Goal: Task Accomplishment & Management: Use online tool/utility

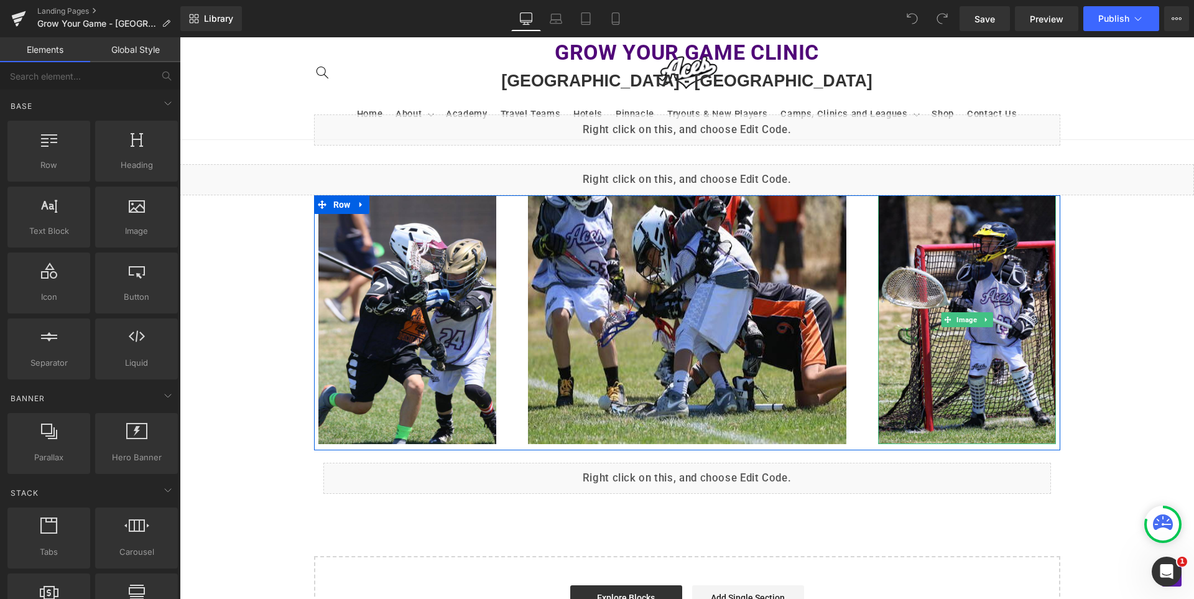
scroll to position [622, 0]
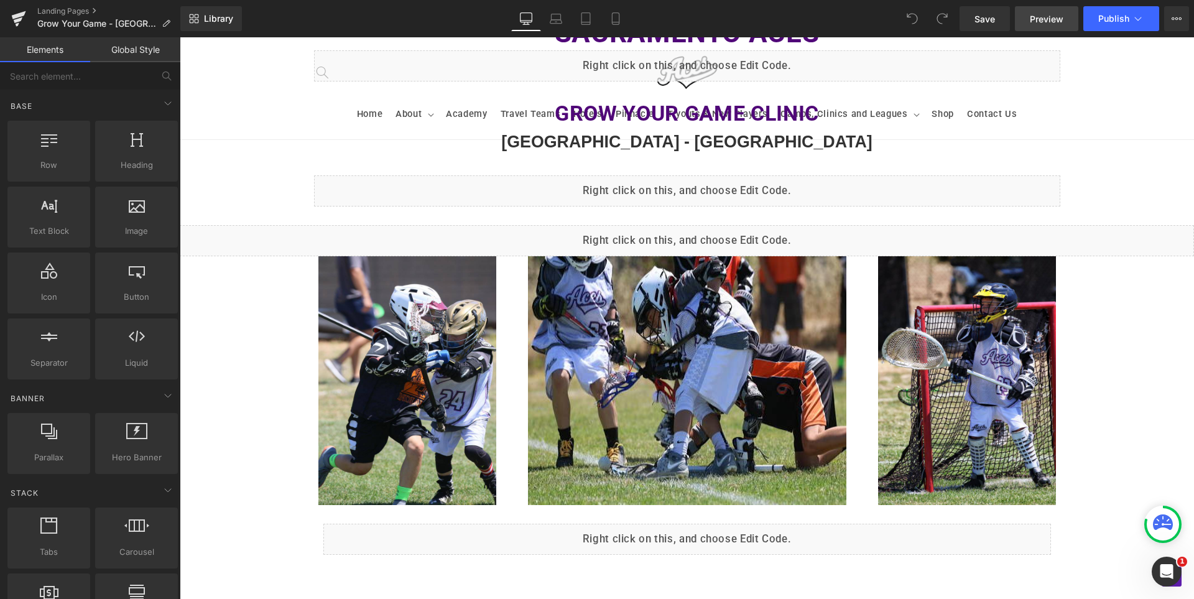
click at [1038, 19] on span "Preview" at bounding box center [1047, 18] width 34 height 13
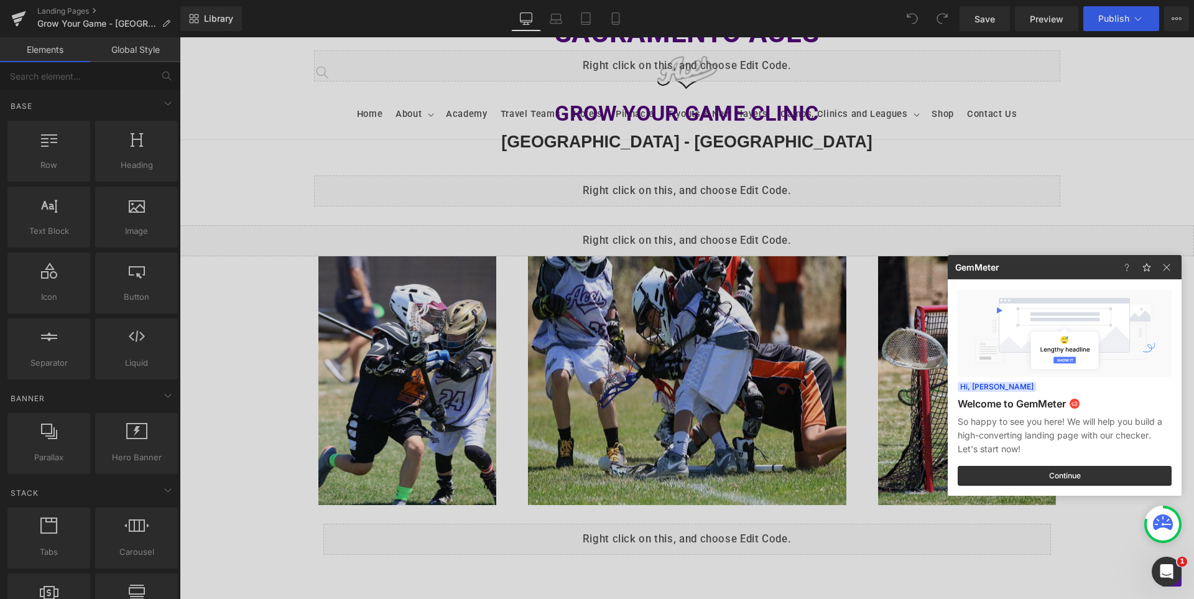
click at [720, 184] on div at bounding box center [597, 299] width 1194 height 599
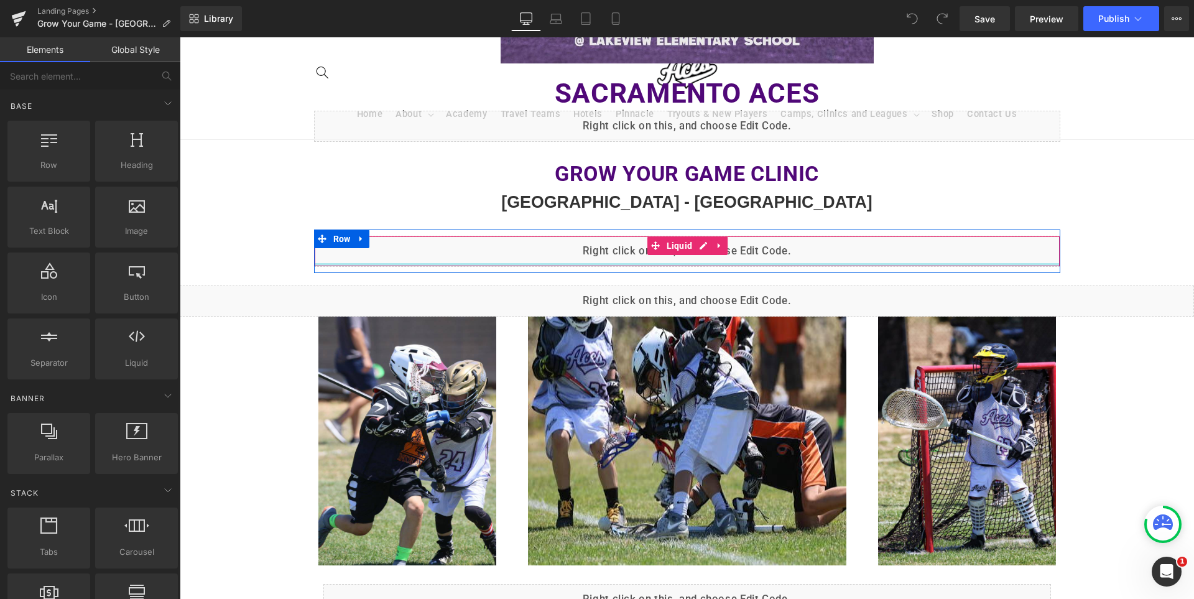
scroll to position [373, 0]
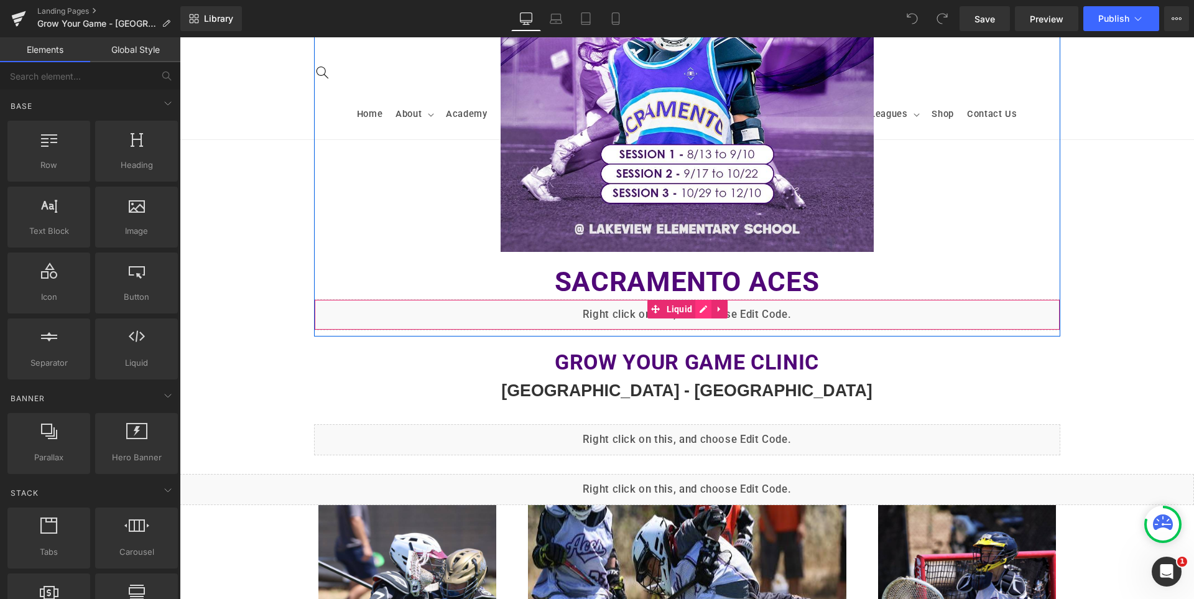
click at [698, 311] on div "Liquid" at bounding box center [687, 314] width 746 height 31
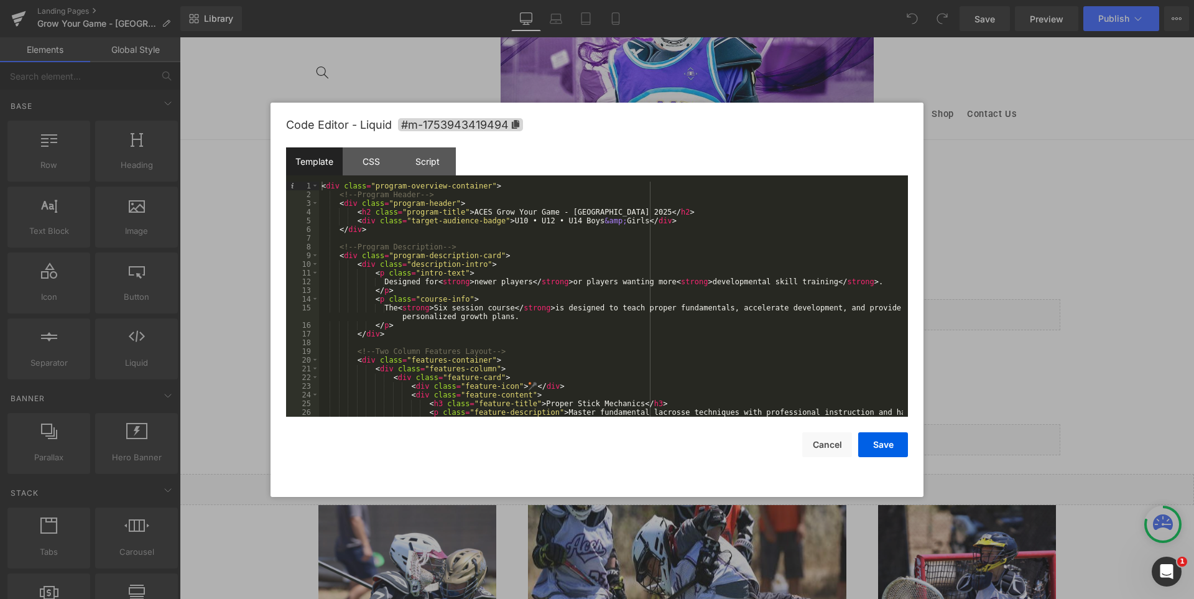
click at [656, 345] on div "< div class = "program-overview-container" > <!-- Program Header --> < div clas…" at bounding box center [611, 312] width 584 height 261
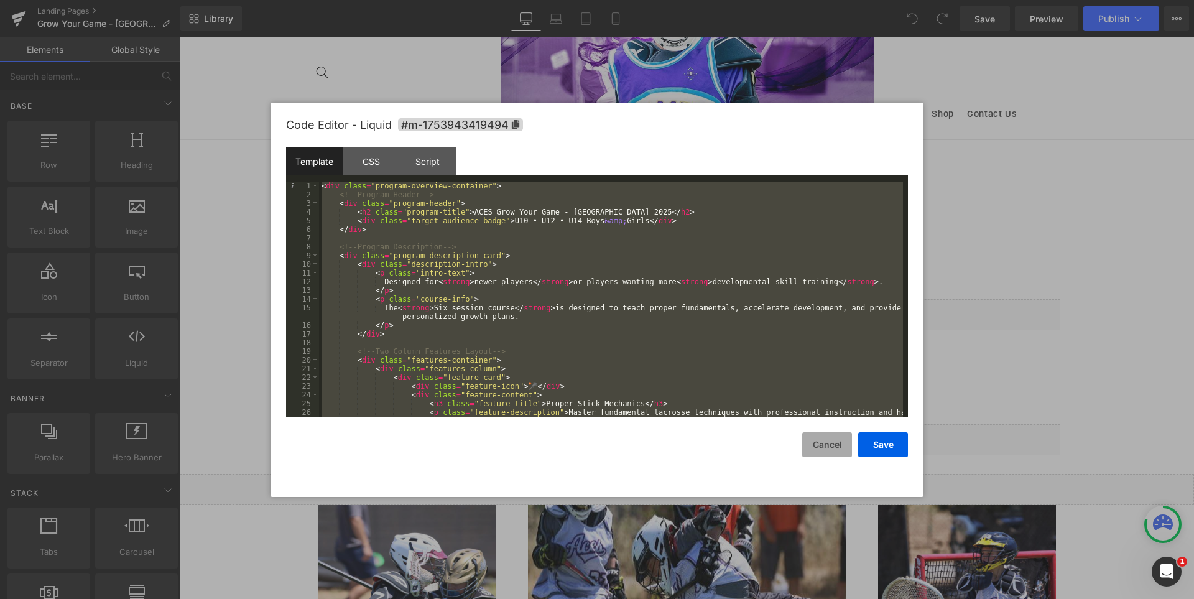
click at [824, 449] on button "Cancel" at bounding box center [827, 444] width 50 height 25
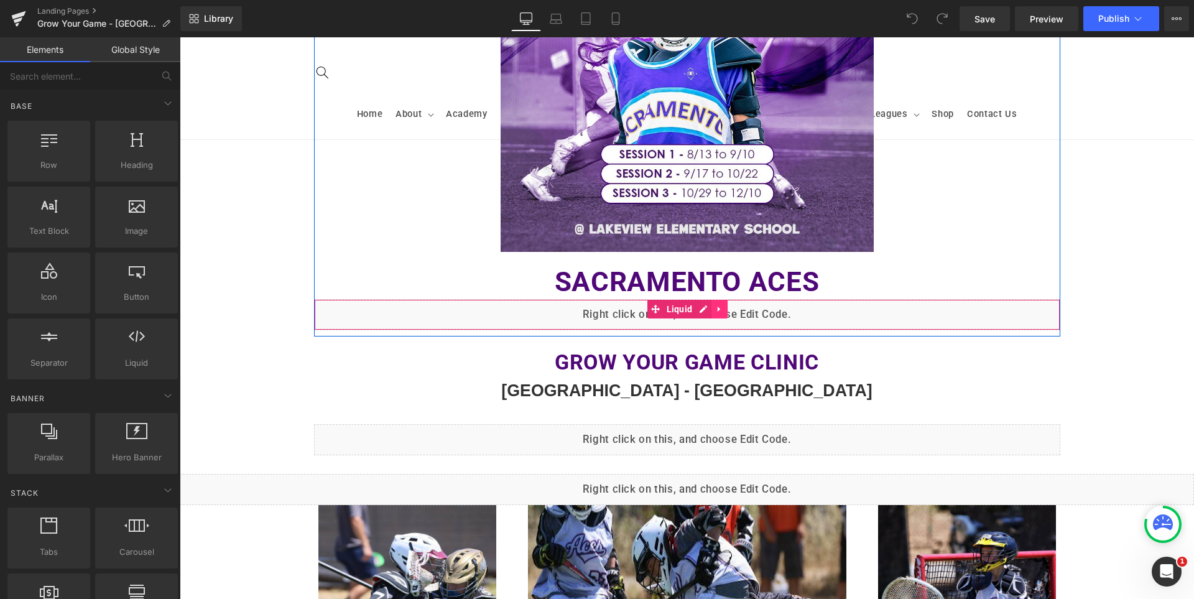
click at [718, 311] on icon at bounding box center [719, 309] width 9 height 9
click at [707, 310] on icon at bounding box center [711, 309] width 9 height 9
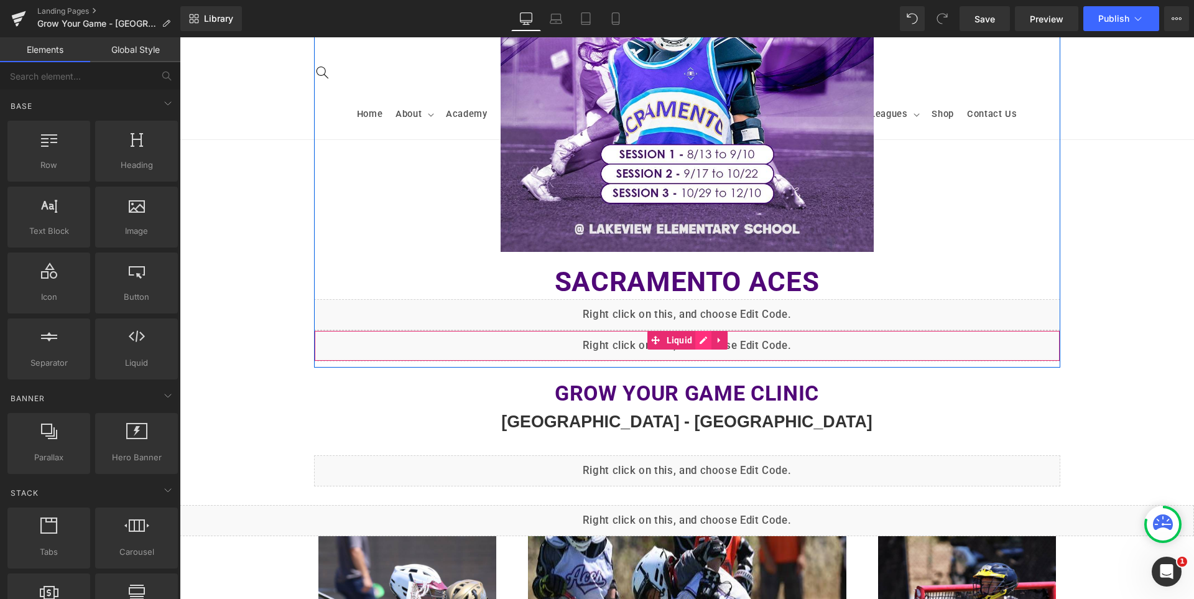
click at [697, 341] on div "Liquid" at bounding box center [687, 345] width 746 height 31
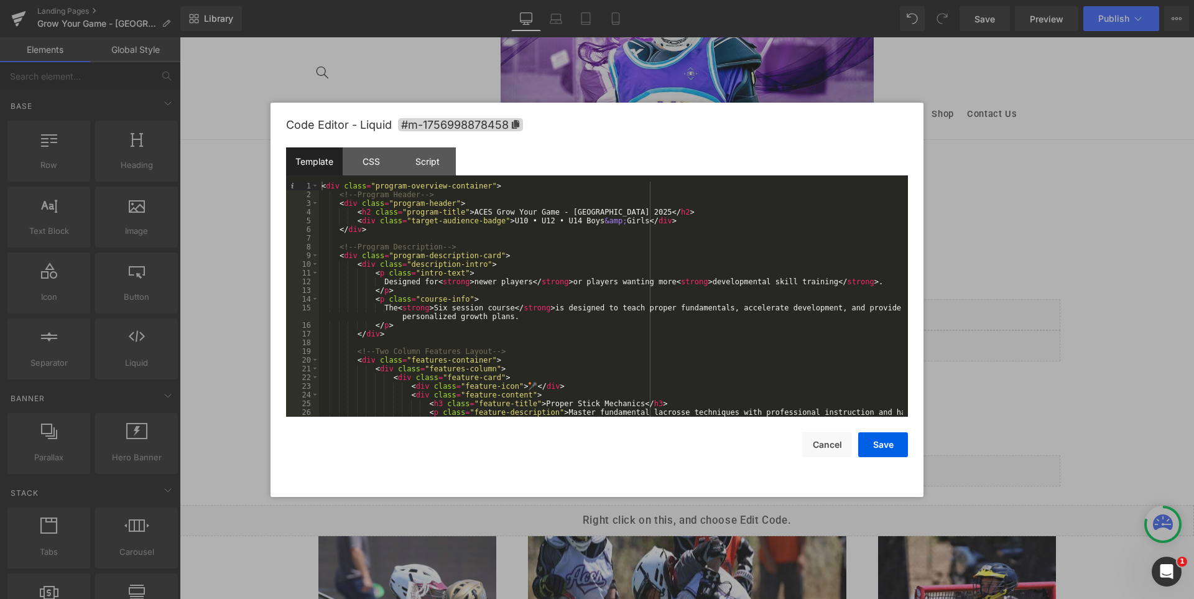
click at [536, 244] on div "< div class = "program-overview-container" > <!-- Program Header --> < div clas…" at bounding box center [611, 312] width 584 height 261
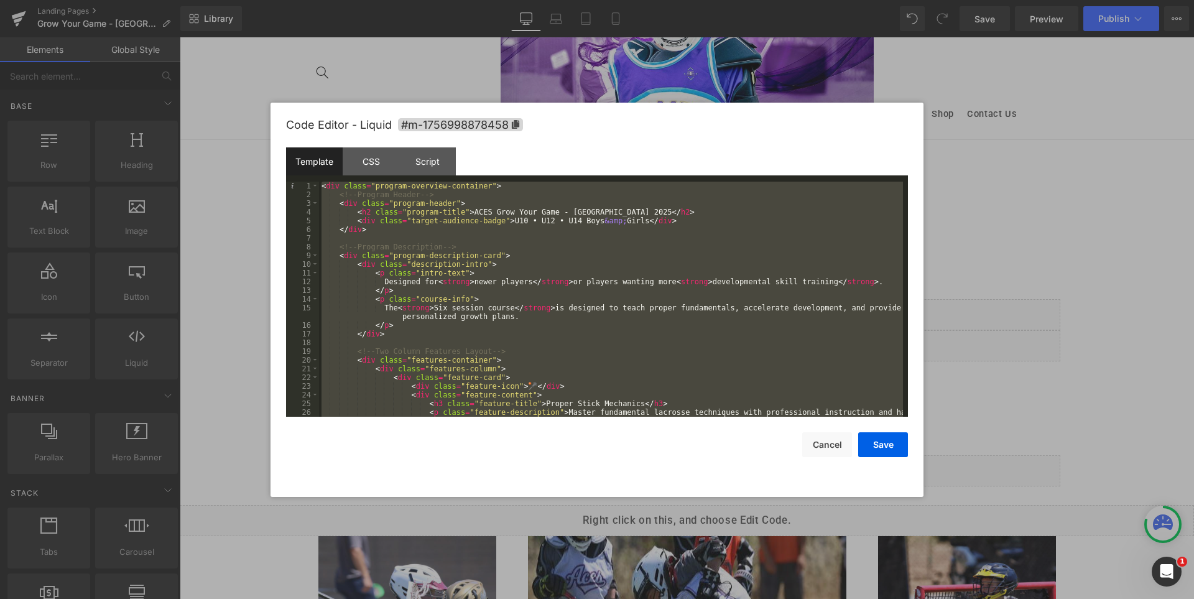
scroll to position [2404, 0]
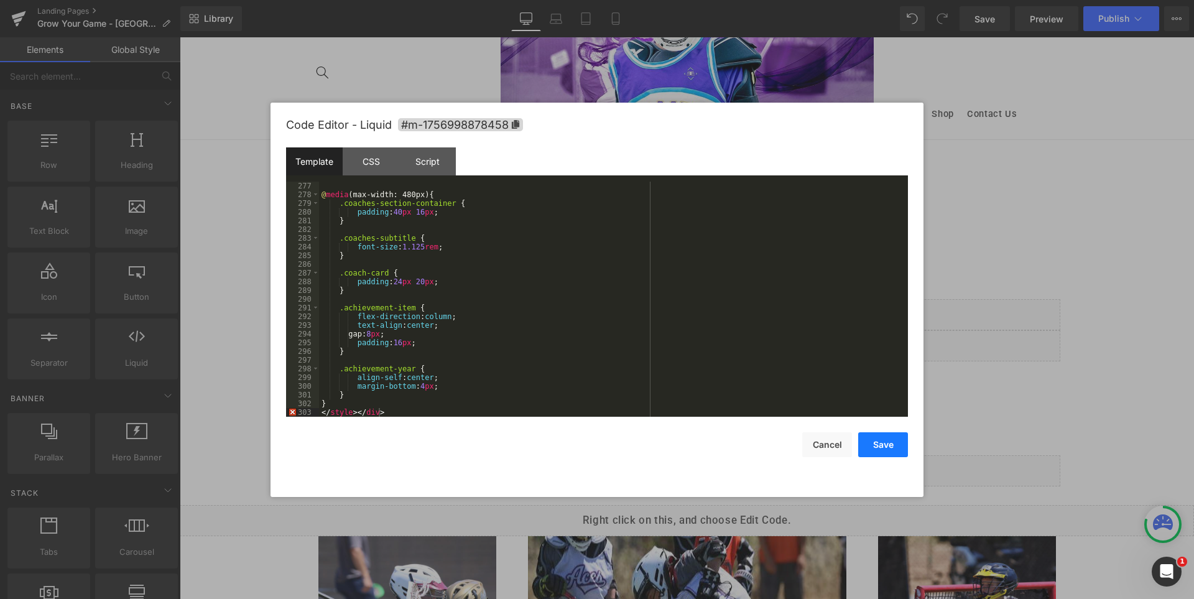
click at [887, 444] on button "Save" at bounding box center [883, 444] width 50 height 25
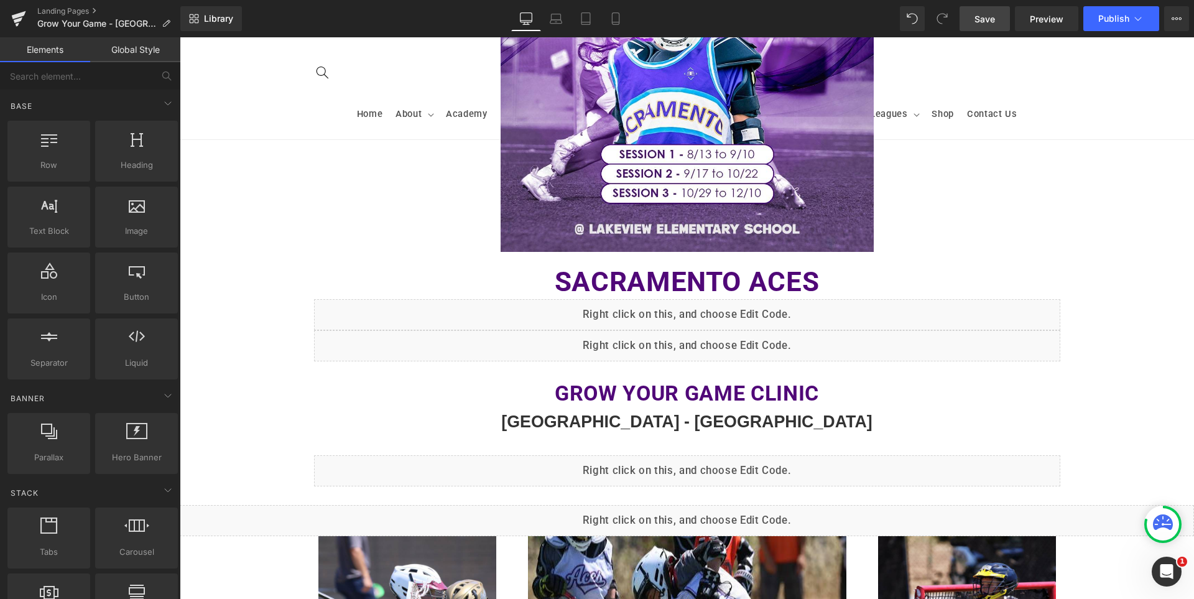
click at [985, 19] on span "Save" at bounding box center [985, 18] width 21 height 13
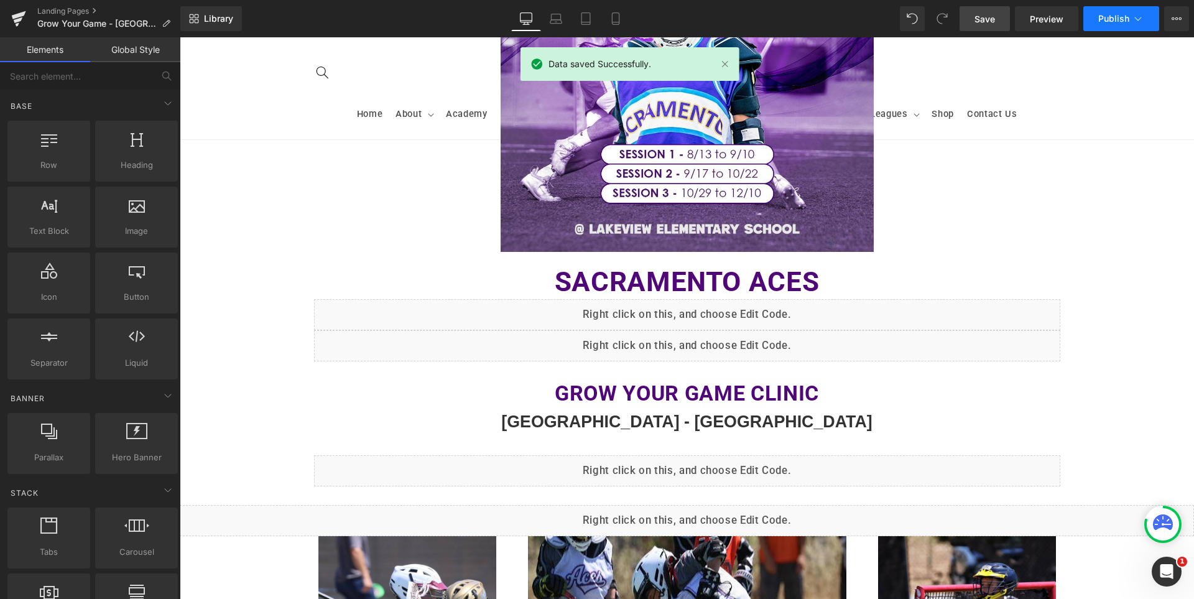
click at [1108, 20] on span "Publish" at bounding box center [1114, 19] width 31 height 10
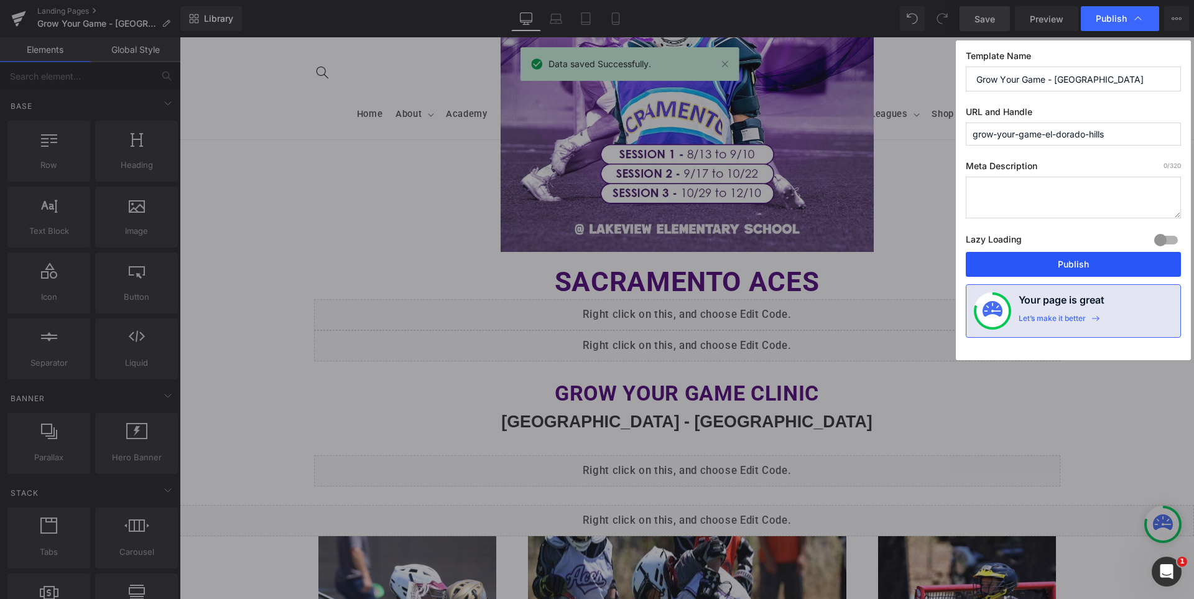
click at [1062, 261] on button "Publish" at bounding box center [1073, 264] width 215 height 25
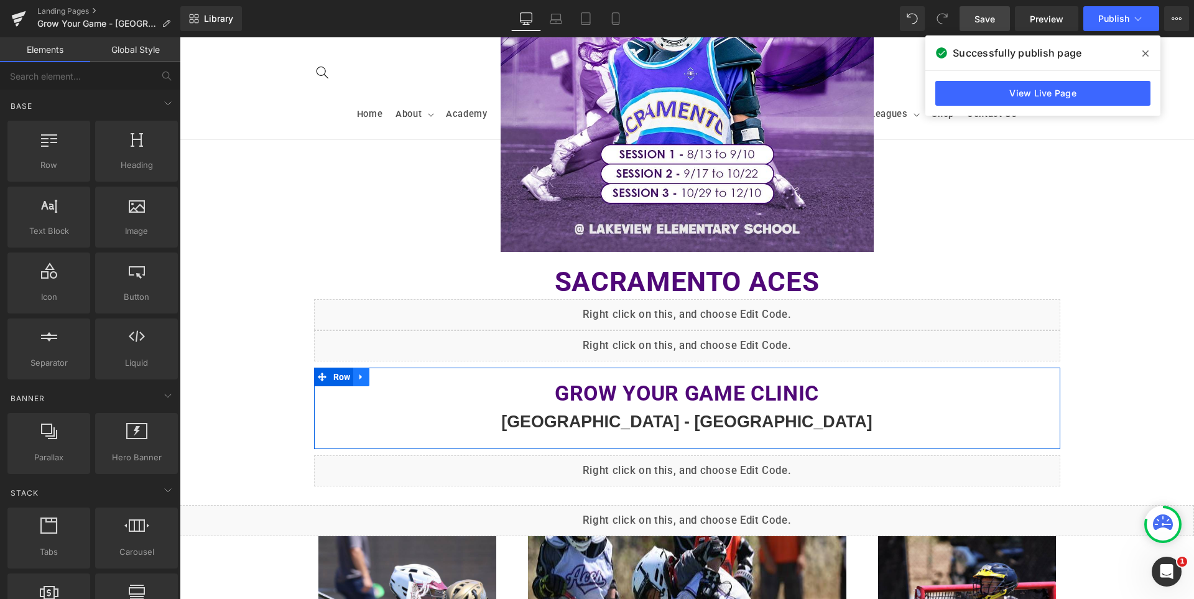
click at [360, 378] on icon at bounding box center [361, 377] width 2 height 6
click at [374, 376] on icon at bounding box center [377, 377] width 9 height 9
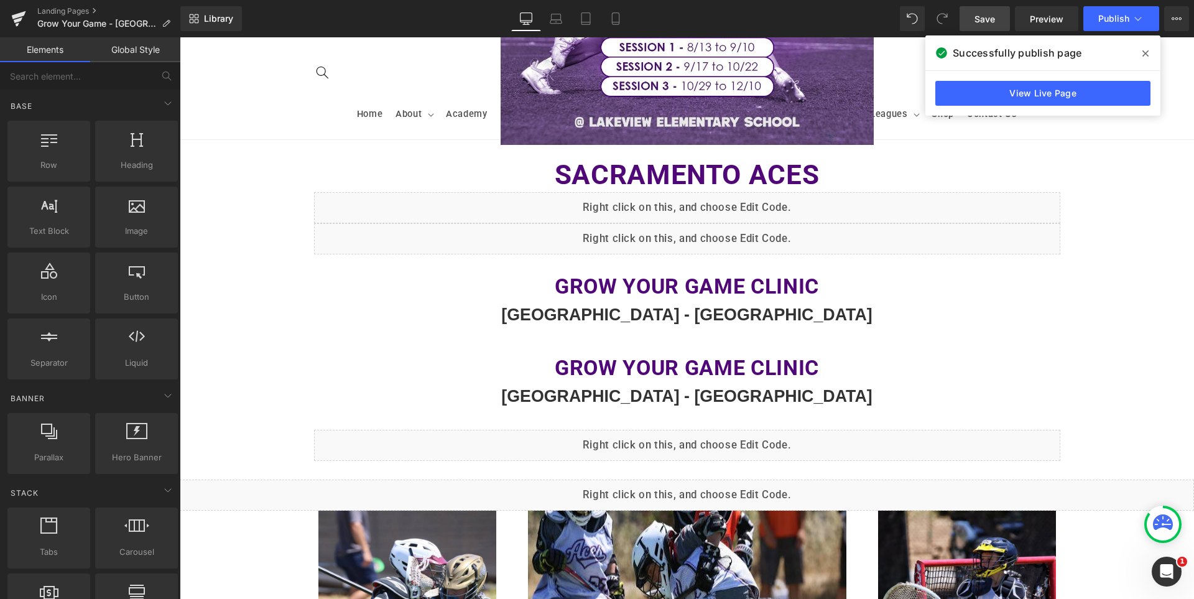
scroll to position [418, 0]
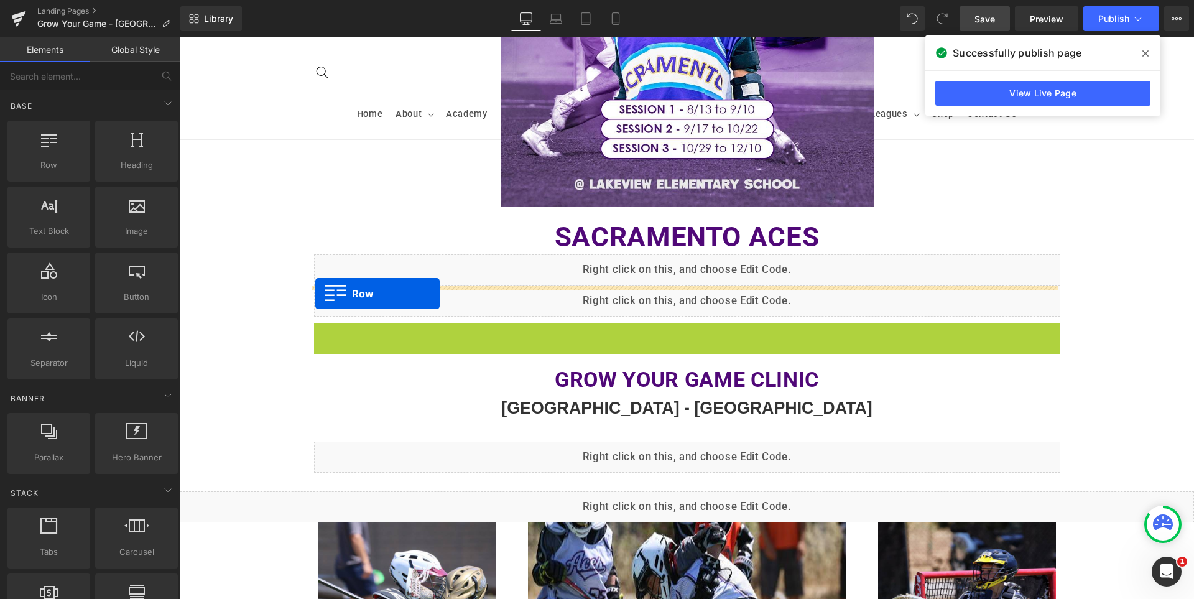
drag, startPoint x: 313, startPoint y: 335, endPoint x: 315, endPoint y: 294, distance: 41.8
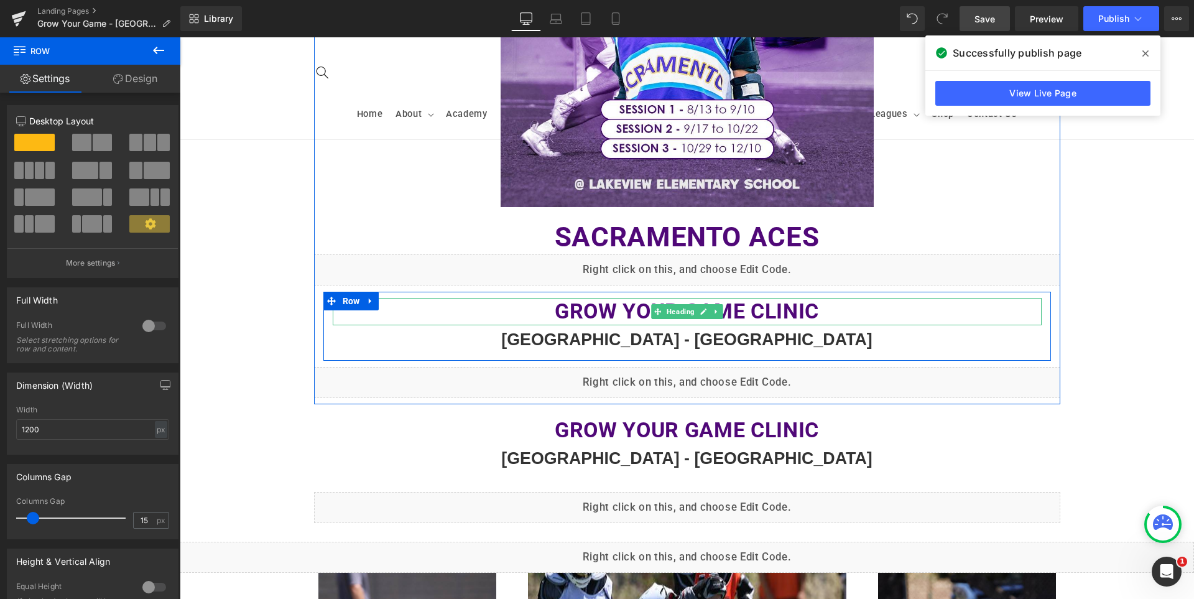
click at [634, 315] on b "Grow Your Game Clinic" at bounding box center [687, 311] width 264 height 25
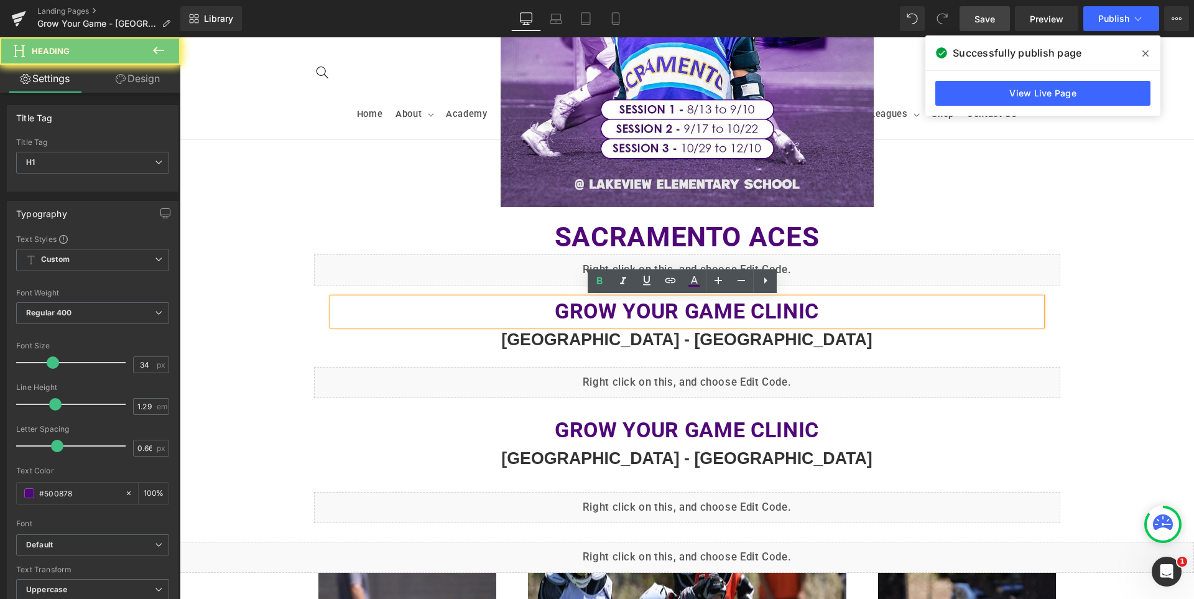
click at [634, 315] on b "Grow Your Game Clinic" at bounding box center [687, 311] width 264 height 25
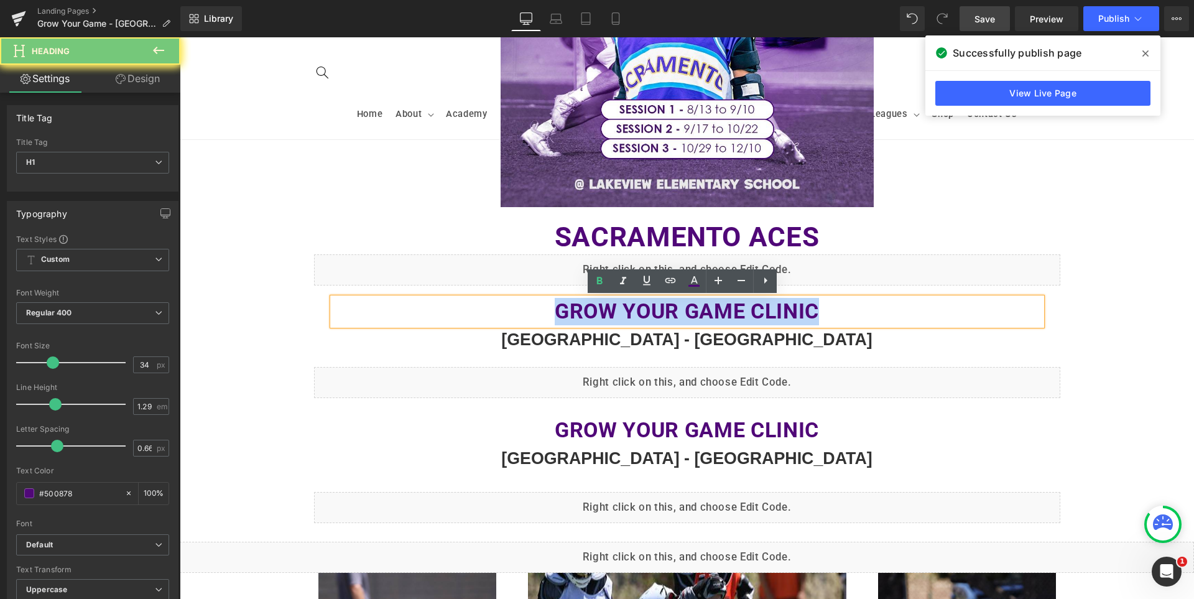
paste div
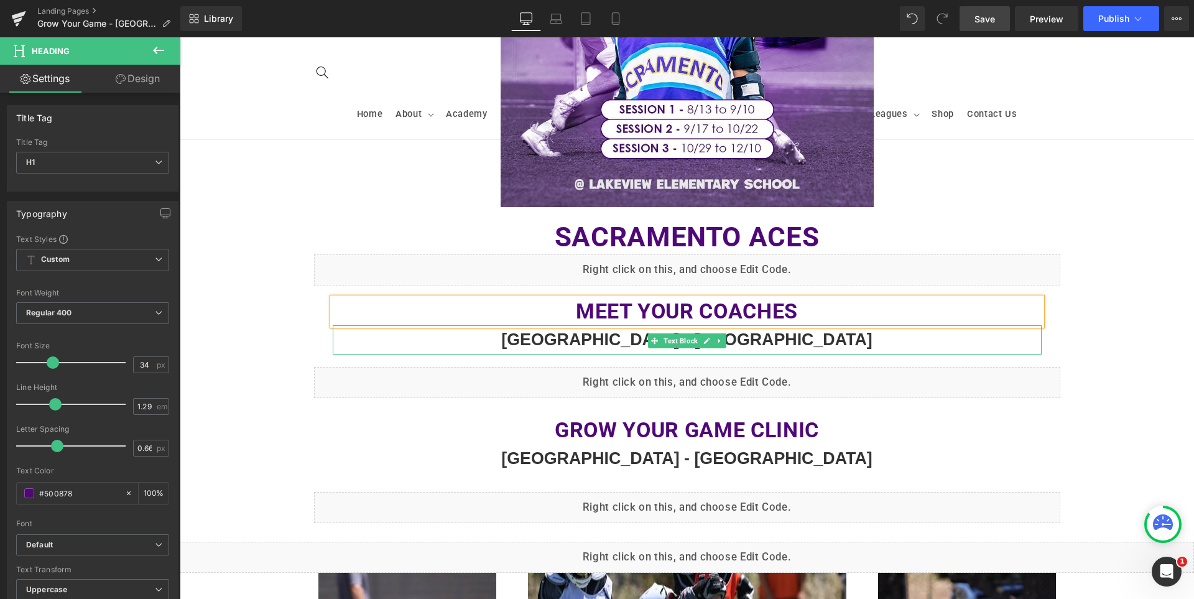
click at [623, 343] on b "[GEOGRAPHIC_DATA] - [GEOGRAPHIC_DATA]" at bounding box center [686, 339] width 371 height 19
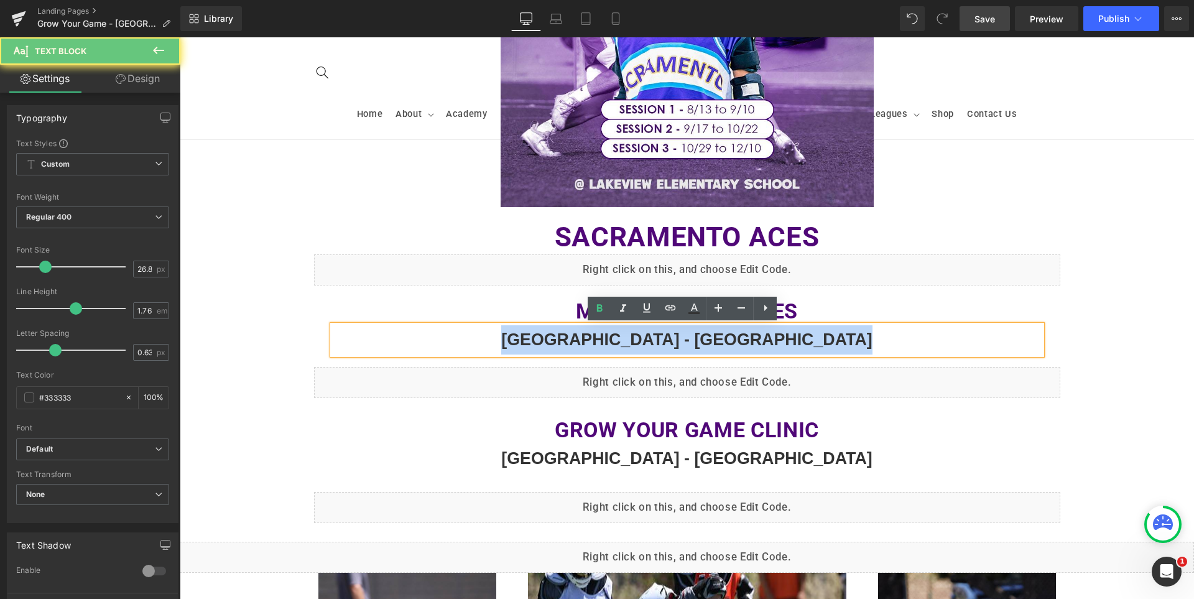
click at [623, 342] on b "[GEOGRAPHIC_DATA] - [GEOGRAPHIC_DATA]" at bounding box center [686, 339] width 371 height 19
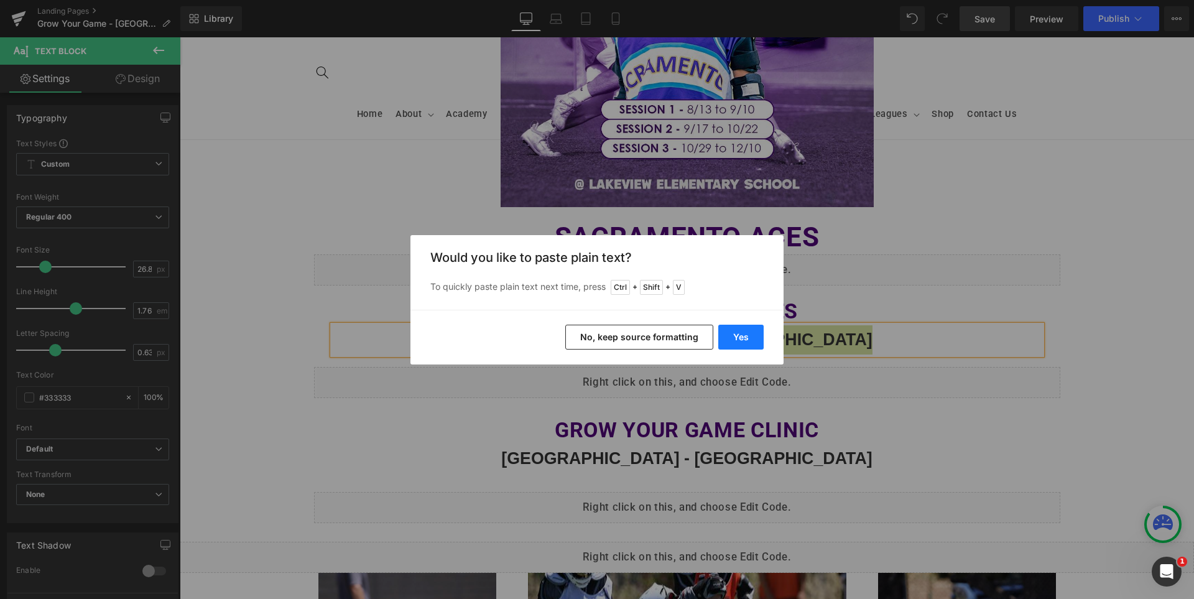
click at [741, 346] on button "Yes" at bounding box center [740, 337] width 45 height 25
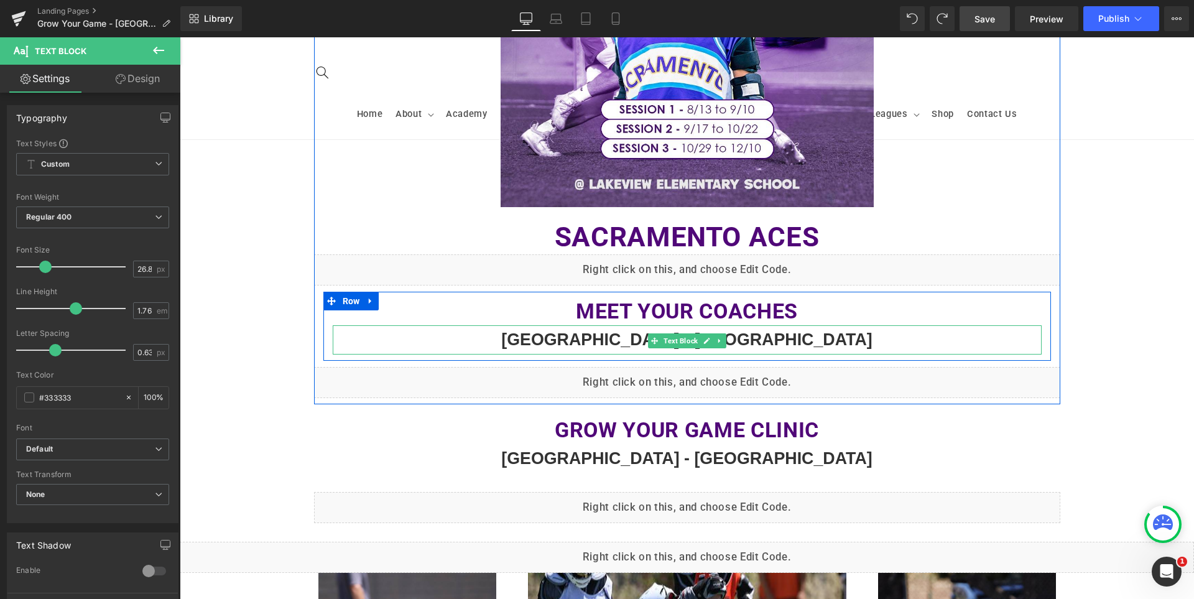
click at [848, 345] on b "[GEOGRAPHIC_DATA] - [GEOGRAPHIC_DATA]" at bounding box center [686, 339] width 371 height 19
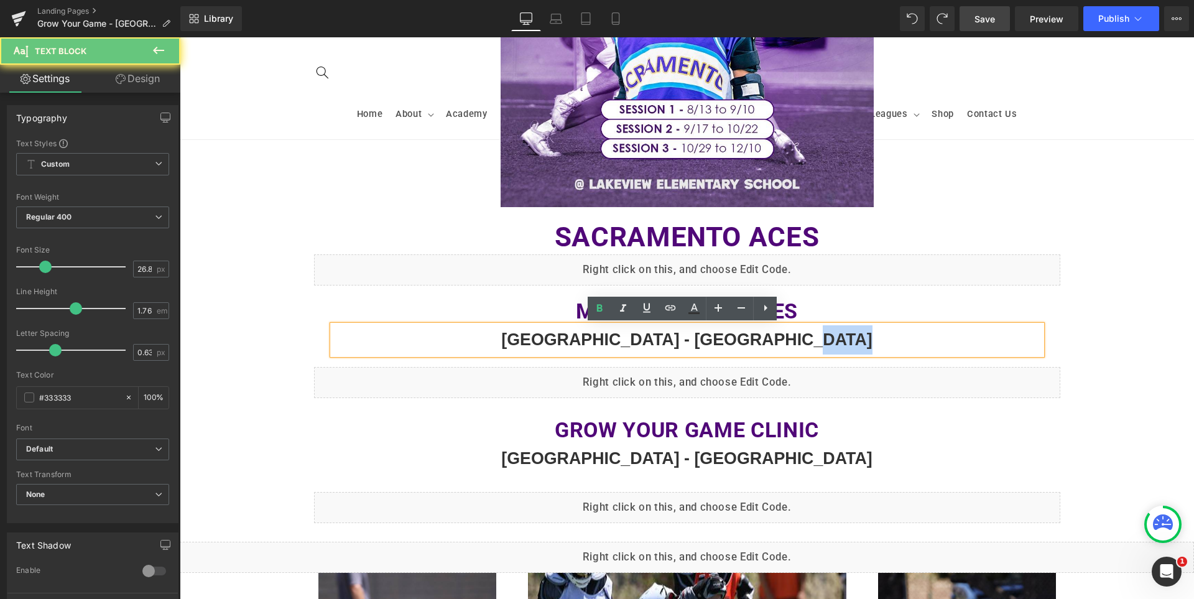
click at [848, 345] on b "[GEOGRAPHIC_DATA] - [GEOGRAPHIC_DATA]" at bounding box center [686, 339] width 371 height 19
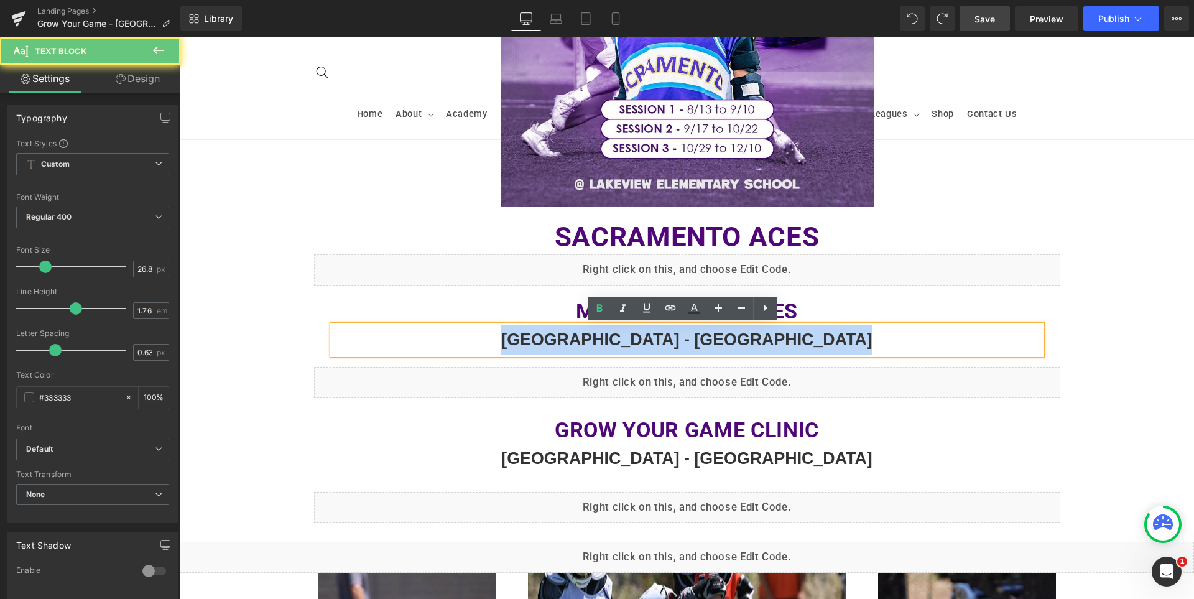
click at [848, 345] on b "[GEOGRAPHIC_DATA] - [GEOGRAPHIC_DATA]" at bounding box center [686, 339] width 371 height 19
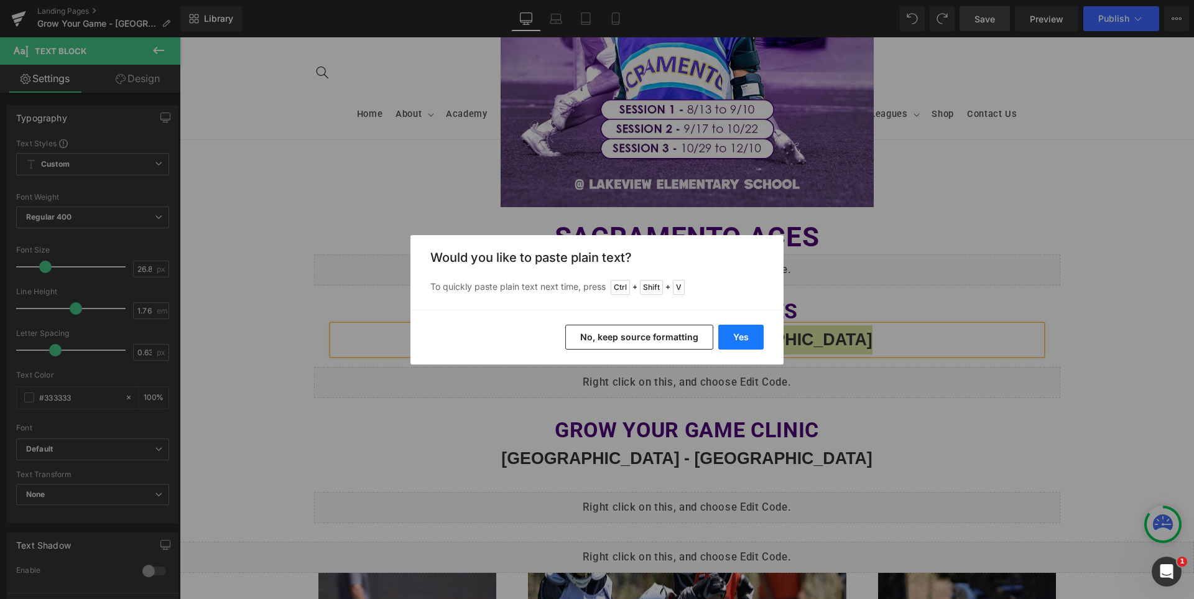
click at [741, 332] on button "Yes" at bounding box center [740, 337] width 45 height 25
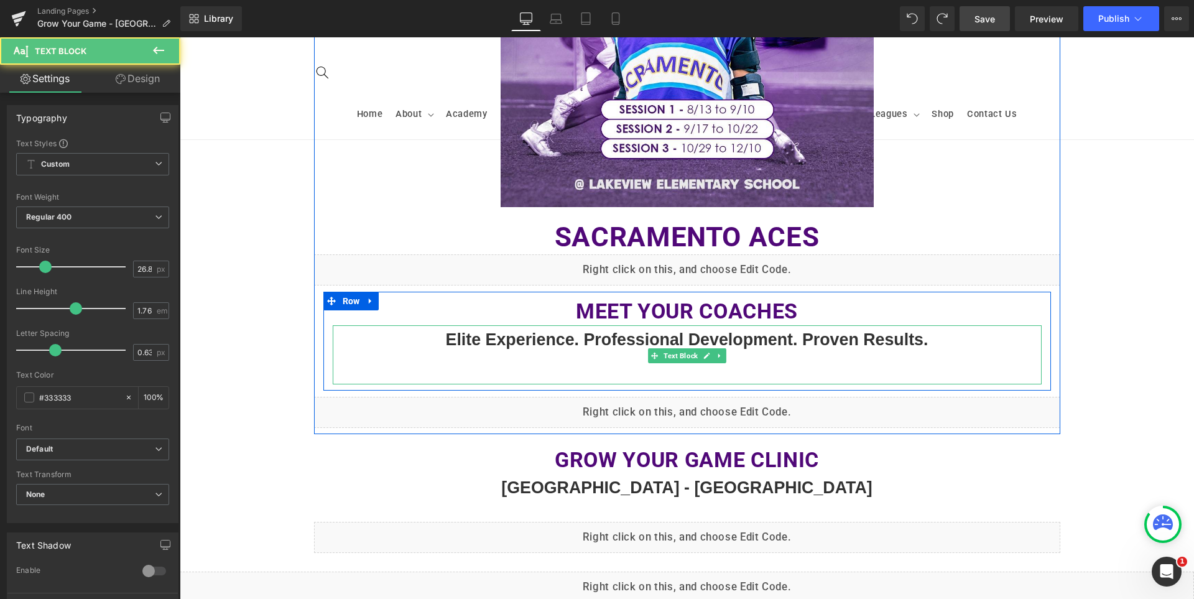
click at [963, 339] on p "Elite Experience. Professional Development. Proven Results." at bounding box center [687, 339] width 709 height 29
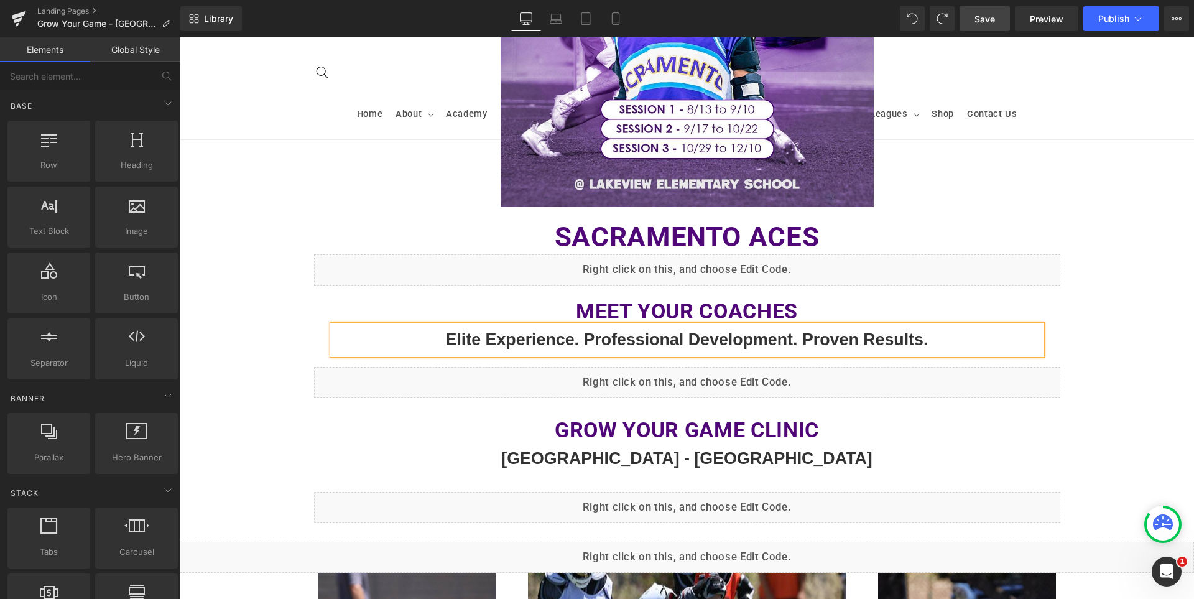
click at [1123, 352] on div "Image Sacramento ACES Heading Liquid Meet Your Coaches Heading Elite Experience…" at bounding box center [687, 379] width 1015 height 1314
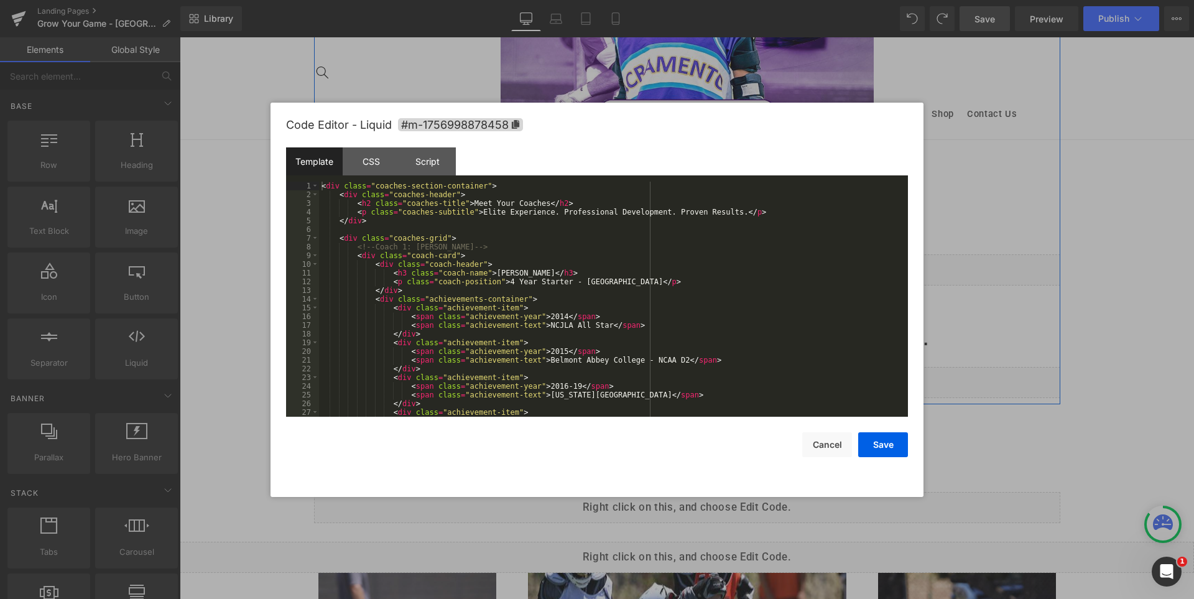
click at [699, 378] on div "Liquid" at bounding box center [687, 382] width 746 height 31
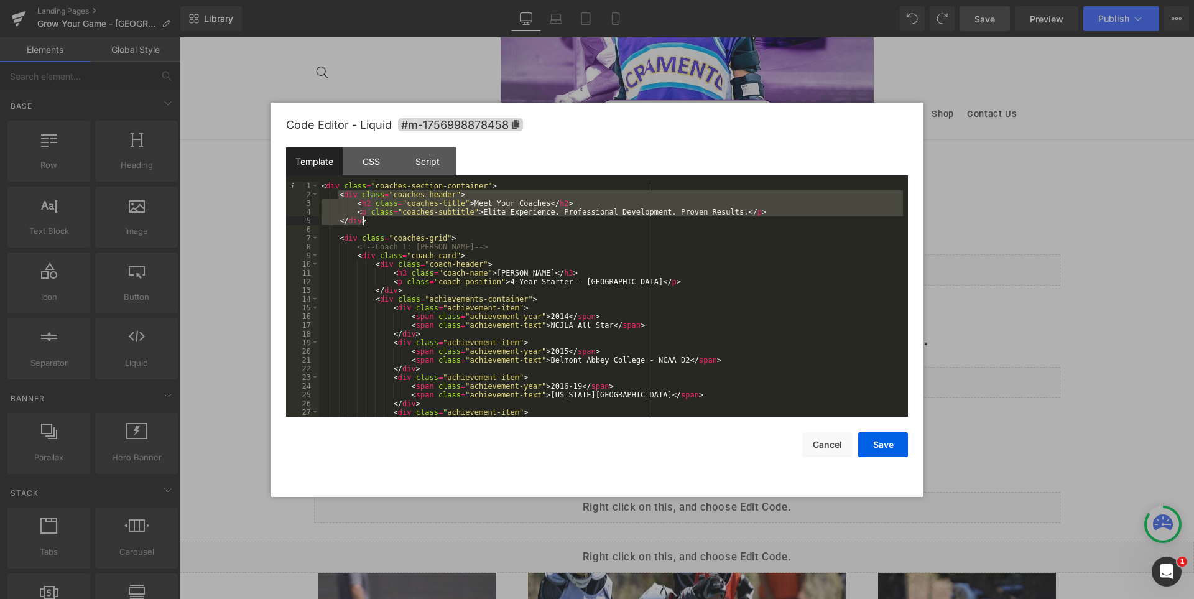
drag, startPoint x: 338, startPoint y: 195, endPoint x: 373, endPoint y: 220, distance: 41.9
click at [373, 220] on div "< div class = "coaches-section-container" > < div class = "coaches-header" > < …" at bounding box center [611, 308] width 584 height 253
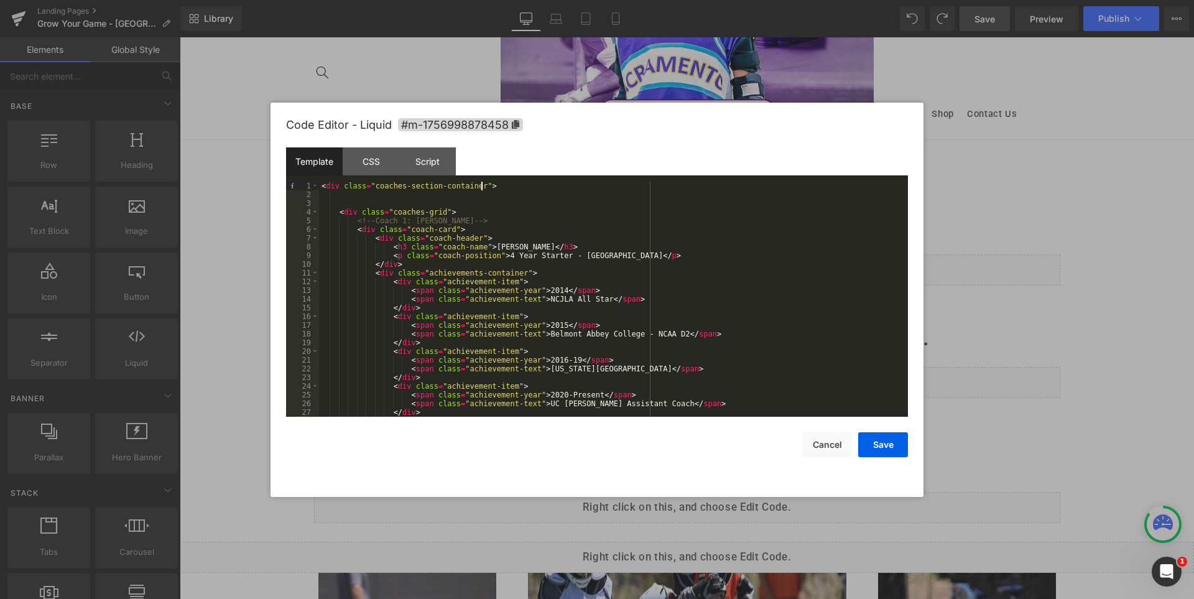
click at [501, 185] on div "< div class = "coaches-section-container" > < div class = "coaches-grid" > <!--…" at bounding box center [611, 308] width 584 height 253
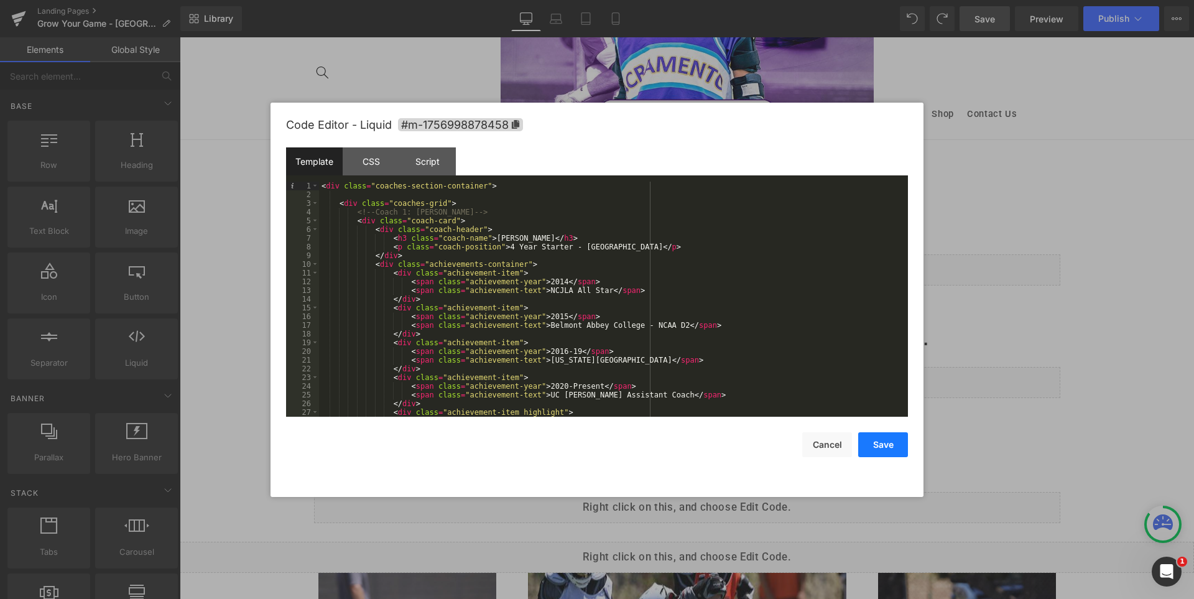
click at [885, 442] on button "Save" at bounding box center [883, 444] width 50 height 25
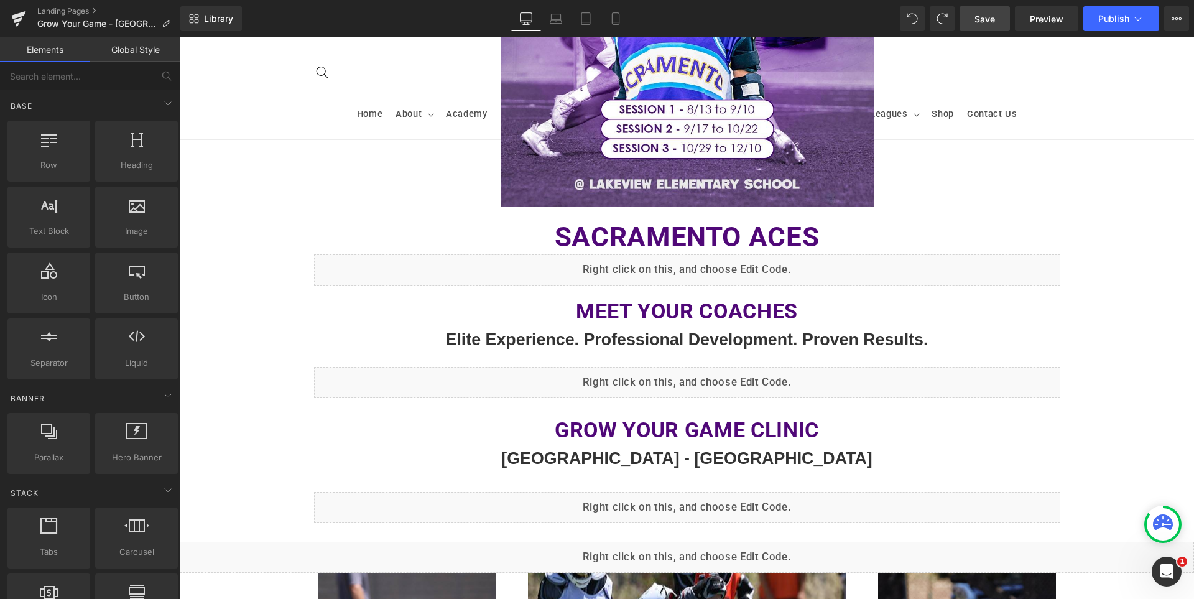
click at [995, 20] on span "Save" at bounding box center [985, 18] width 21 height 13
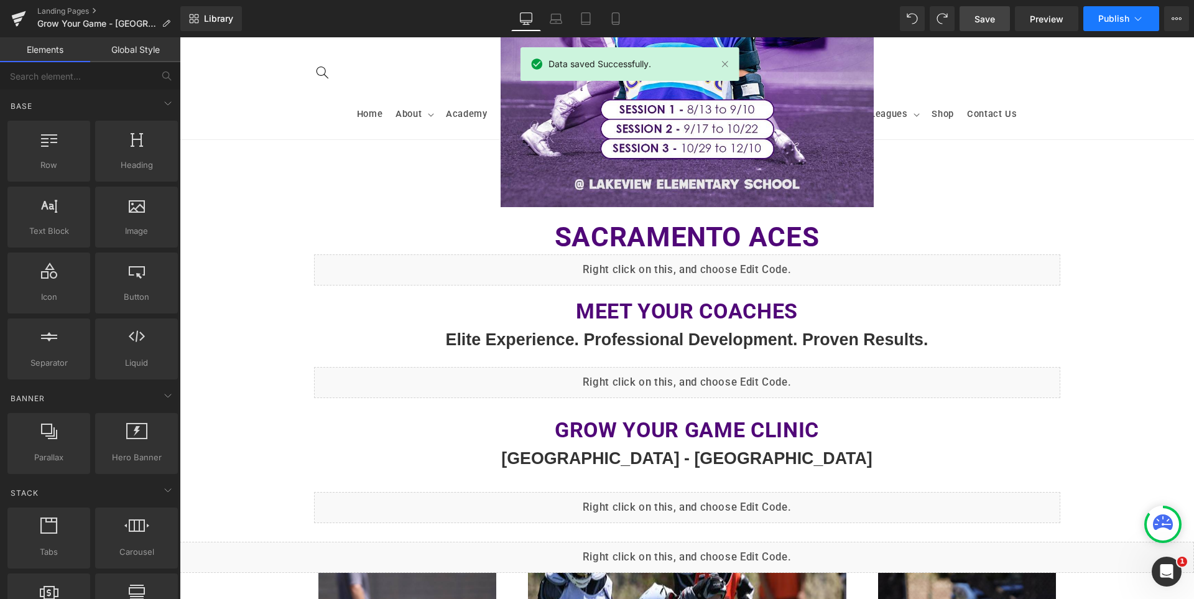
click at [1115, 17] on span "Publish" at bounding box center [1114, 19] width 31 height 10
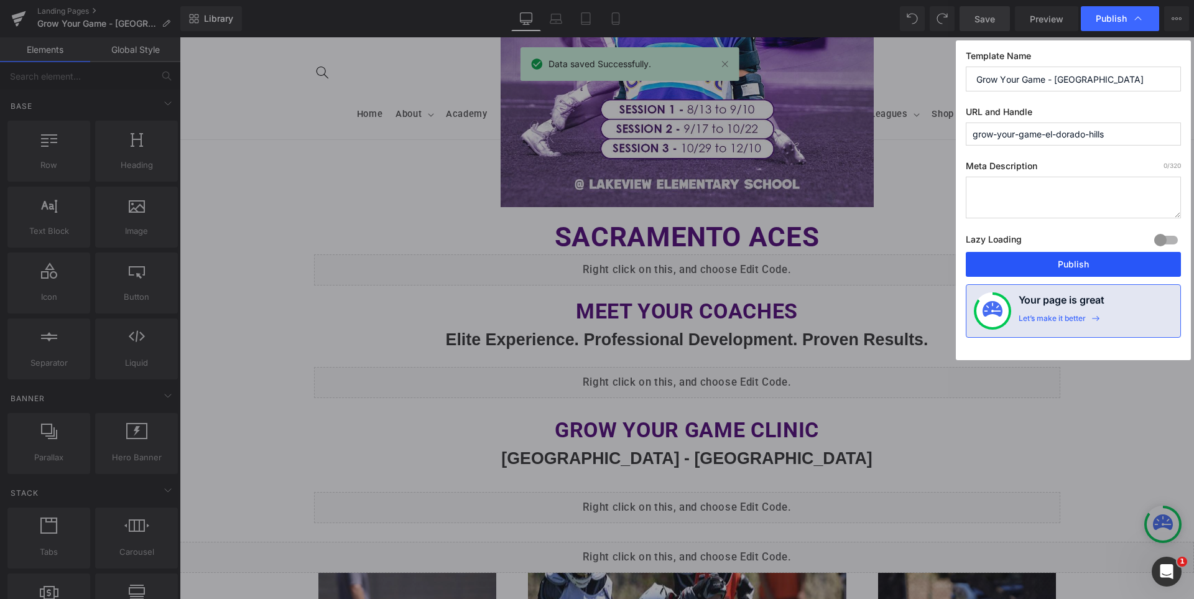
drag, startPoint x: 1071, startPoint y: 259, endPoint x: 887, endPoint y: 220, distance: 188.3
click at [1071, 259] on button "Publish" at bounding box center [1073, 264] width 215 height 25
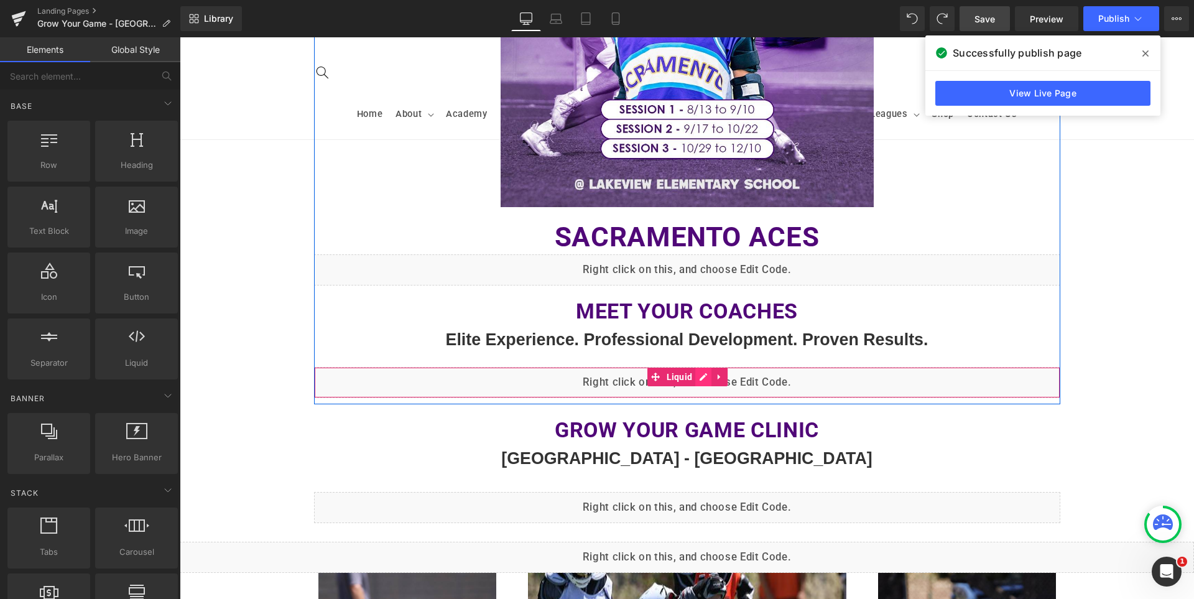
click at [697, 379] on div "Liquid" at bounding box center [687, 382] width 746 height 31
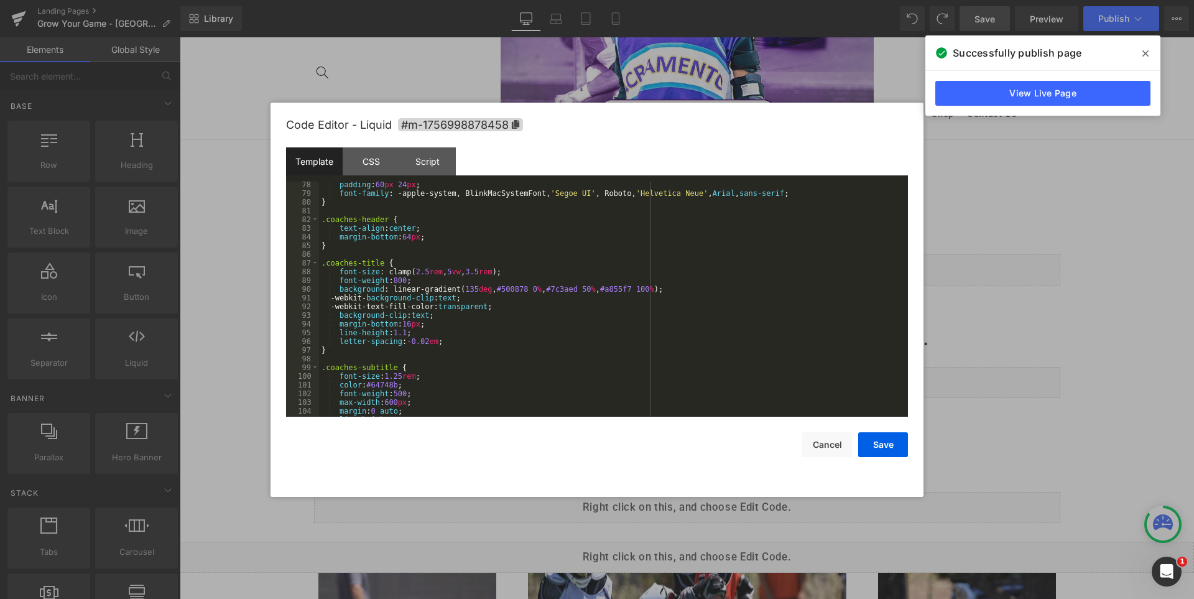
scroll to position [560, 0]
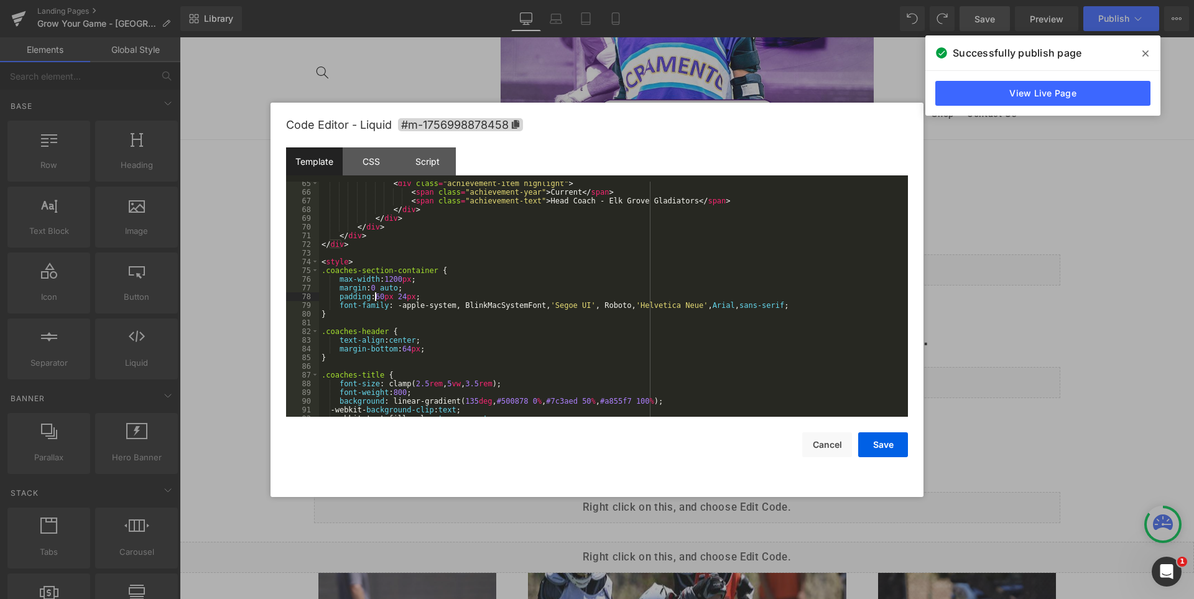
click at [376, 296] on div "< div class = "achievement-item highlight" > < span class = "achievement-year" …" at bounding box center [611, 305] width 584 height 253
click at [884, 442] on button "Save" at bounding box center [883, 444] width 50 height 25
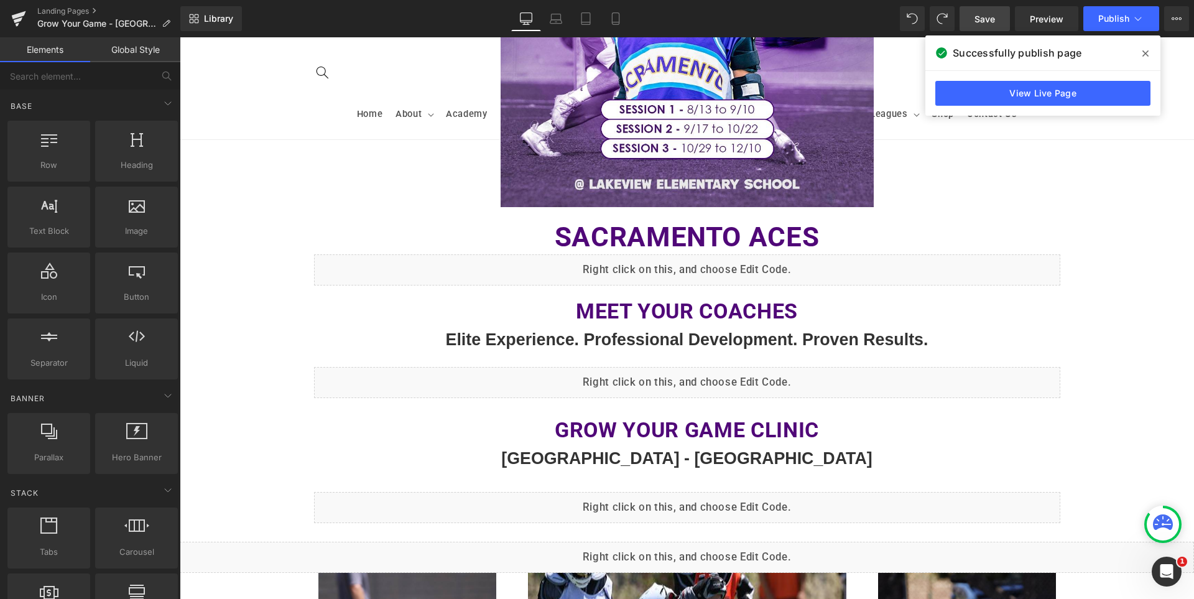
click at [992, 17] on span "Save" at bounding box center [985, 18] width 21 height 13
click at [1144, 55] on icon at bounding box center [1146, 53] width 6 height 6
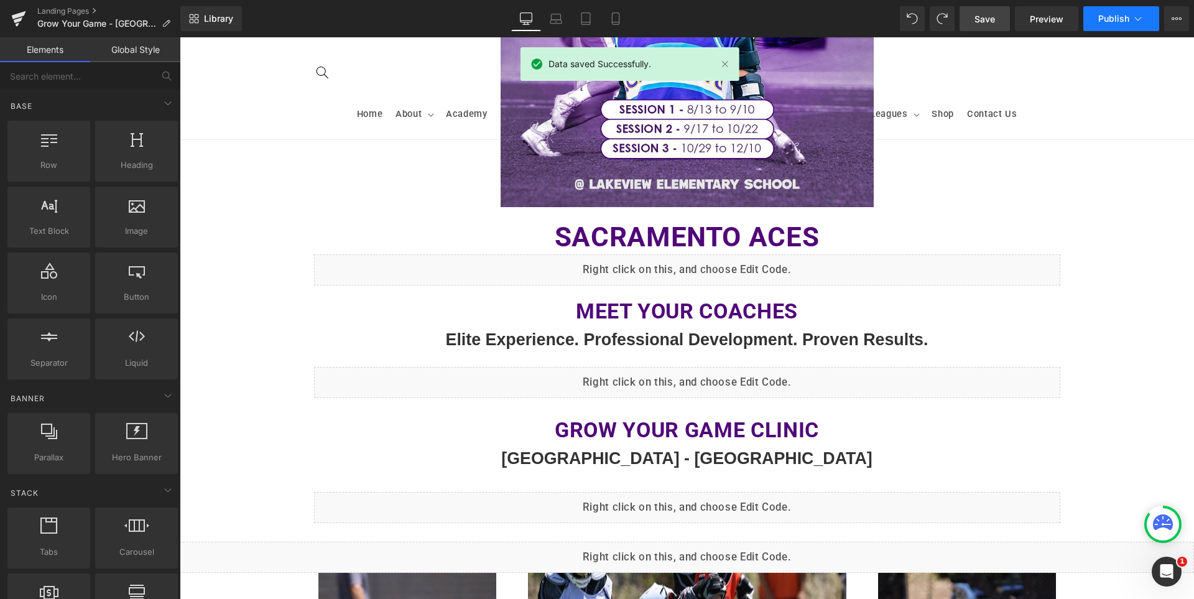
click at [1113, 20] on span "Publish" at bounding box center [1114, 19] width 31 height 10
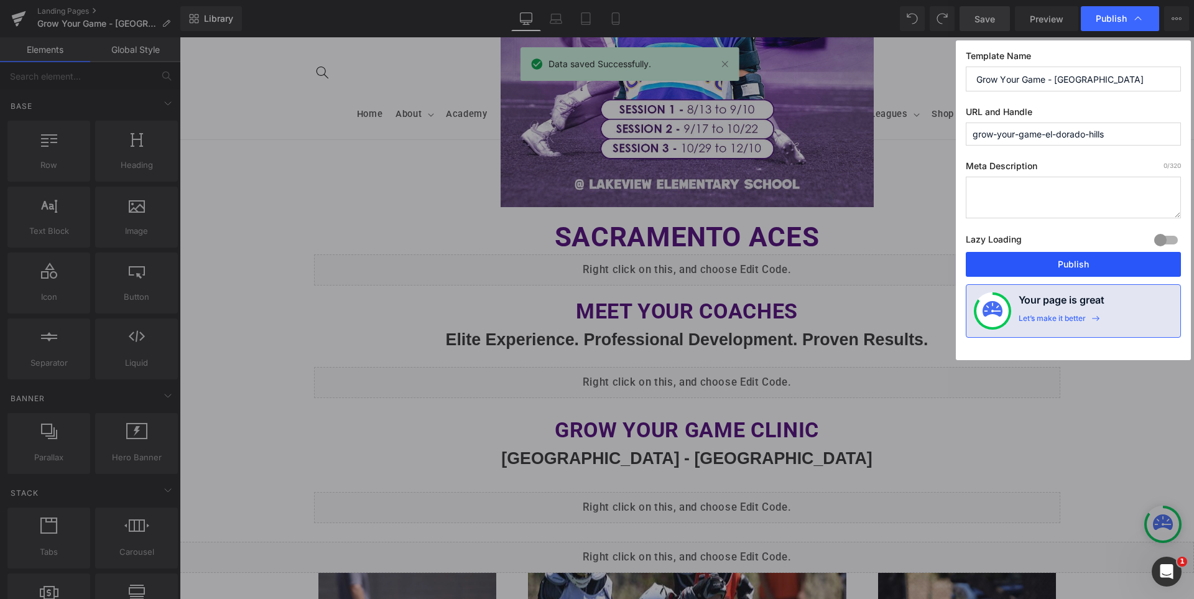
click at [1082, 262] on button "Publish" at bounding box center [1073, 264] width 215 height 25
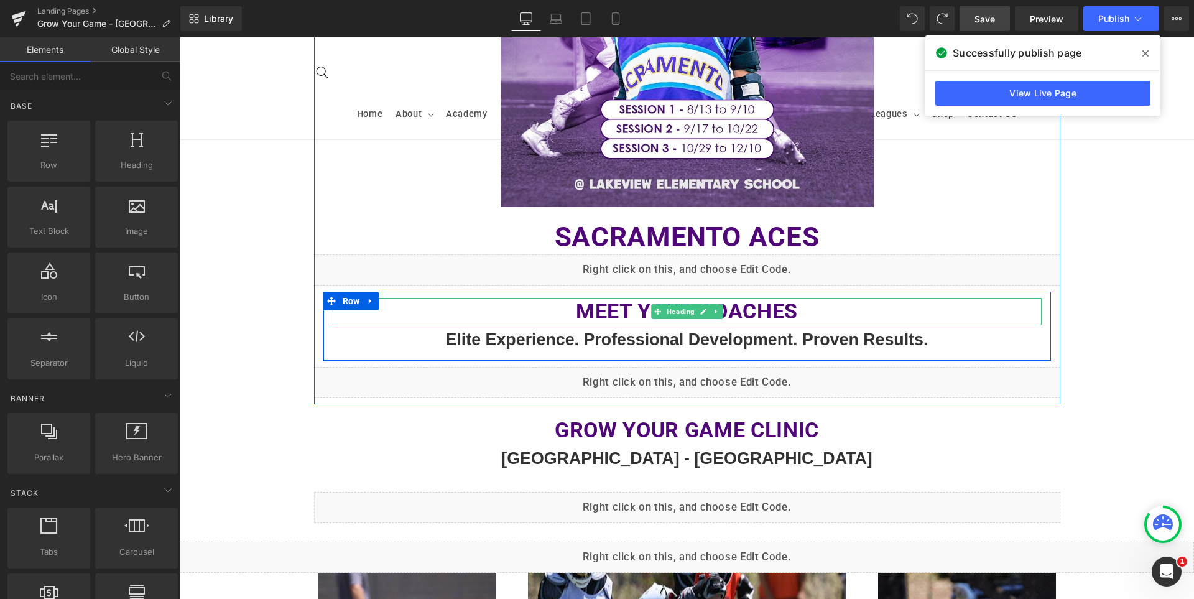
click at [761, 311] on b "Meet Your Coaches" at bounding box center [687, 311] width 222 height 25
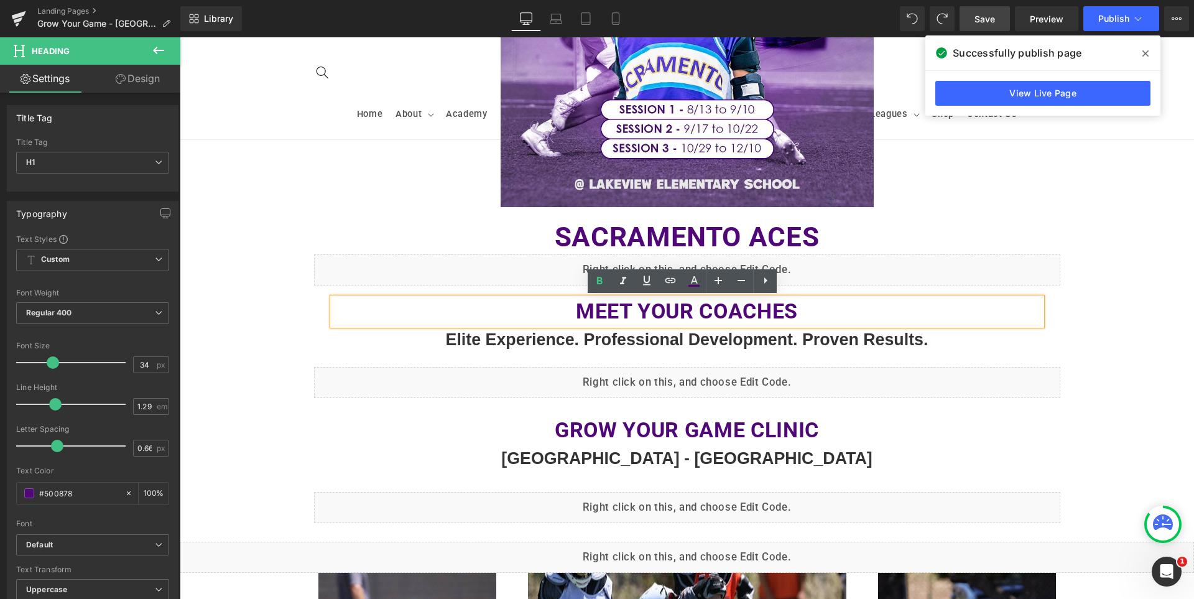
click at [1128, 333] on div "Image Sacramento ACES Heading Liquid Meet Your Coaches Heading Elite Experience…" at bounding box center [687, 379] width 1015 height 1314
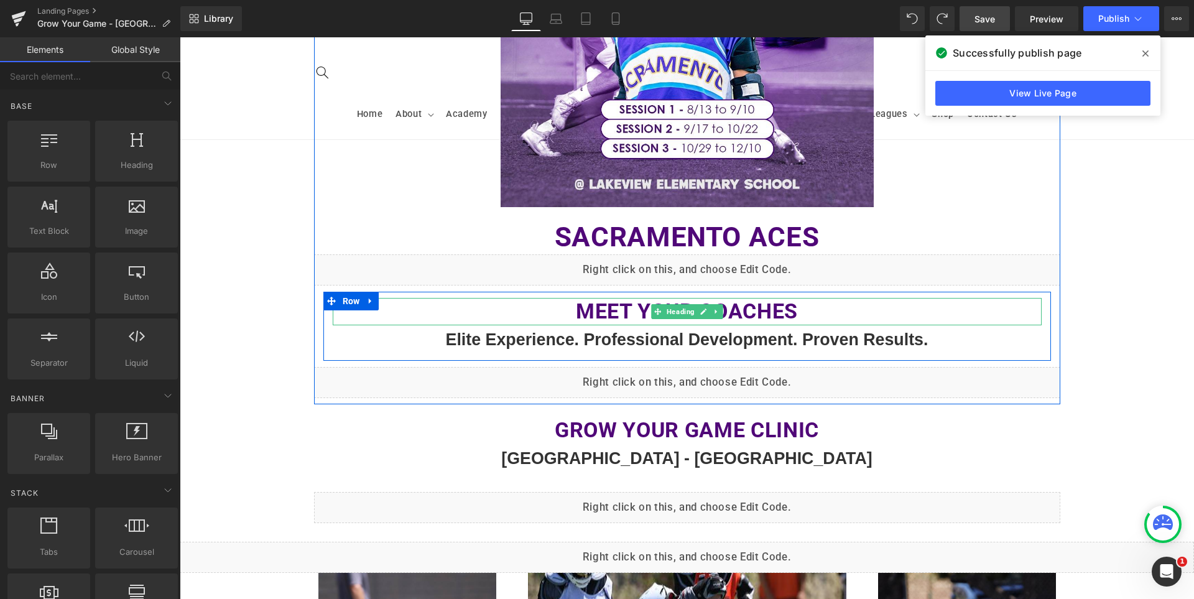
click at [802, 303] on h1 "Meet Your Coaches" at bounding box center [687, 311] width 709 height 27
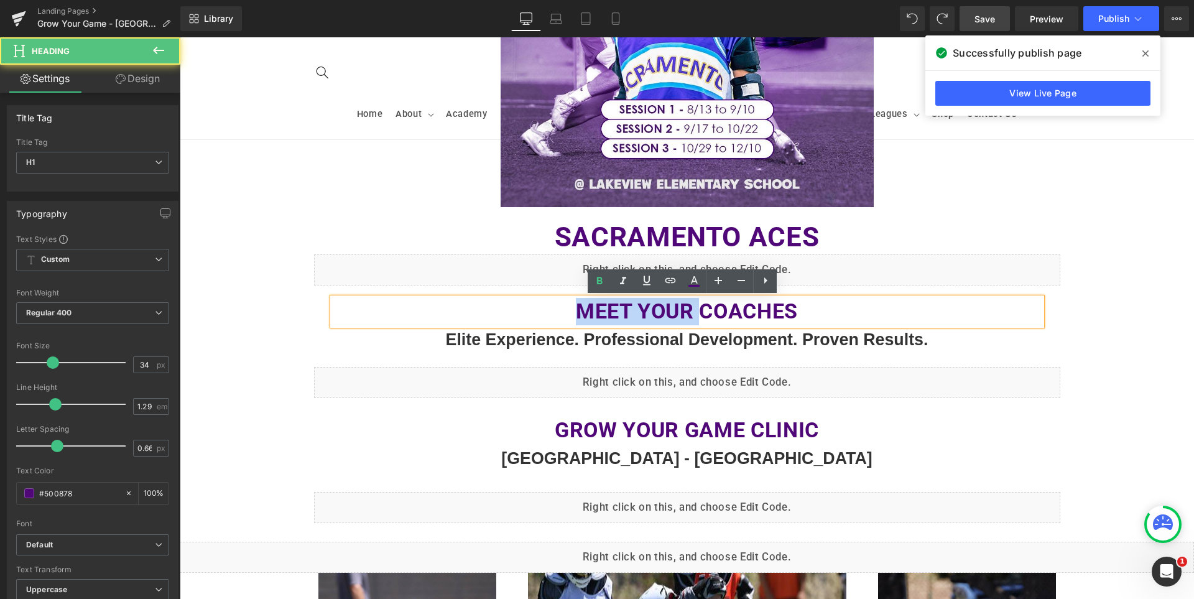
drag, startPoint x: 695, startPoint y: 312, endPoint x: 564, endPoint y: 290, distance: 133.0
click at [564, 290] on div "Meet Your Coaches Heading Elite Experience. Professional Development. Proven Re…" at bounding box center [687, 326] width 746 height 81
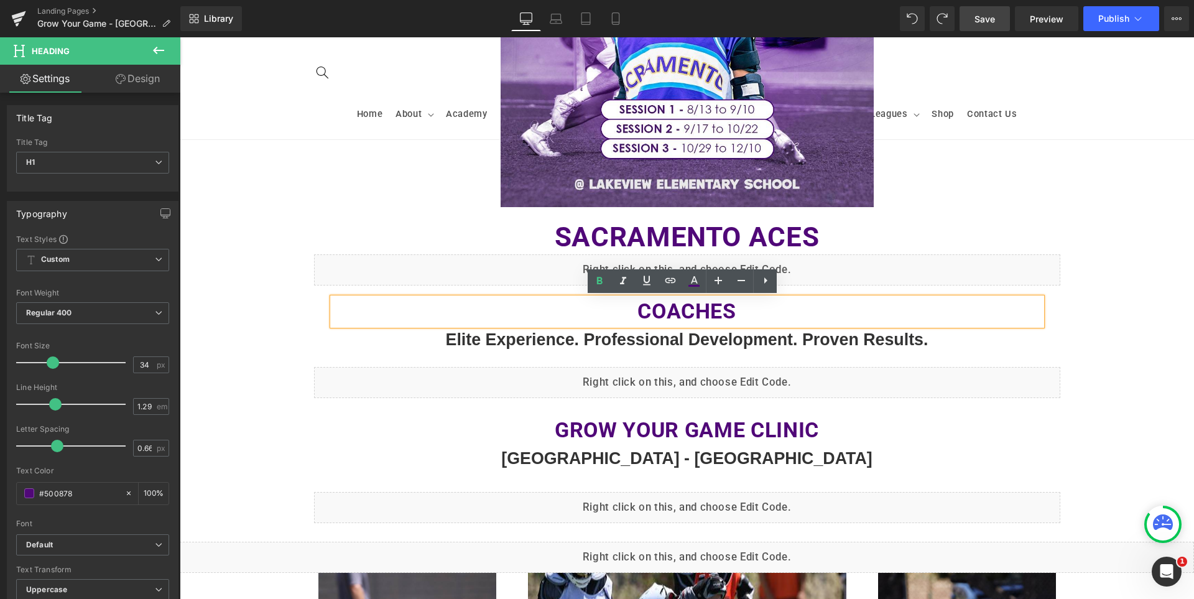
click at [1125, 334] on div "Image Sacramento ACES Heading Liquid Coaches Heading Elite Experience. Professi…" at bounding box center [687, 379] width 1015 height 1314
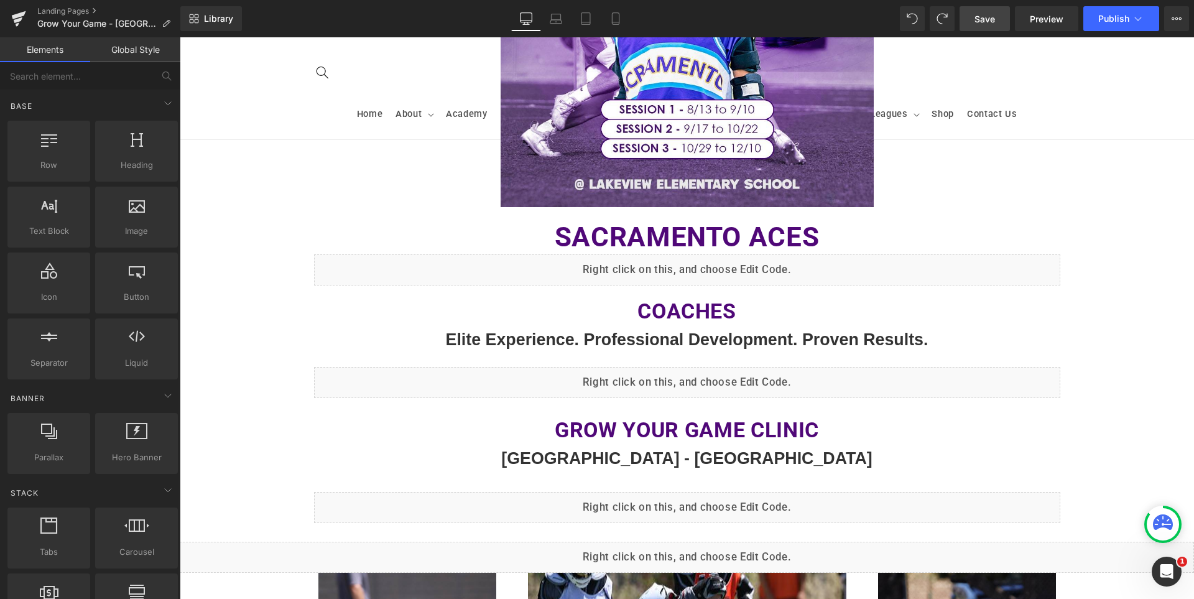
click at [992, 15] on span "Save" at bounding box center [985, 18] width 21 height 13
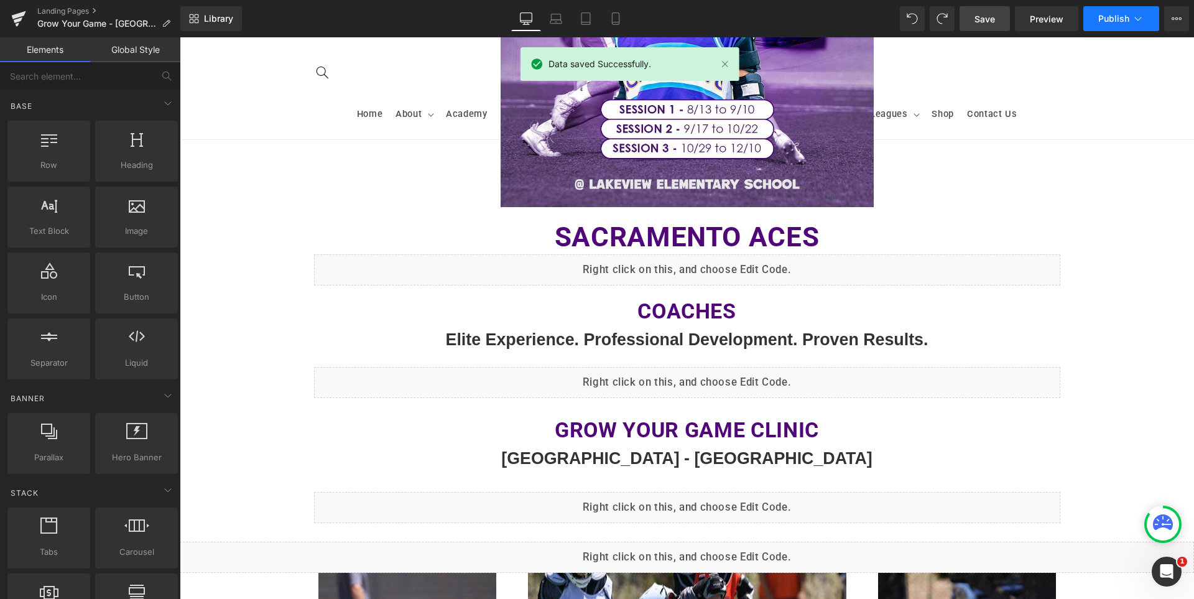
click at [1113, 17] on span "Publish" at bounding box center [1114, 19] width 31 height 10
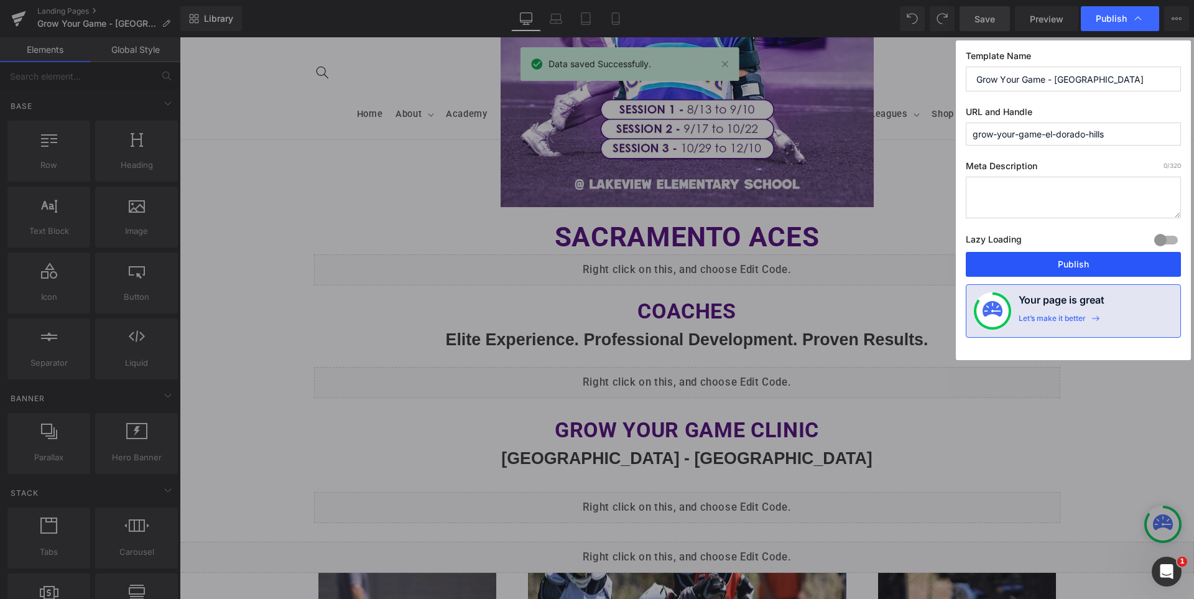
click at [1107, 259] on button "Publish" at bounding box center [1073, 264] width 215 height 25
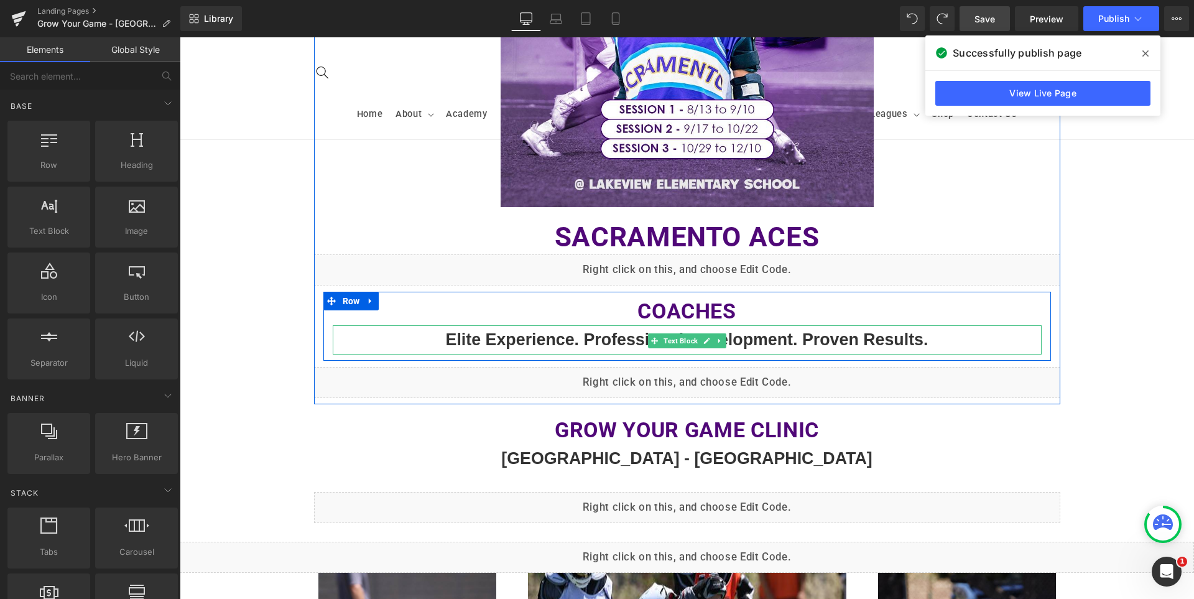
click at [614, 340] on b "Elite Experience. Professional Development. Proven Results." at bounding box center [687, 339] width 483 height 19
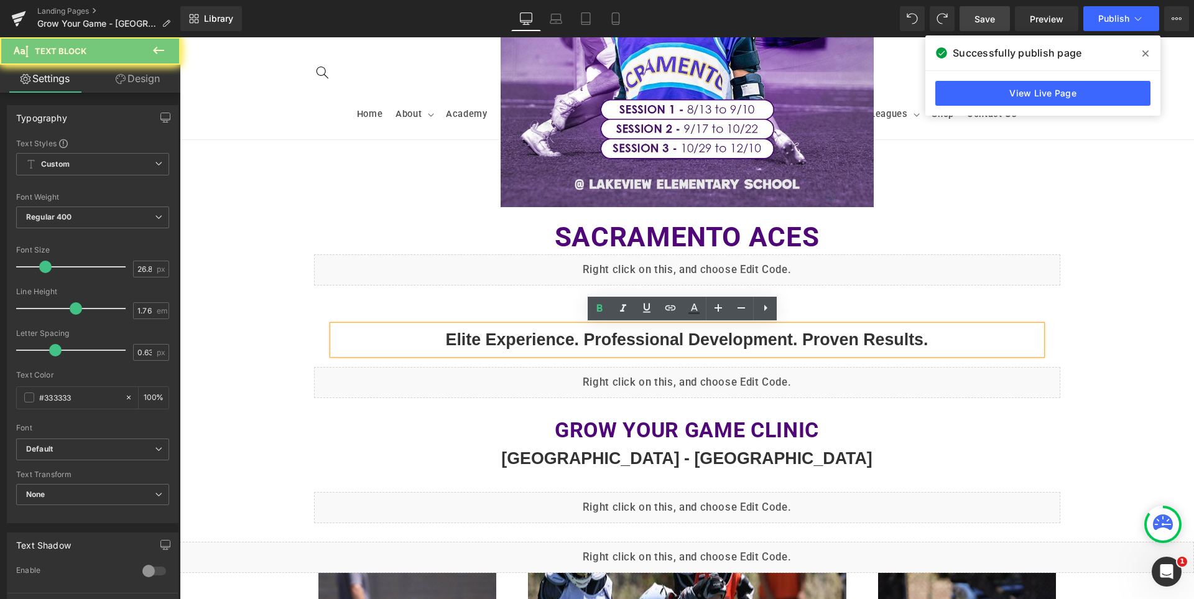
click at [614, 340] on b "Elite Experience. Professional Development. Proven Results." at bounding box center [687, 339] width 483 height 19
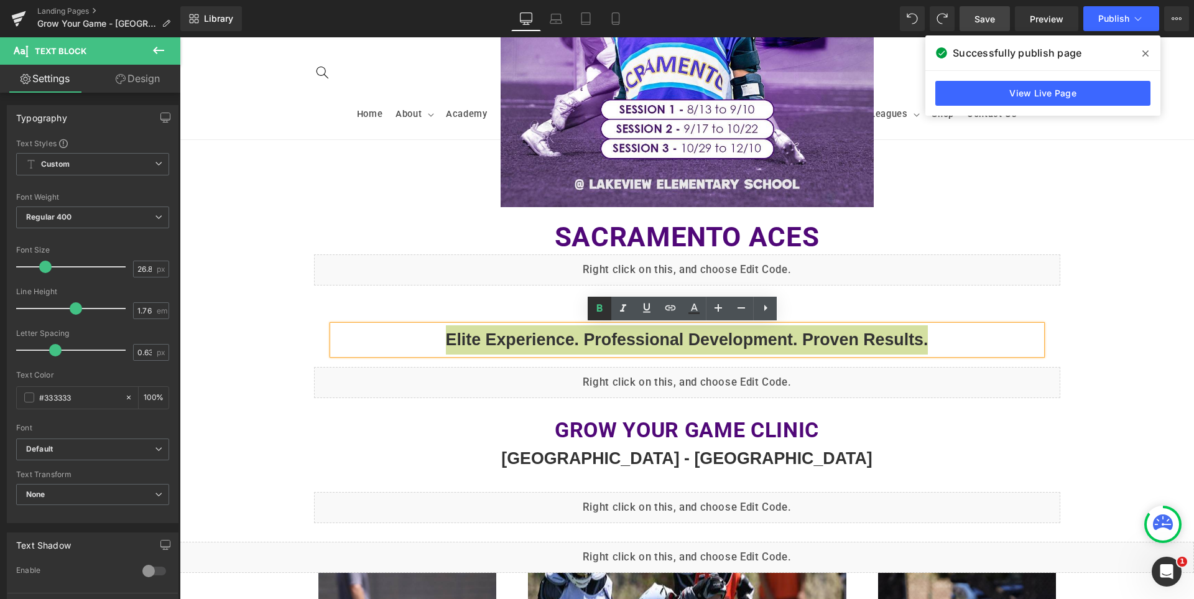
click at [603, 308] on icon at bounding box center [599, 308] width 15 height 15
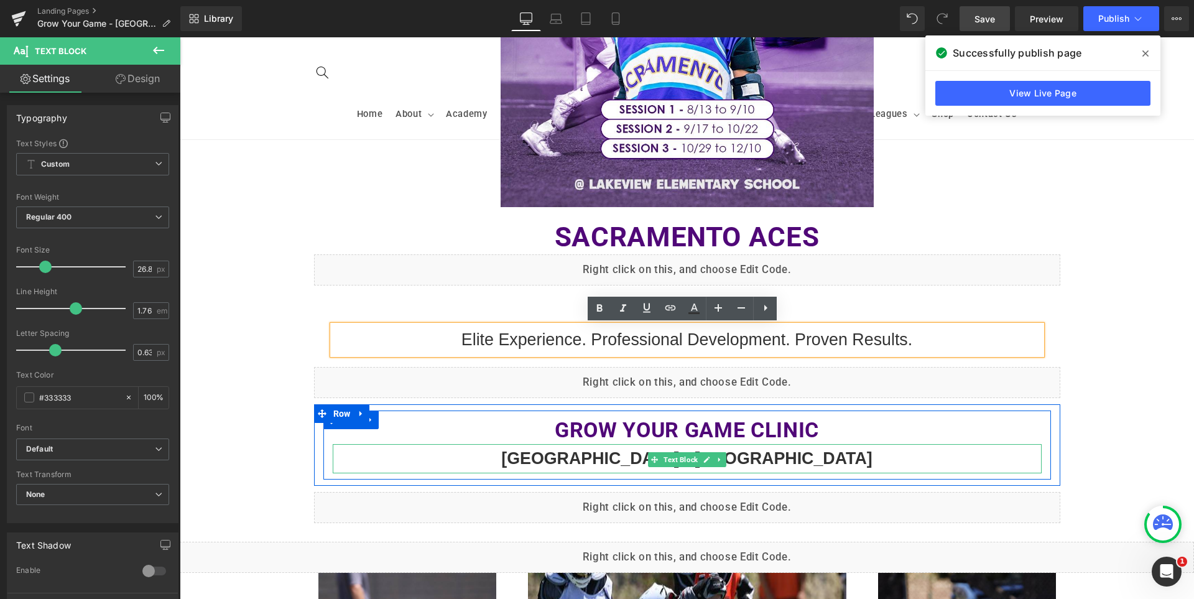
click at [640, 458] on b "[GEOGRAPHIC_DATA] - [GEOGRAPHIC_DATA]" at bounding box center [686, 458] width 371 height 19
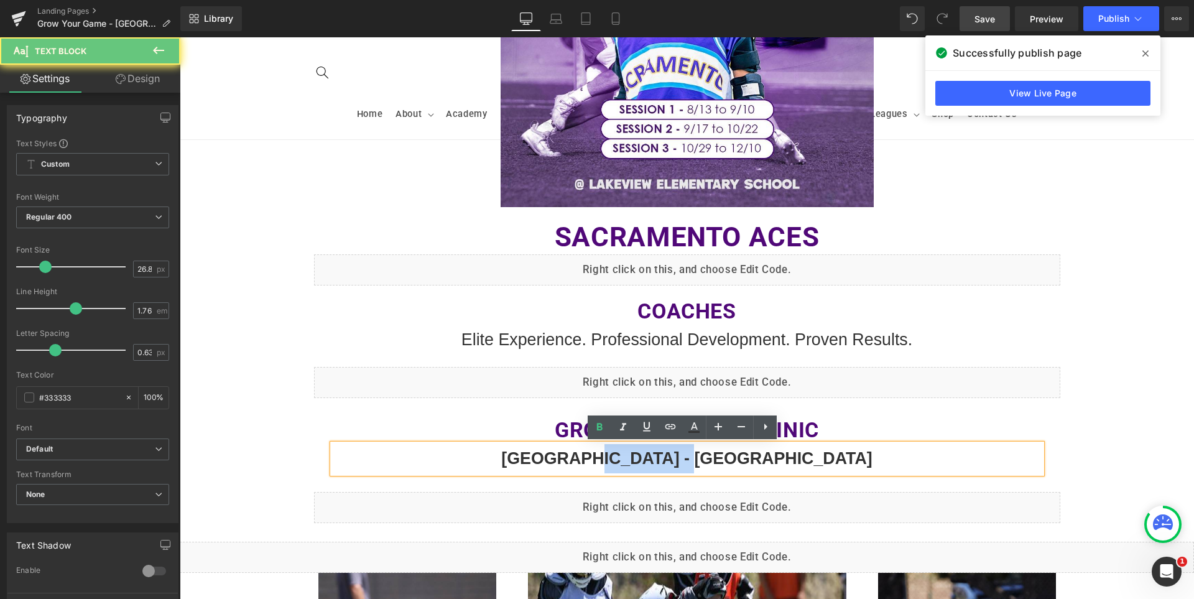
click at [640, 458] on b "[GEOGRAPHIC_DATA] - [GEOGRAPHIC_DATA]" at bounding box center [686, 458] width 371 height 19
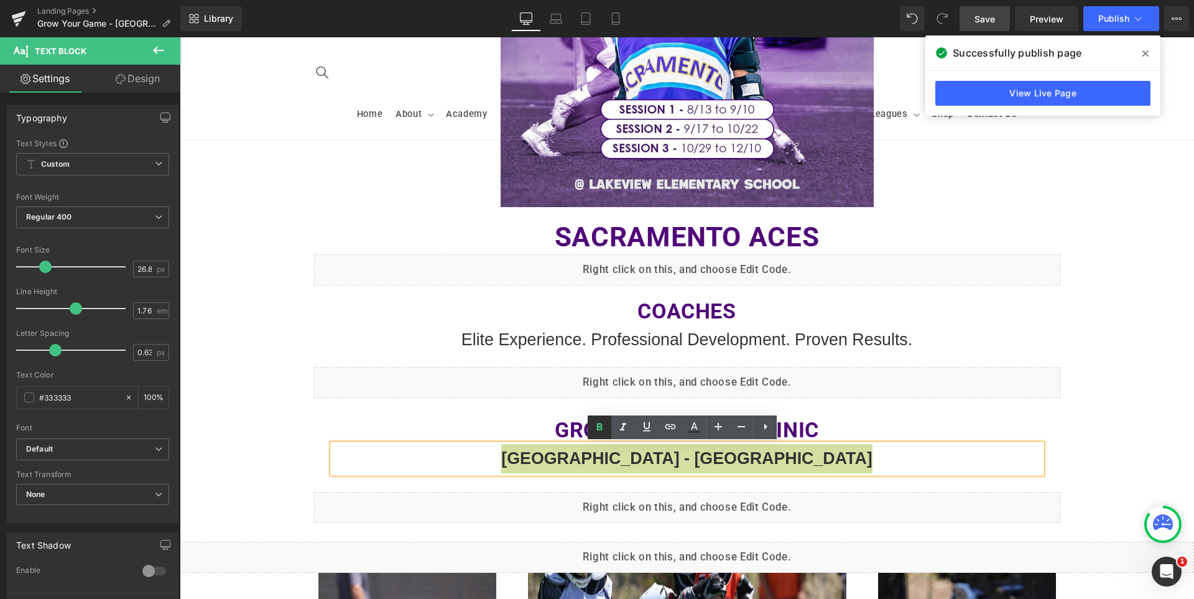
drag, startPoint x: 599, startPoint y: 425, endPoint x: 544, endPoint y: 354, distance: 90.5
click at [599, 425] on icon at bounding box center [599, 427] width 15 height 15
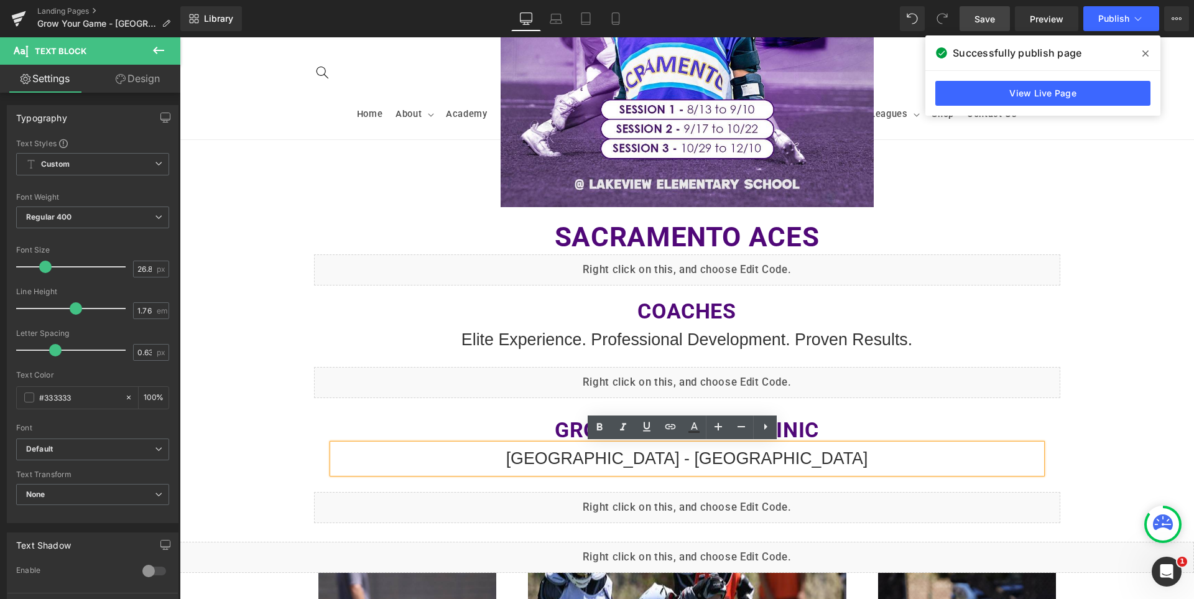
click at [1114, 394] on div "Image Sacramento ACES Heading Liquid Coaches Heading Elite Experience. Professi…" at bounding box center [687, 379] width 1015 height 1314
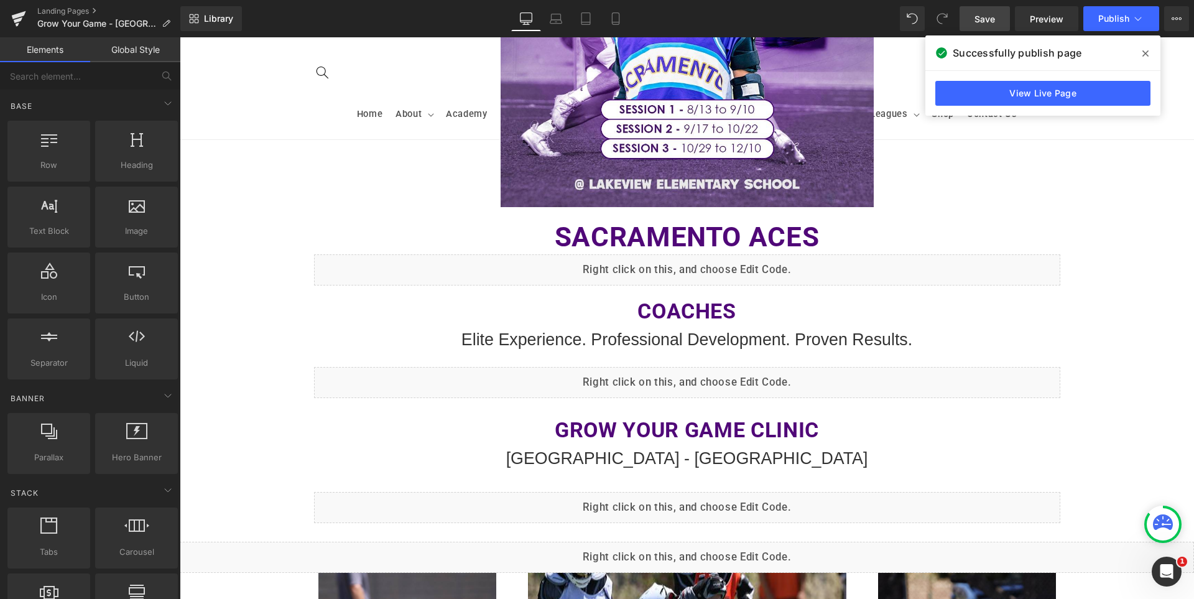
click at [991, 12] on span "Save" at bounding box center [985, 18] width 21 height 13
click at [1147, 54] on icon at bounding box center [1146, 53] width 6 height 6
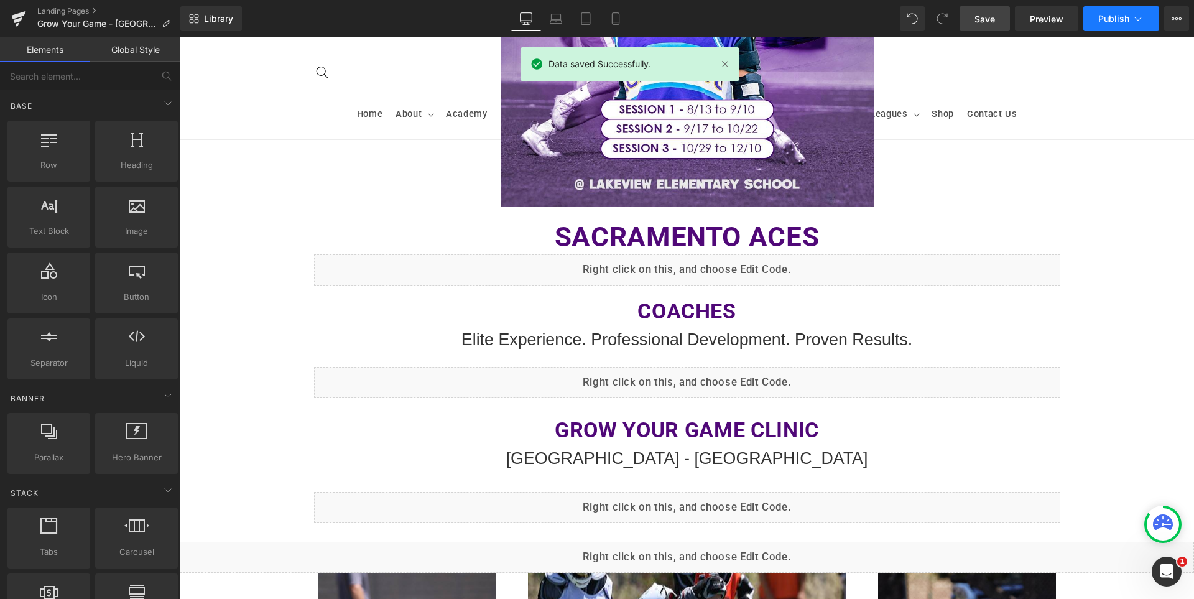
click at [1105, 18] on span "Publish" at bounding box center [1114, 19] width 31 height 10
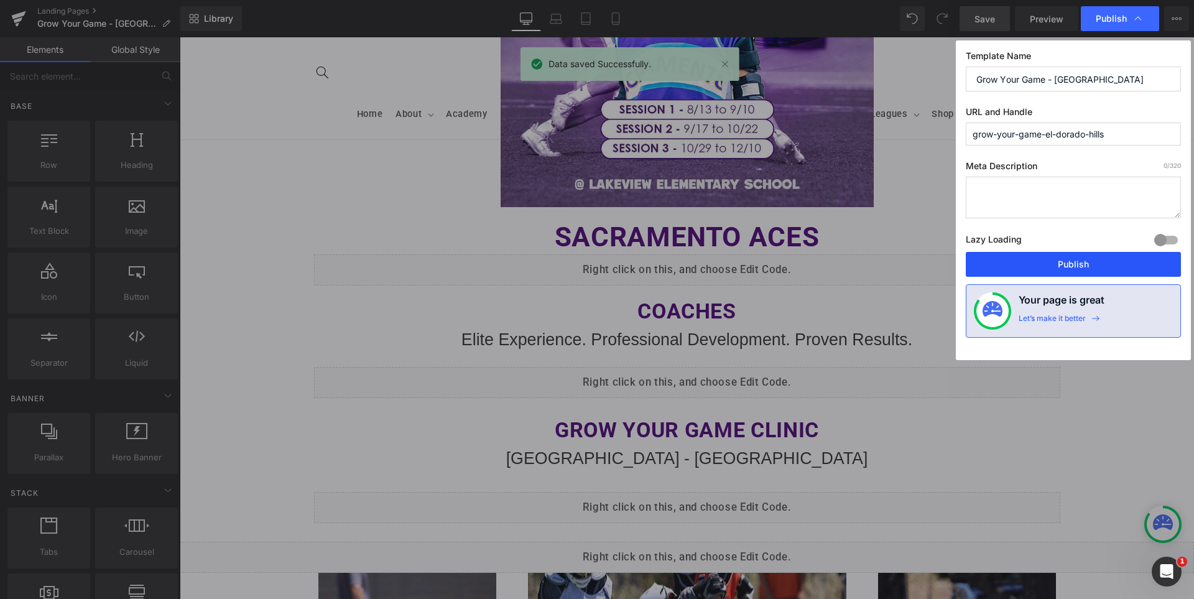
click at [1062, 257] on button "Publish" at bounding box center [1073, 264] width 215 height 25
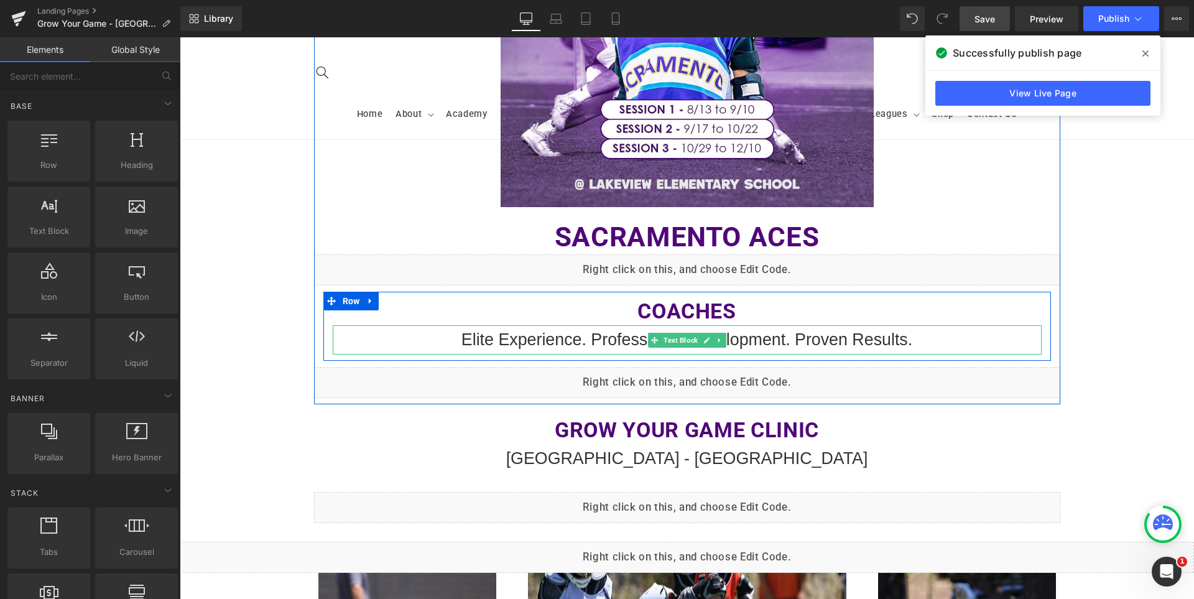
click at [623, 341] on span "Elite Experience. Professional Development. Proven Results." at bounding box center [687, 339] width 451 height 19
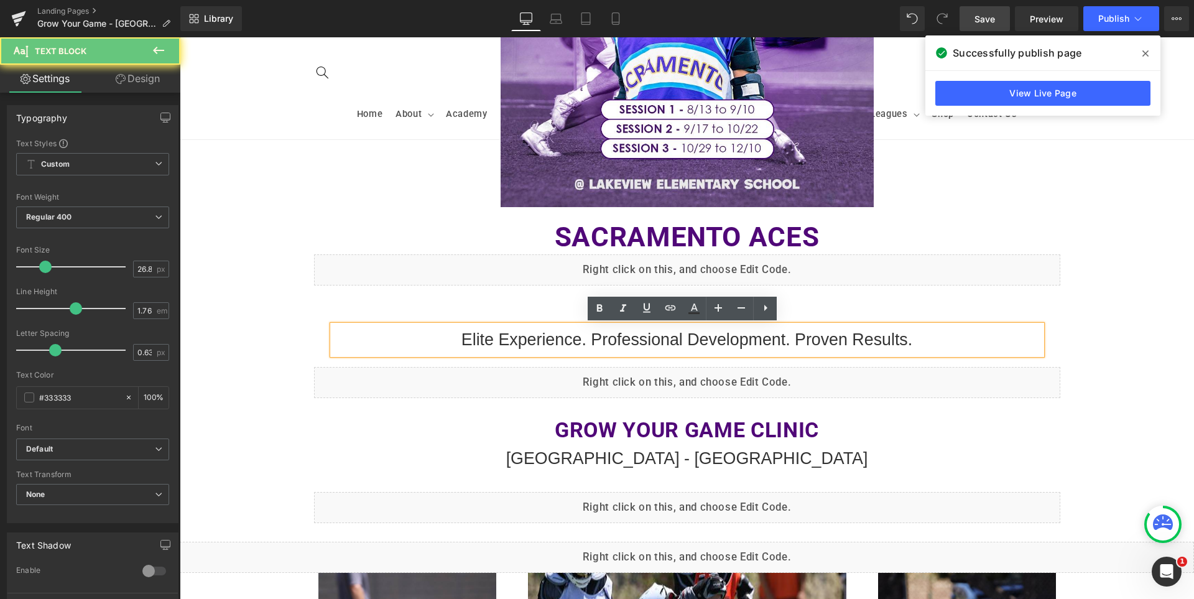
click at [623, 341] on span "Elite Experience. Professional Development. Proven Results." at bounding box center [687, 339] width 451 height 19
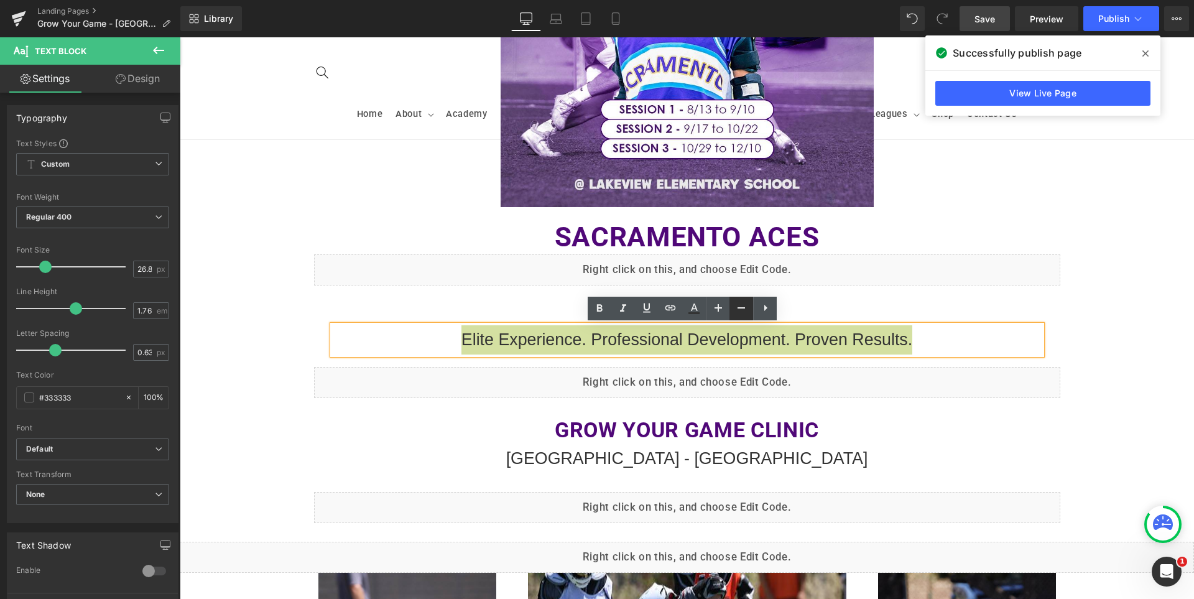
click at [740, 302] on icon at bounding box center [741, 307] width 15 height 15
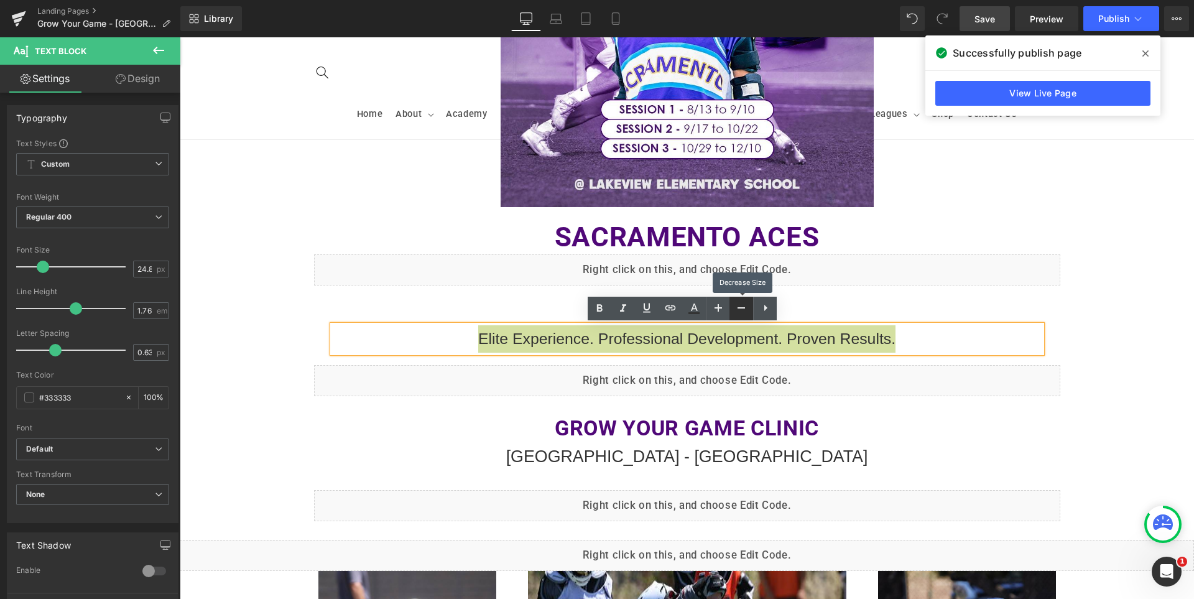
click at [740, 302] on icon at bounding box center [741, 307] width 15 height 15
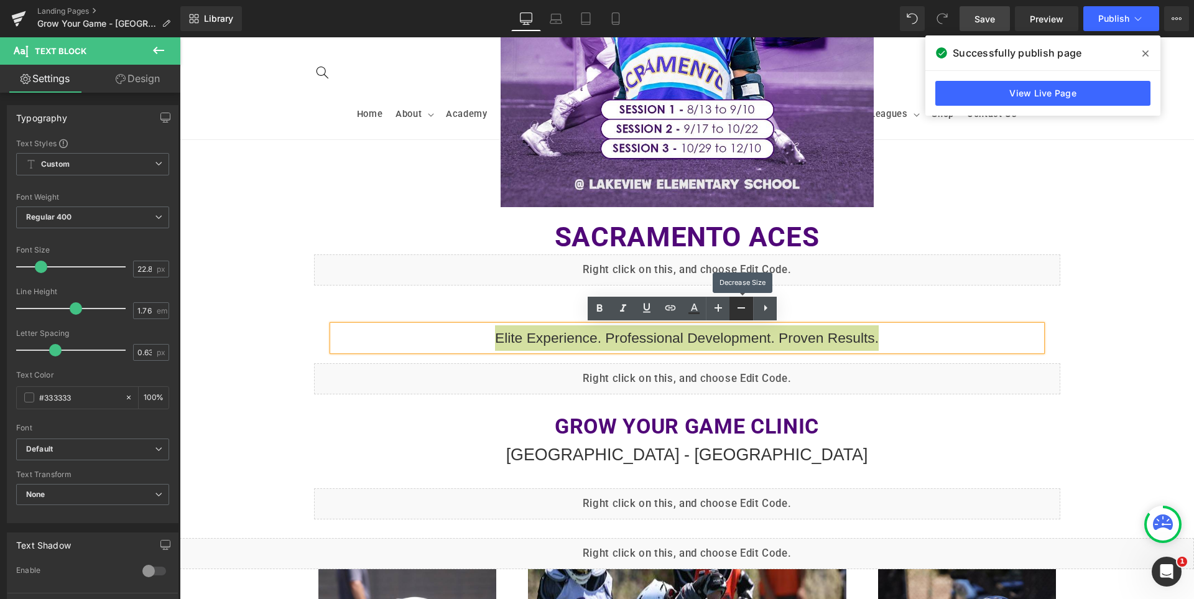
click at [740, 302] on icon at bounding box center [741, 307] width 15 height 15
type input "20.8"
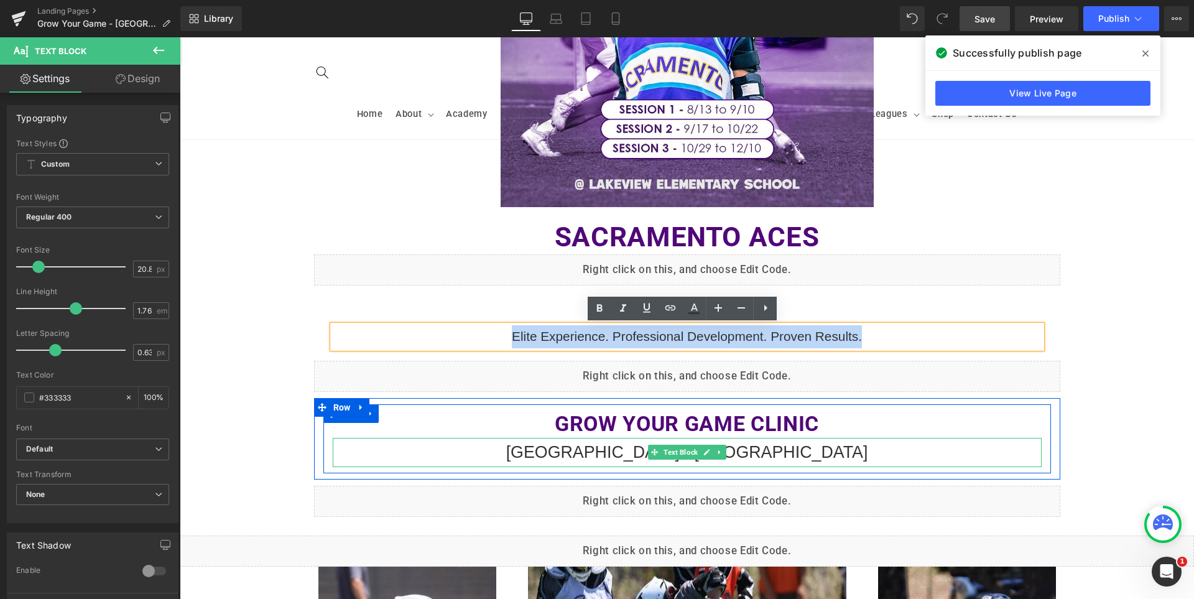
click at [609, 453] on span "[GEOGRAPHIC_DATA] - [GEOGRAPHIC_DATA]" at bounding box center [687, 452] width 362 height 19
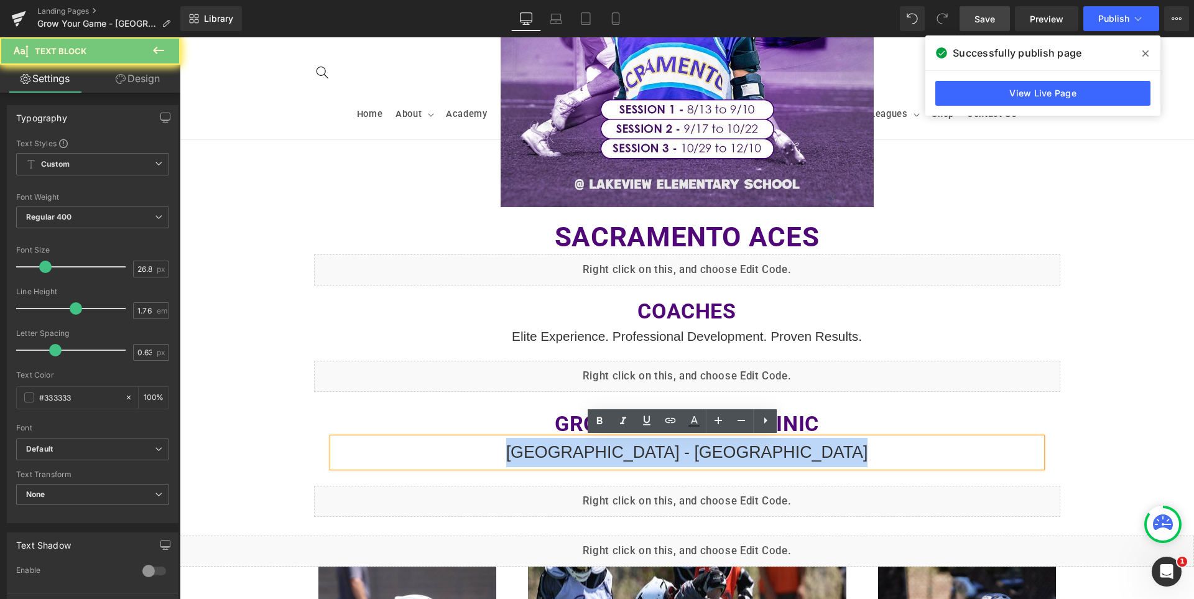
click at [609, 453] on span "[GEOGRAPHIC_DATA] - [GEOGRAPHIC_DATA]" at bounding box center [687, 452] width 362 height 19
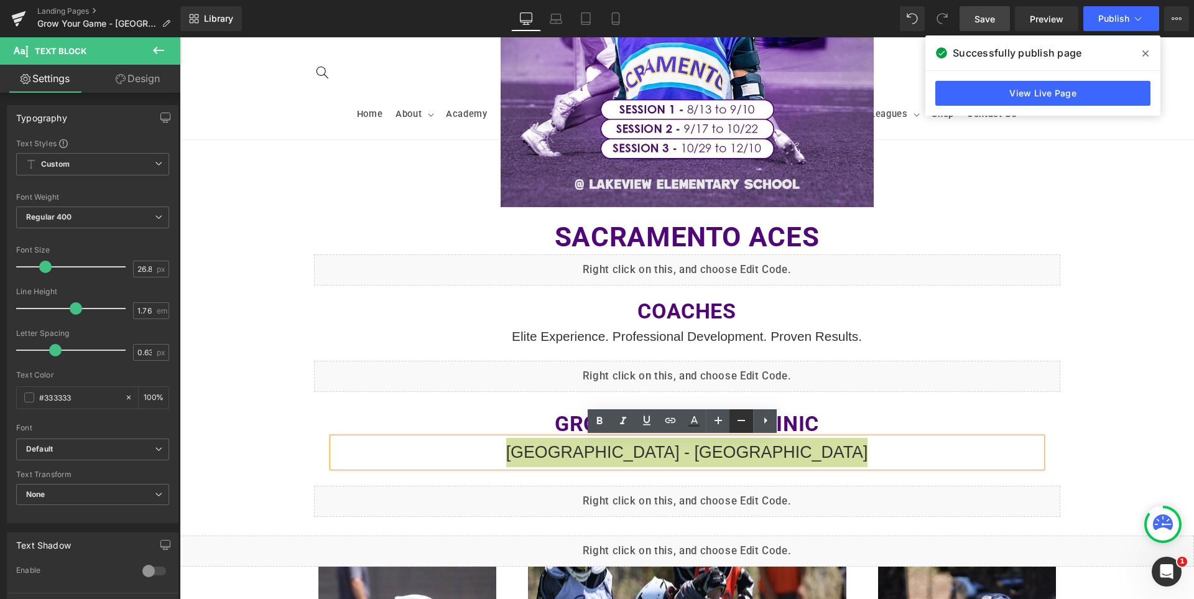
click at [741, 424] on icon at bounding box center [741, 420] width 15 height 15
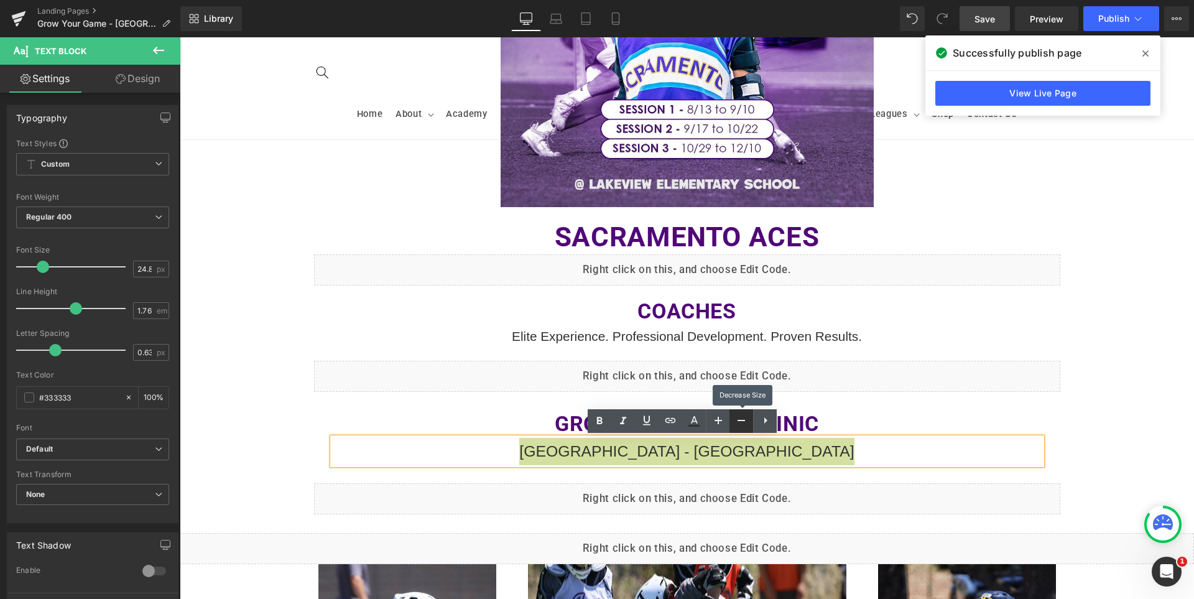
click at [741, 424] on icon at bounding box center [741, 420] width 15 height 15
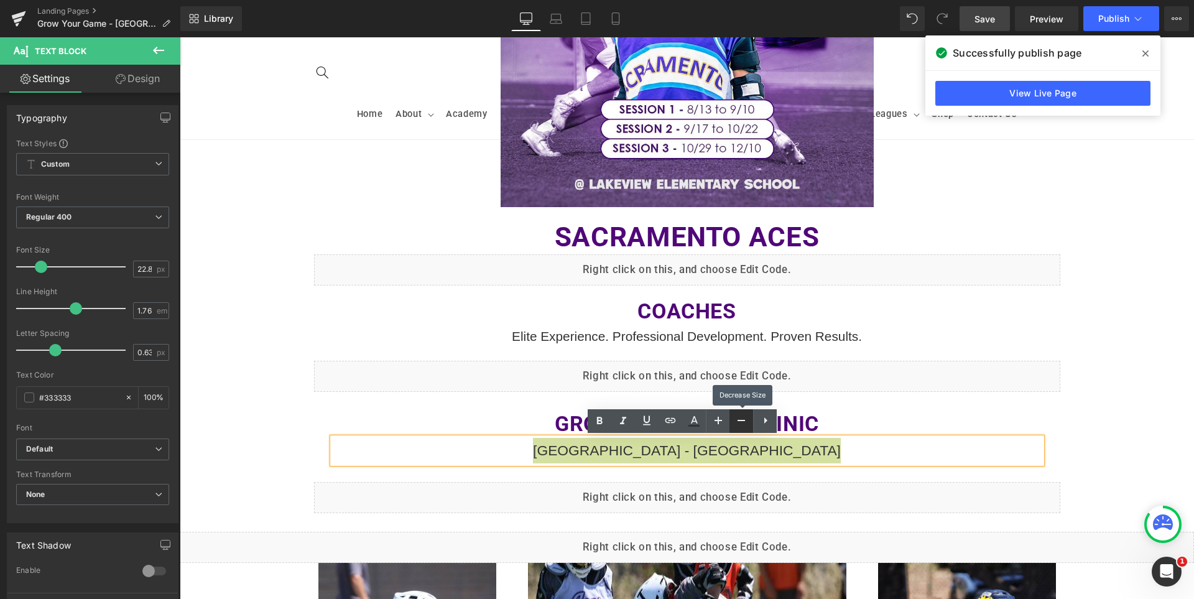
click at [741, 424] on icon at bounding box center [741, 420] width 15 height 15
type input "20.8"
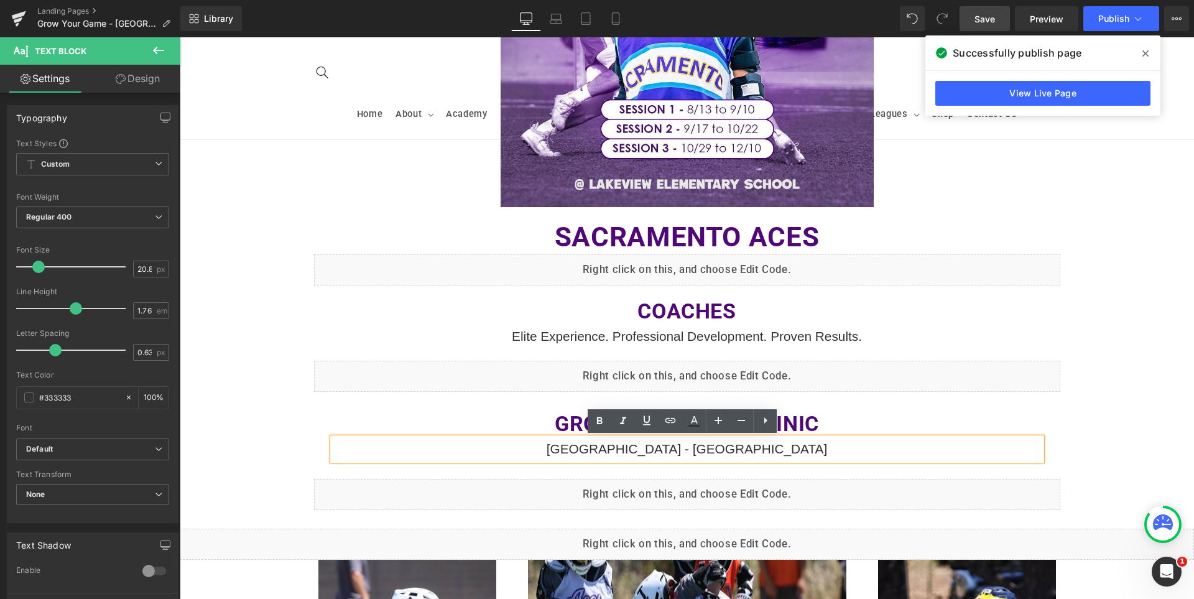
click at [1115, 394] on div "Image Sacramento ACES Heading Liquid Coaches Heading Elite Experience. Professi…" at bounding box center [687, 372] width 1015 height 1301
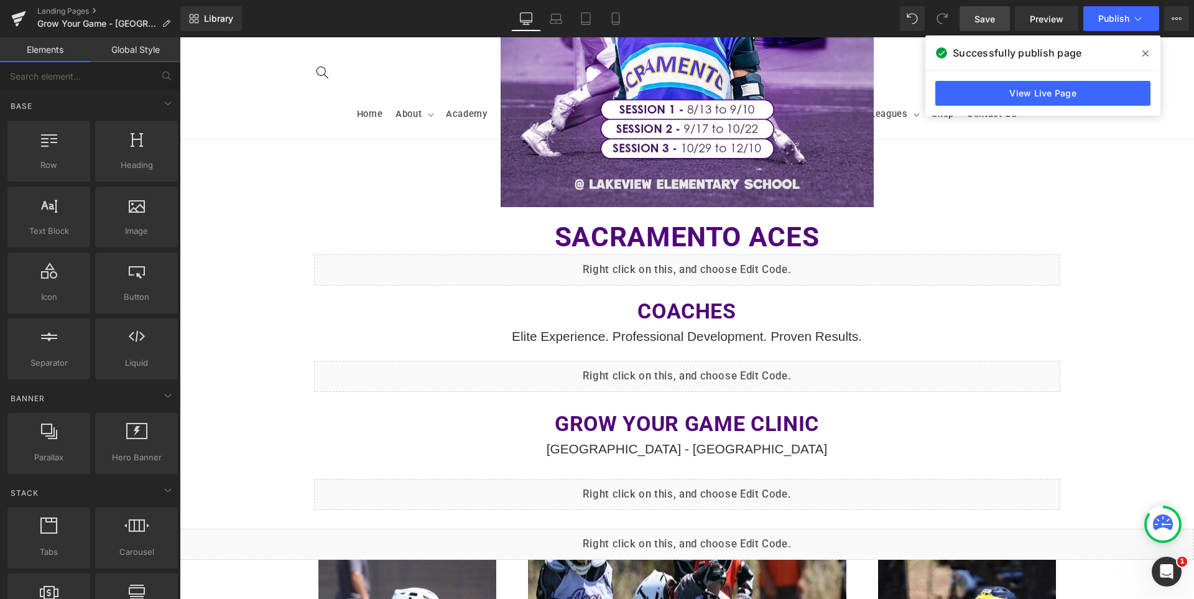
click at [982, 14] on span "Save" at bounding box center [985, 18] width 21 height 13
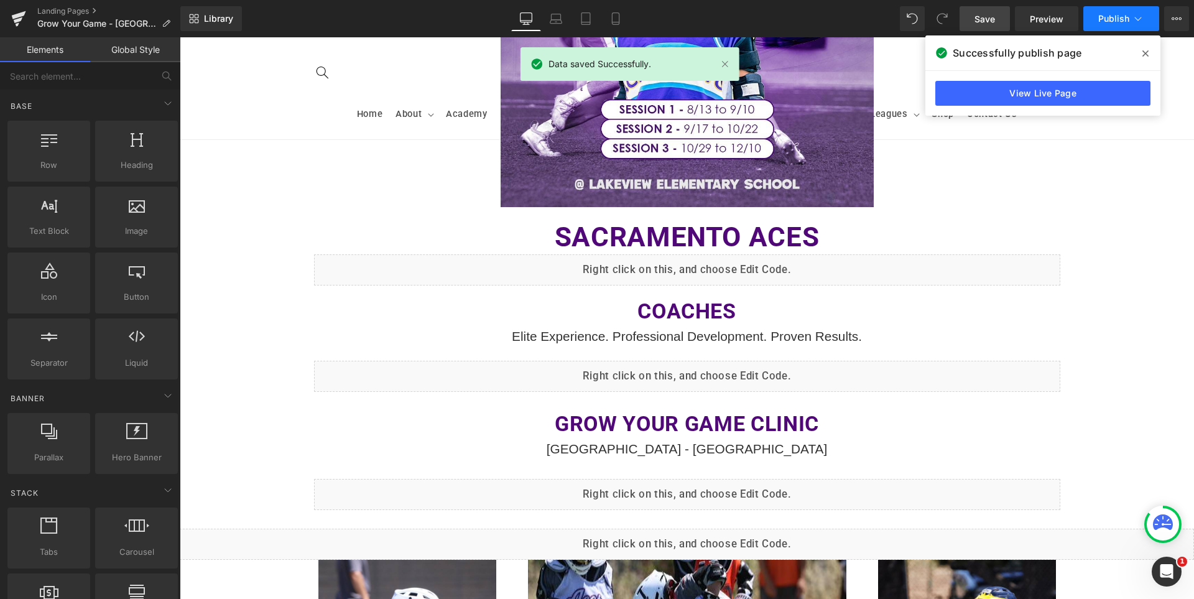
click at [1115, 17] on span "Publish" at bounding box center [1114, 19] width 31 height 10
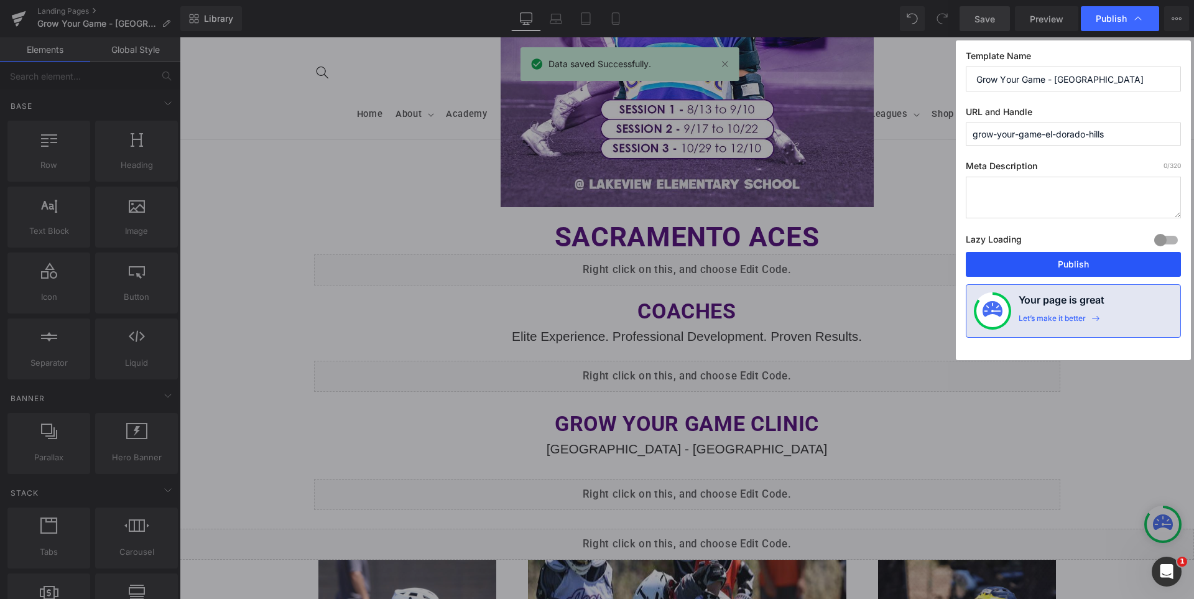
click at [1084, 261] on button "Publish" at bounding box center [1073, 264] width 215 height 25
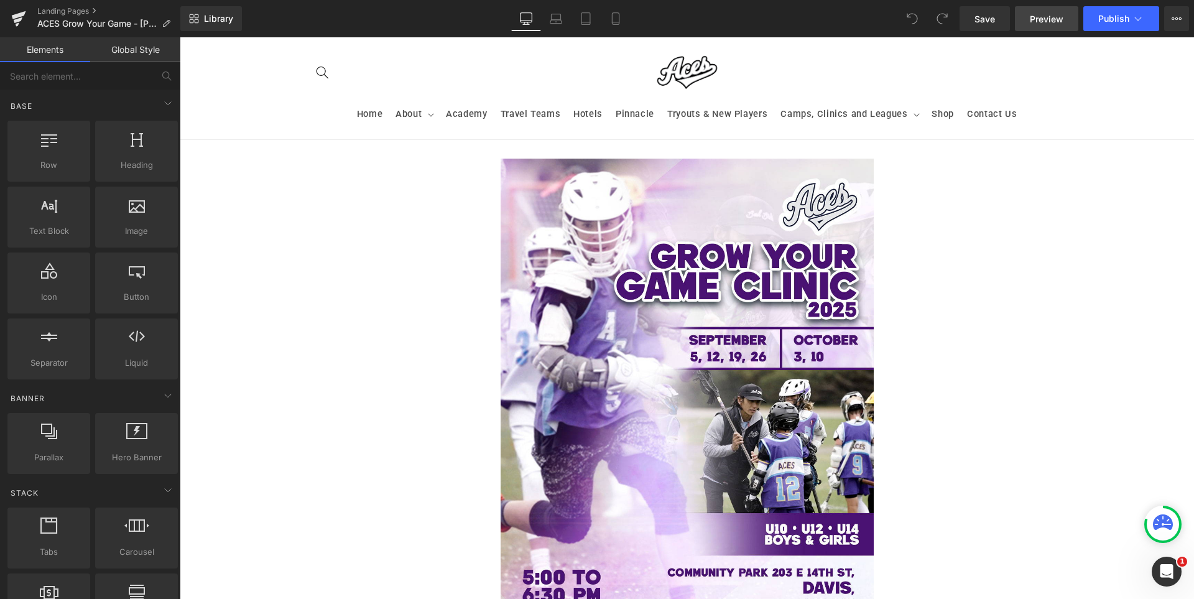
click at [1056, 15] on span "Preview" at bounding box center [1047, 18] width 34 height 13
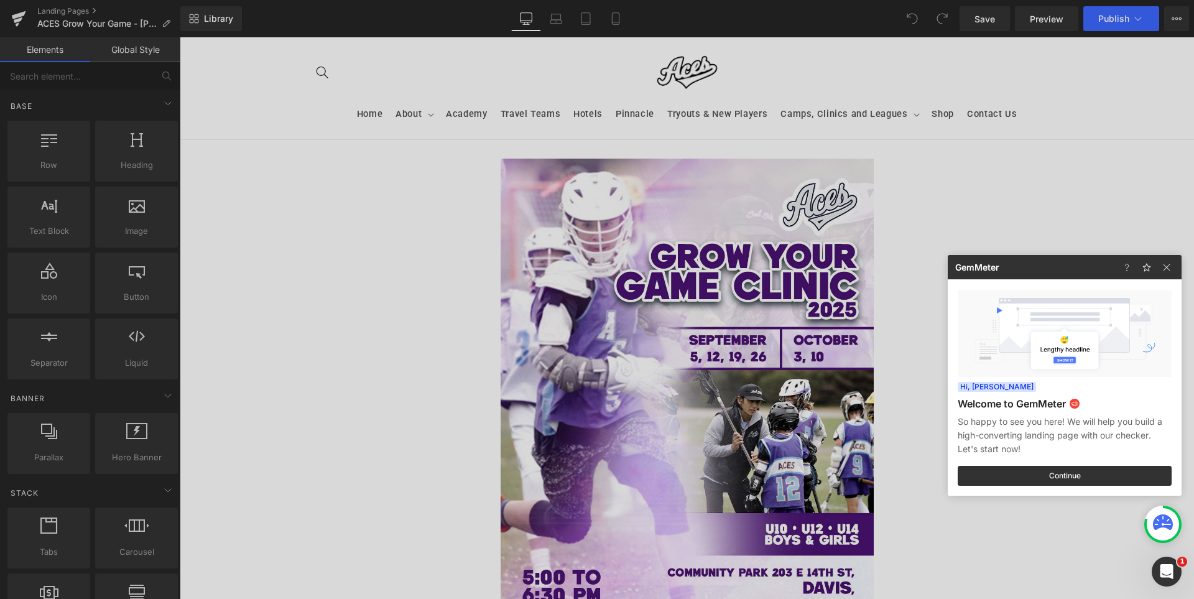
click at [343, 205] on div at bounding box center [597, 299] width 1194 height 599
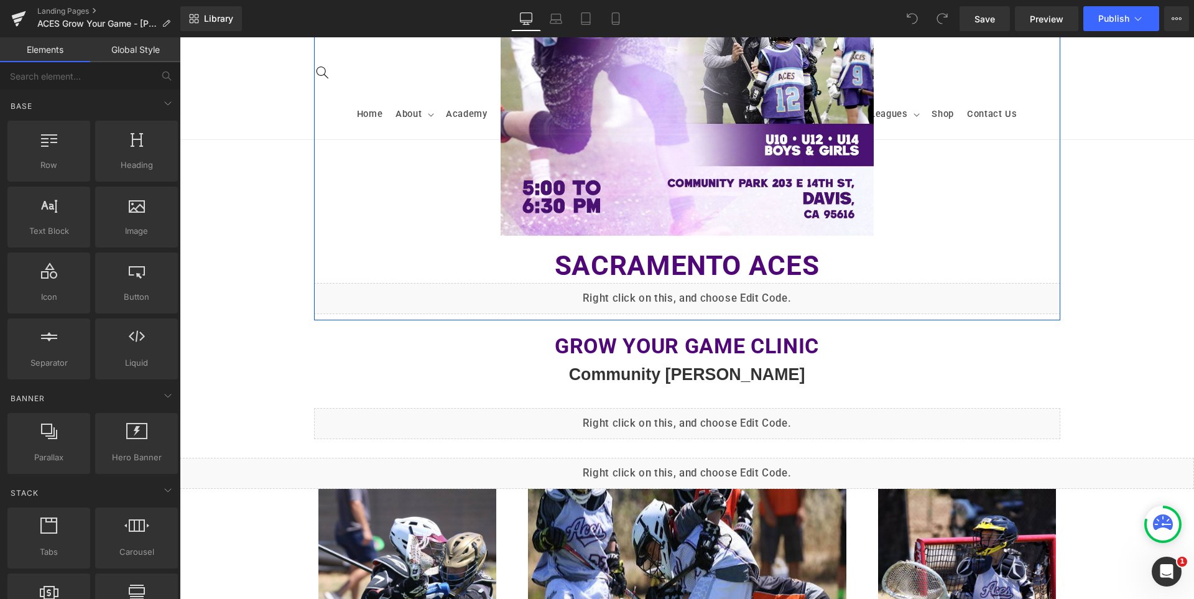
scroll to position [498, 0]
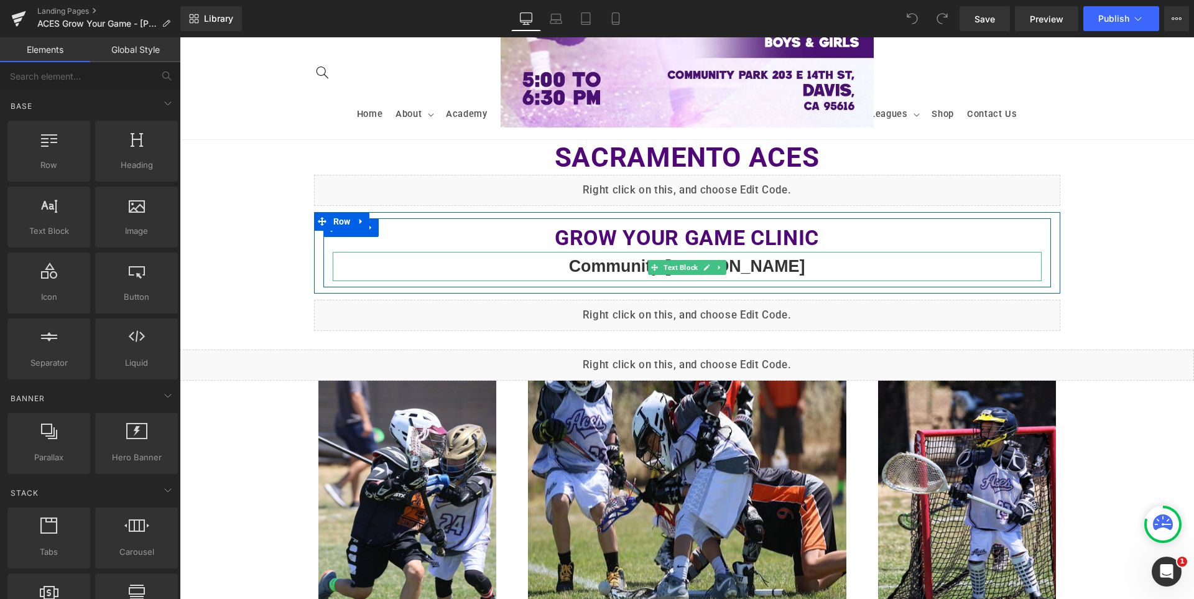
click at [607, 274] on b "Community Park - Davis" at bounding box center [687, 266] width 236 height 19
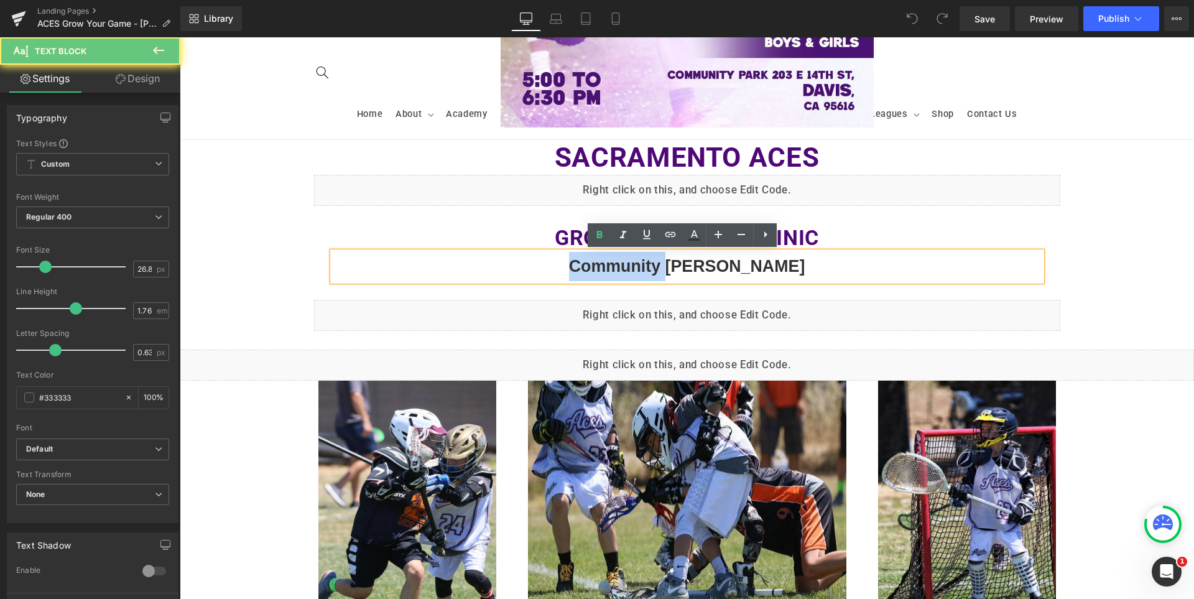
click at [607, 274] on b "Community Park - Davis" at bounding box center [687, 266] width 236 height 19
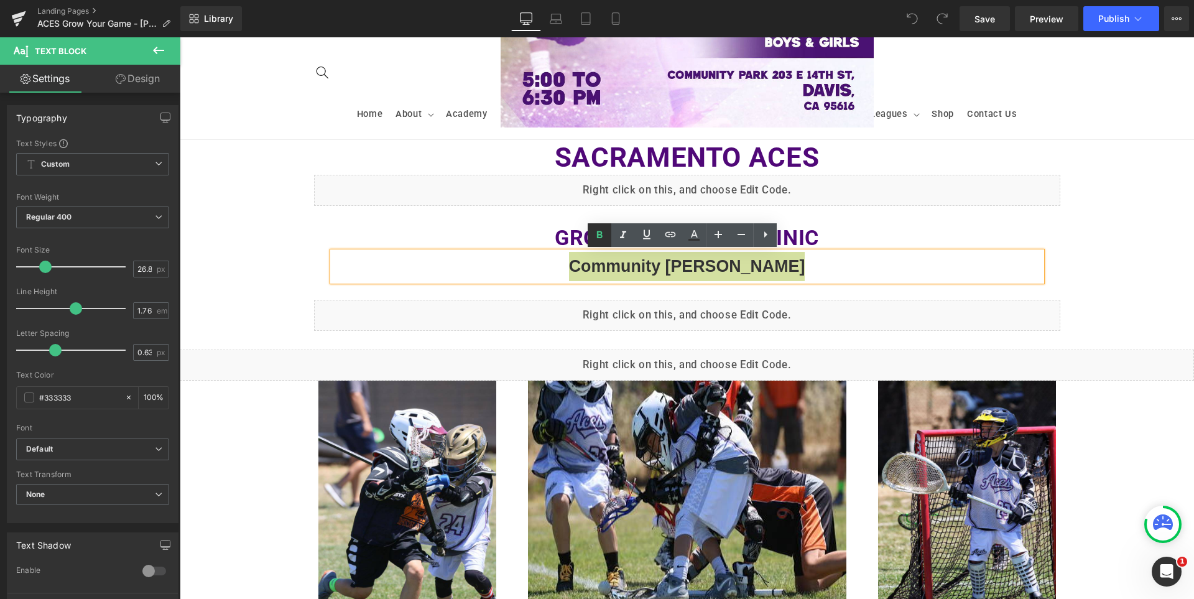
click at [601, 233] on icon at bounding box center [599, 235] width 15 height 15
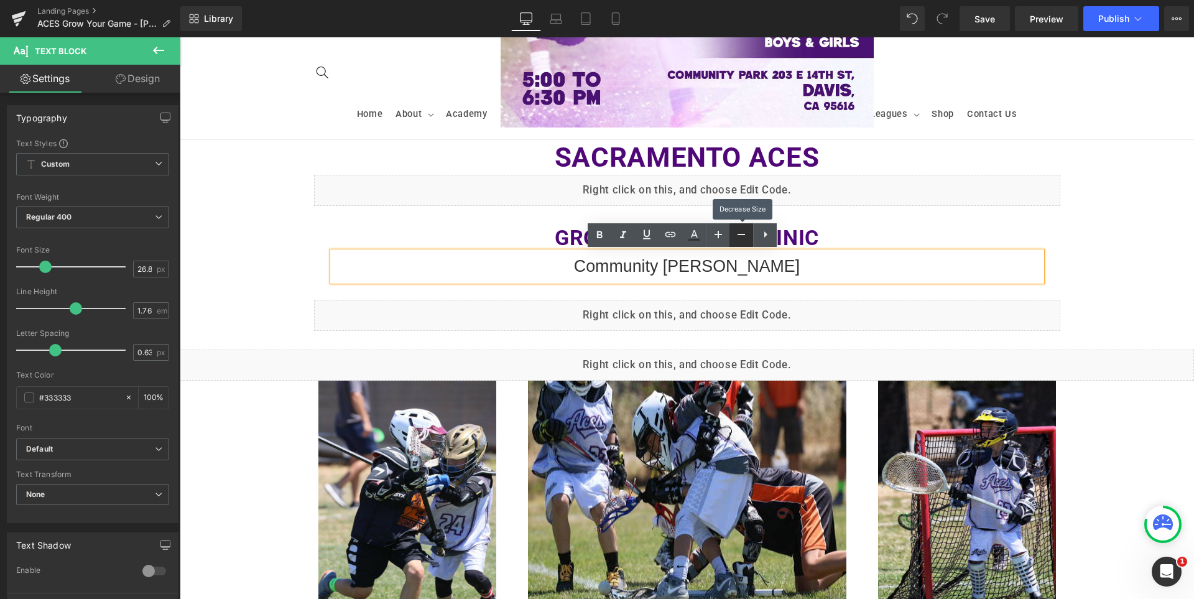
click at [746, 236] on icon at bounding box center [741, 234] width 15 height 15
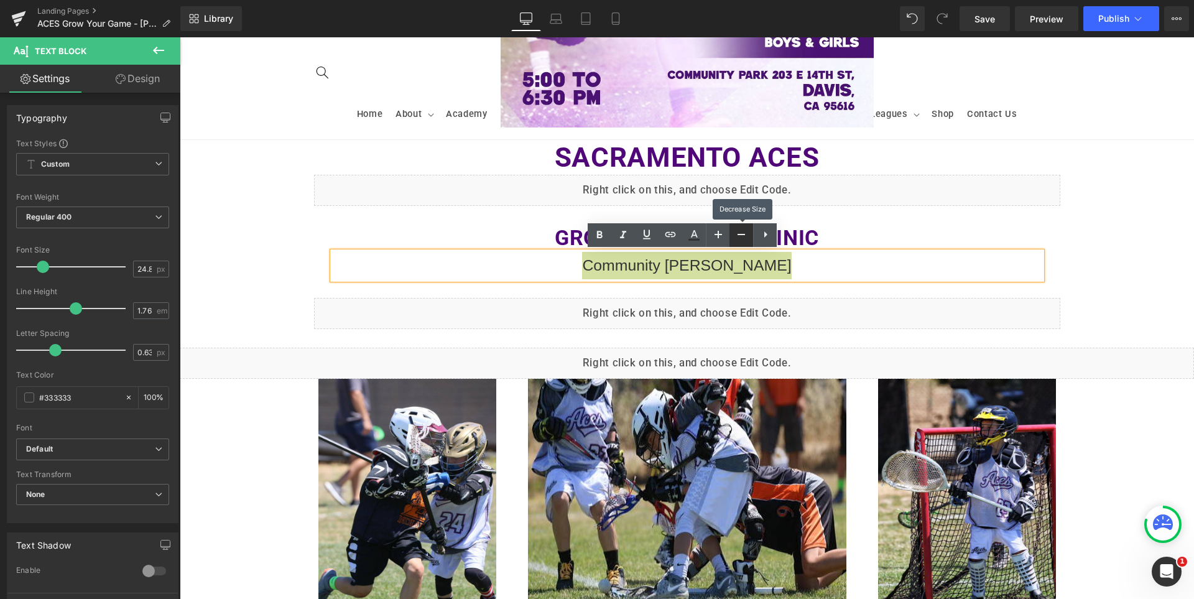
click at [746, 236] on icon at bounding box center [741, 234] width 15 height 15
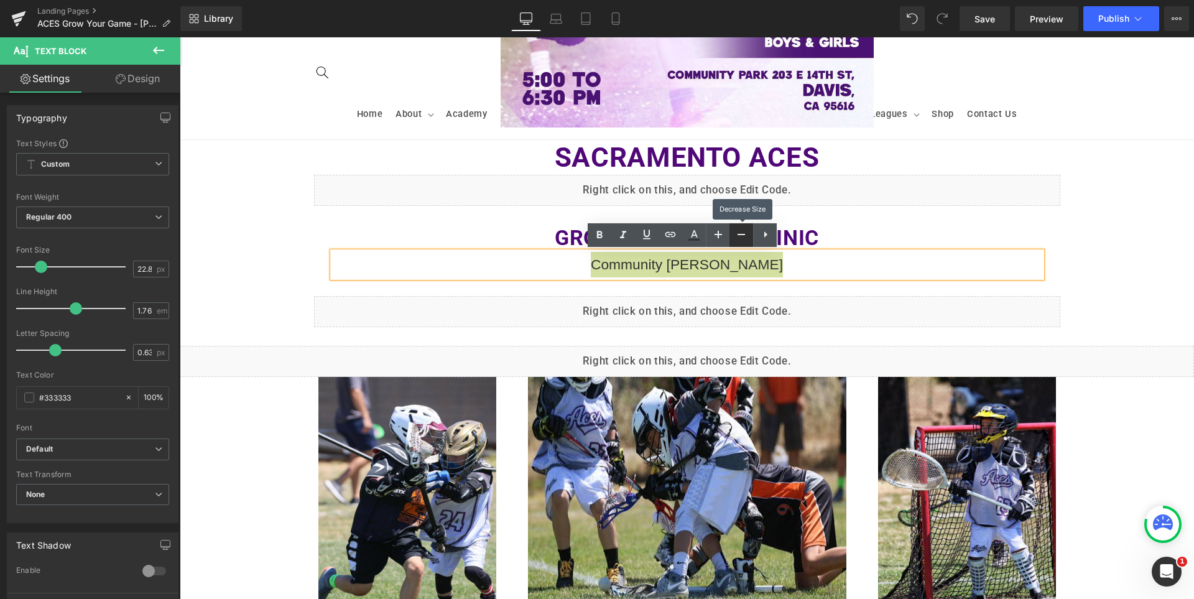
click at [746, 236] on icon at bounding box center [741, 234] width 15 height 15
type input "20.8"
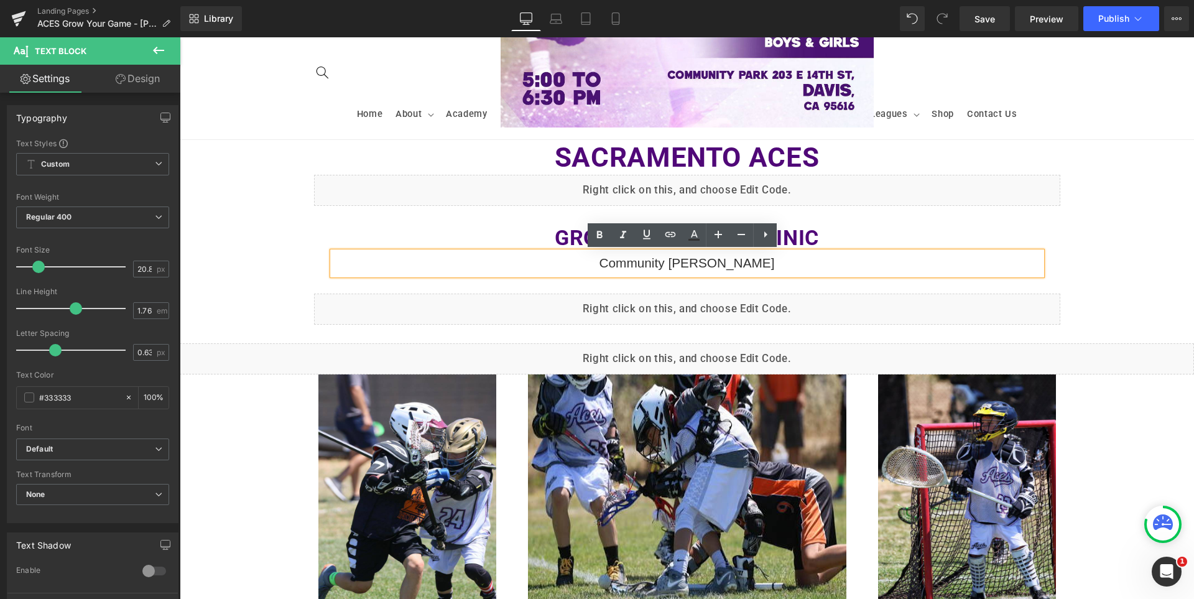
click at [277, 302] on div "Image Sacramento ACES Heading Liquid Row Grow Your Game Clinic Heading Communit…" at bounding box center [687, 239] width 1015 height 1195
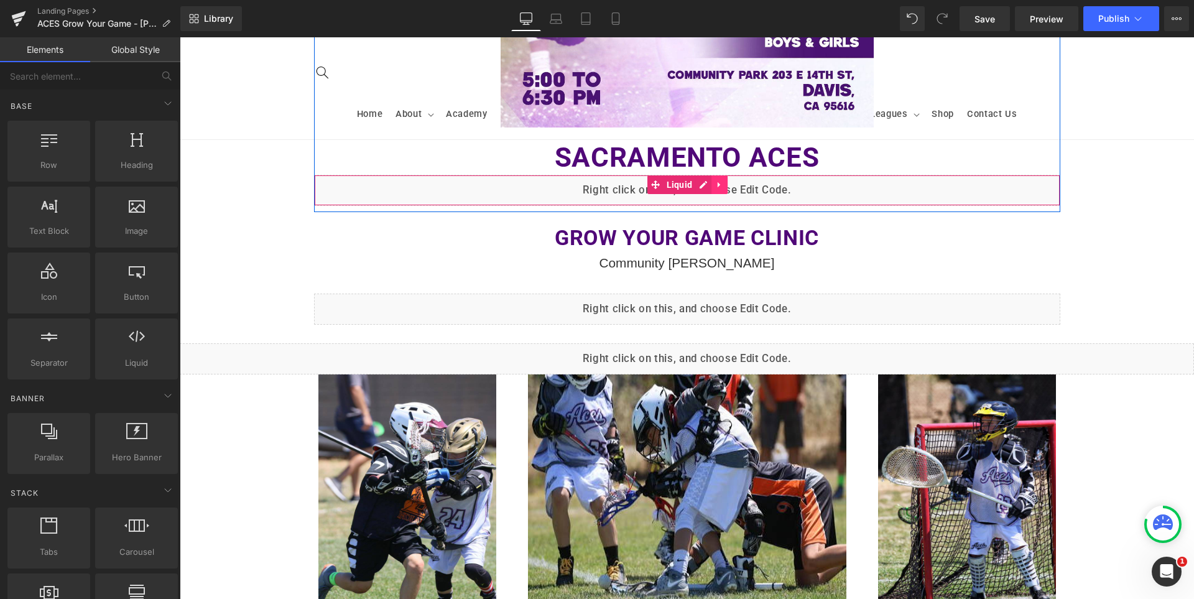
click at [717, 184] on icon at bounding box center [719, 184] width 9 height 9
click at [709, 185] on icon at bounding box center [711, 184] width 9 height 9
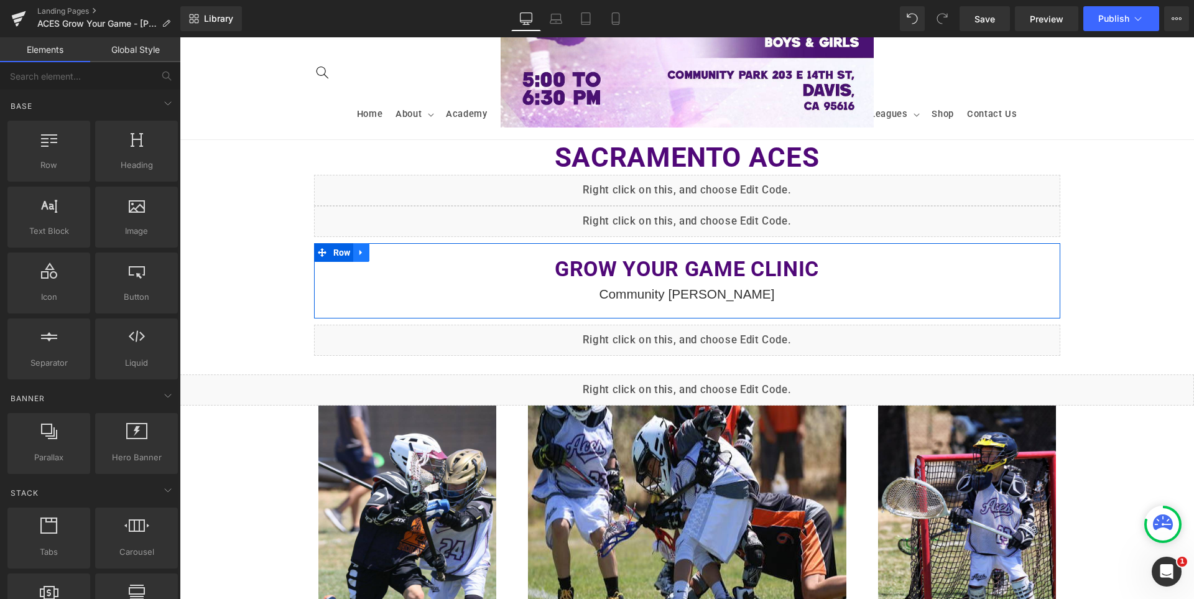
click at [361, 252] on icon at bounding box center [361, 252] width 9 height 9
click at [379, 255] on link at bounding box center [377, 252] width 16 height 19
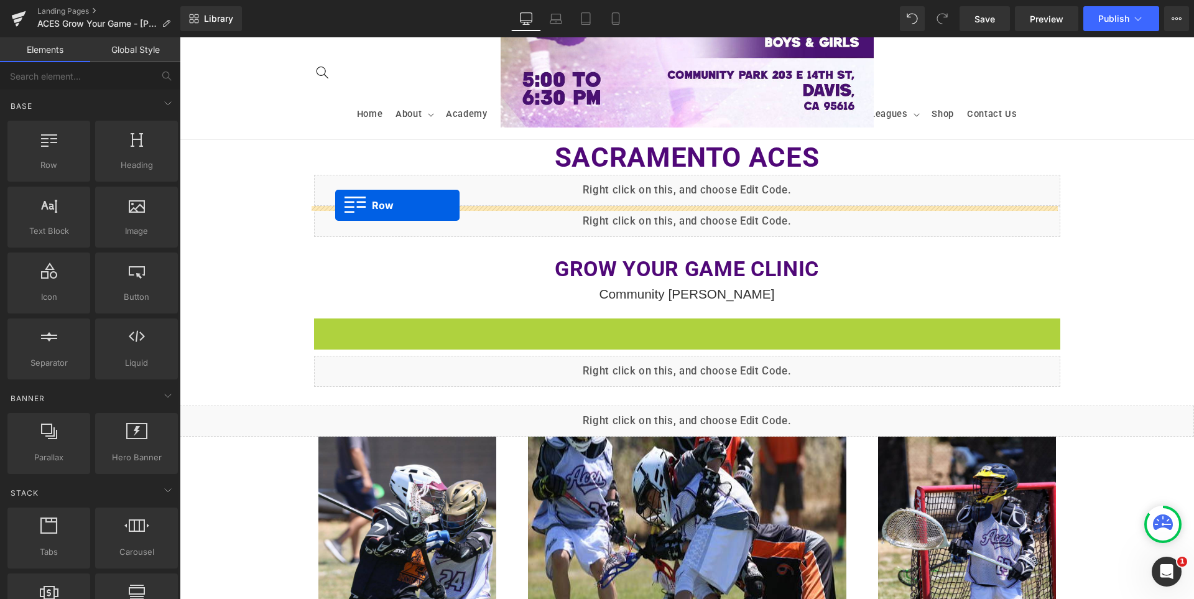
drag, startPoint x: 318, startPoint y: 329, endPoint x: 335, endPoint y: 205, distance: 124.9
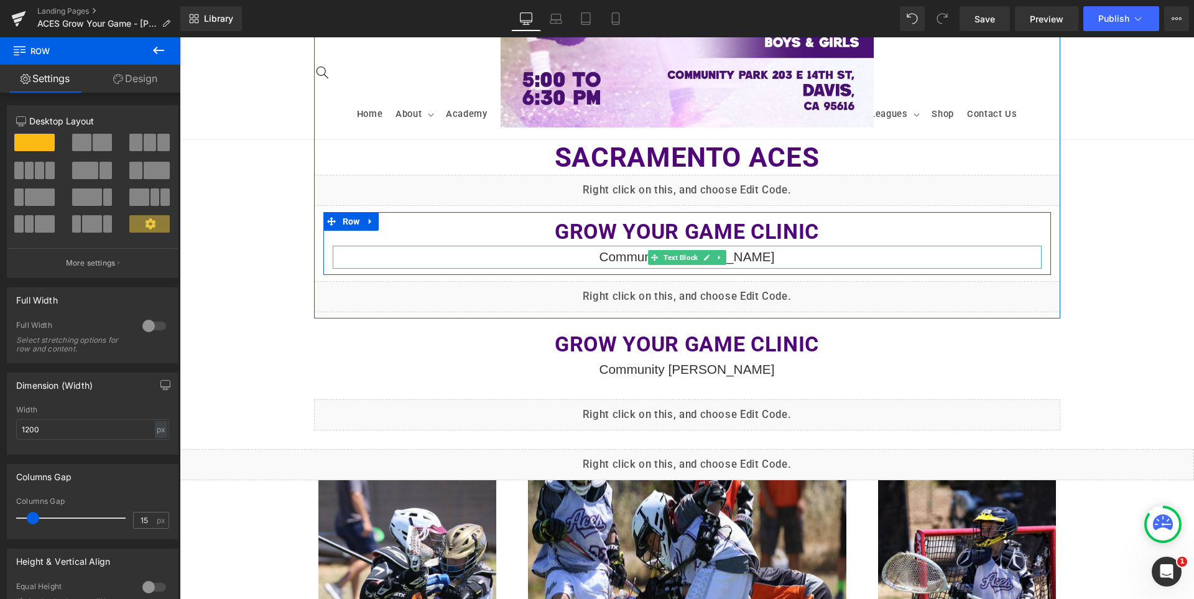
click at [628, 253] on span "Community Park - Davis" at bounding box center [687, 256] width 175 height 14
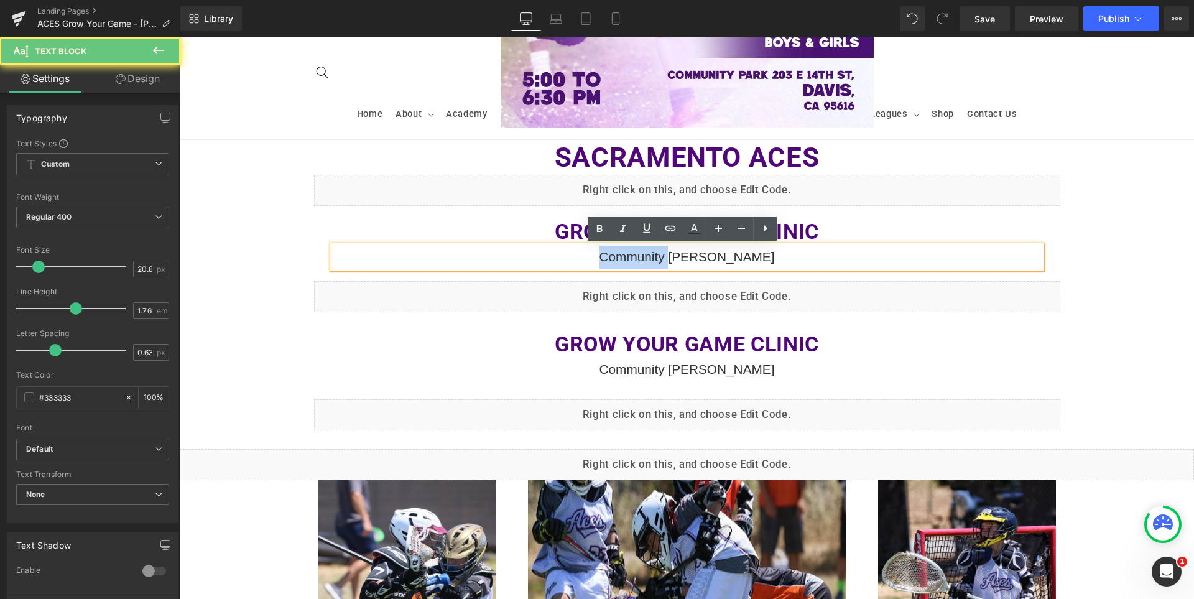
click at [628, 253] on span "Community Park - Davis" at bounding box center [687, 256] width 175 height 14
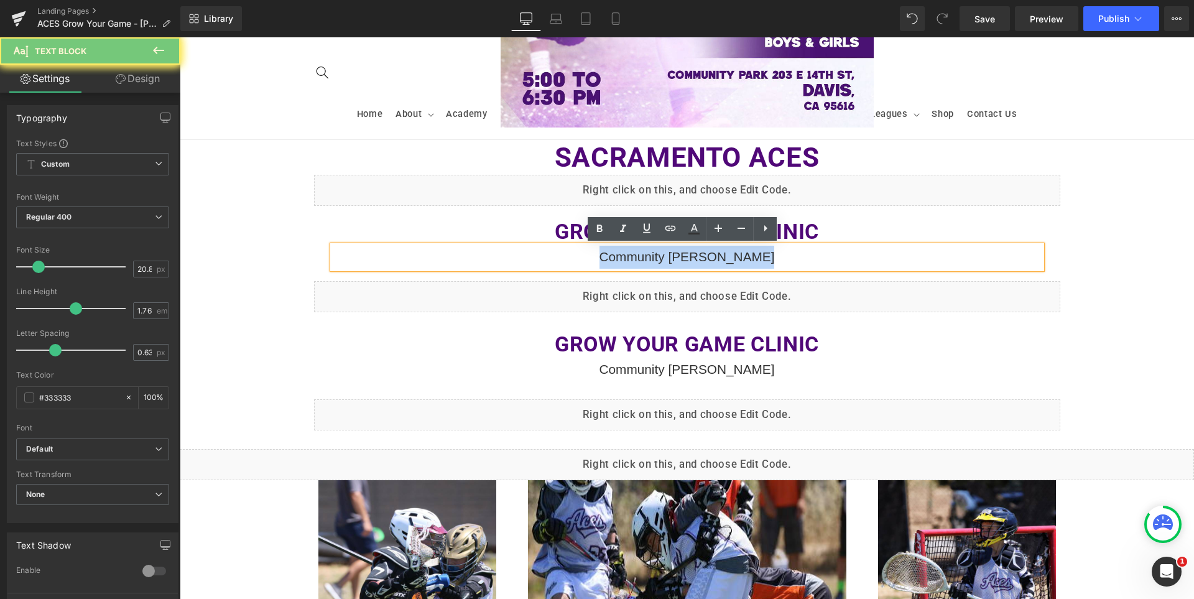
click at [628, 253] on span "Community Park - Davis" at bounding box center [687, 256] width 175 height 14
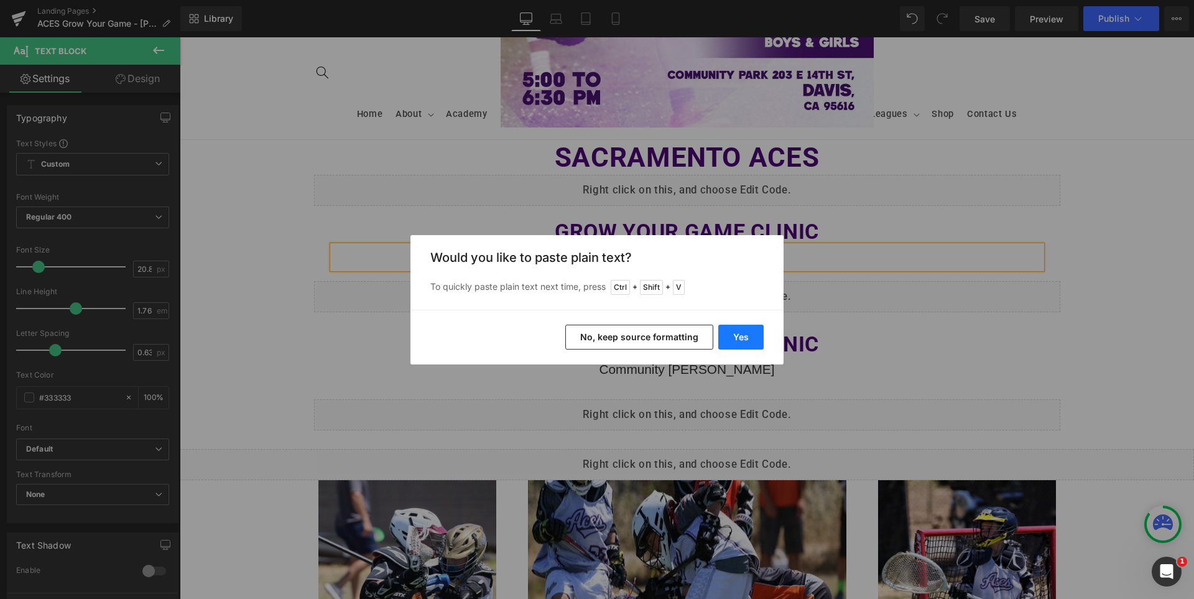
click at [747, 334] on button "Yes" at bounding box center [740, 337] width 45 height 25
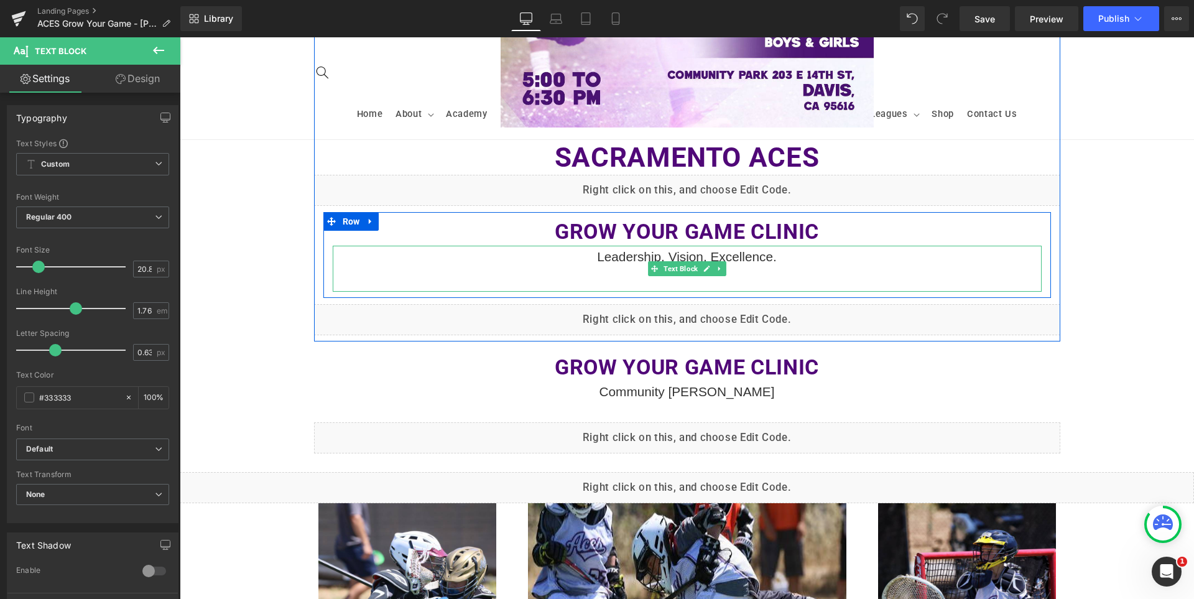
click at [794, 260] on p "Leadership. Vision. Excellence." at bounding box center [687, 257] width 709 height 23
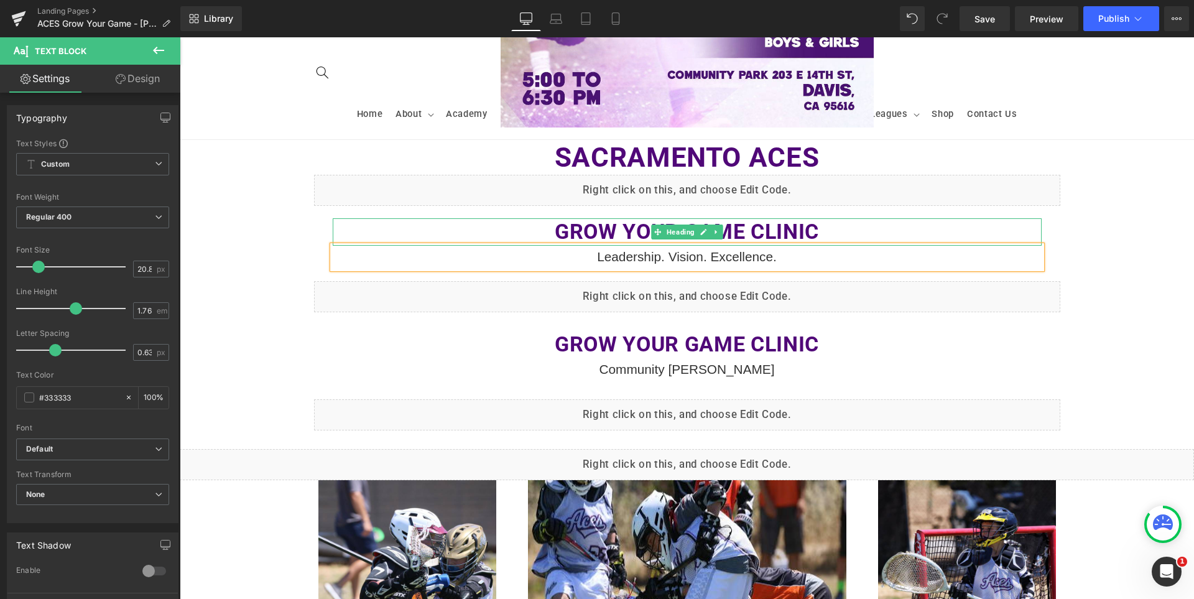
click at [749, 226] on b "Grow Your Game Clinic" at bounding box center [687, 231] width 264 height 25
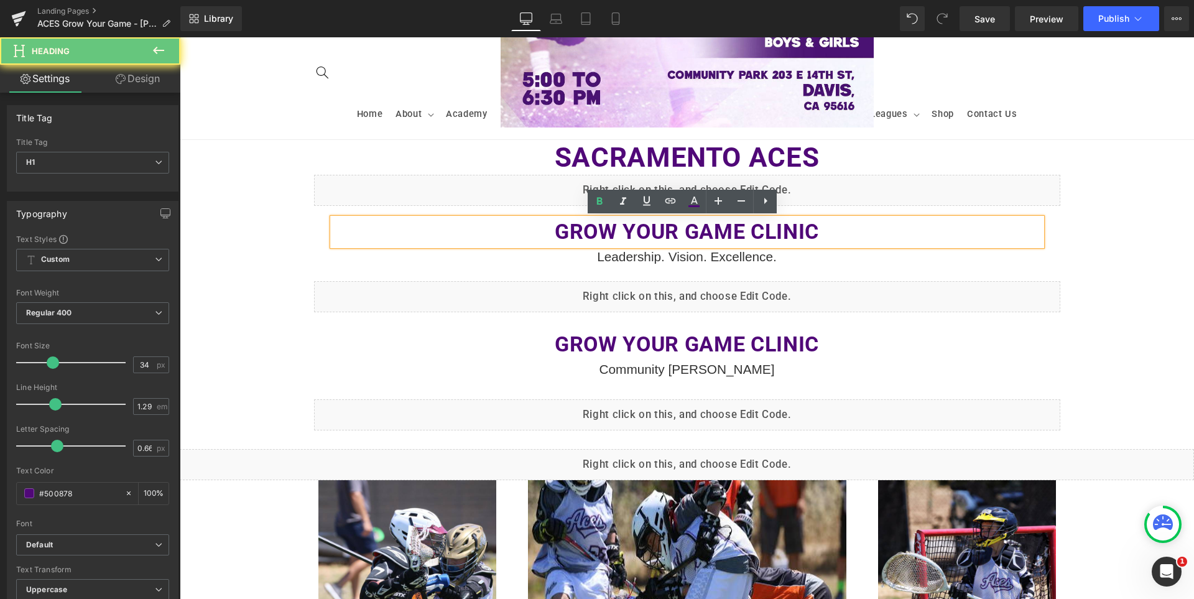
click at [749, 226] on b "Grow Your Game Clinic" at bounding box center [687, 231] width 264 height 25
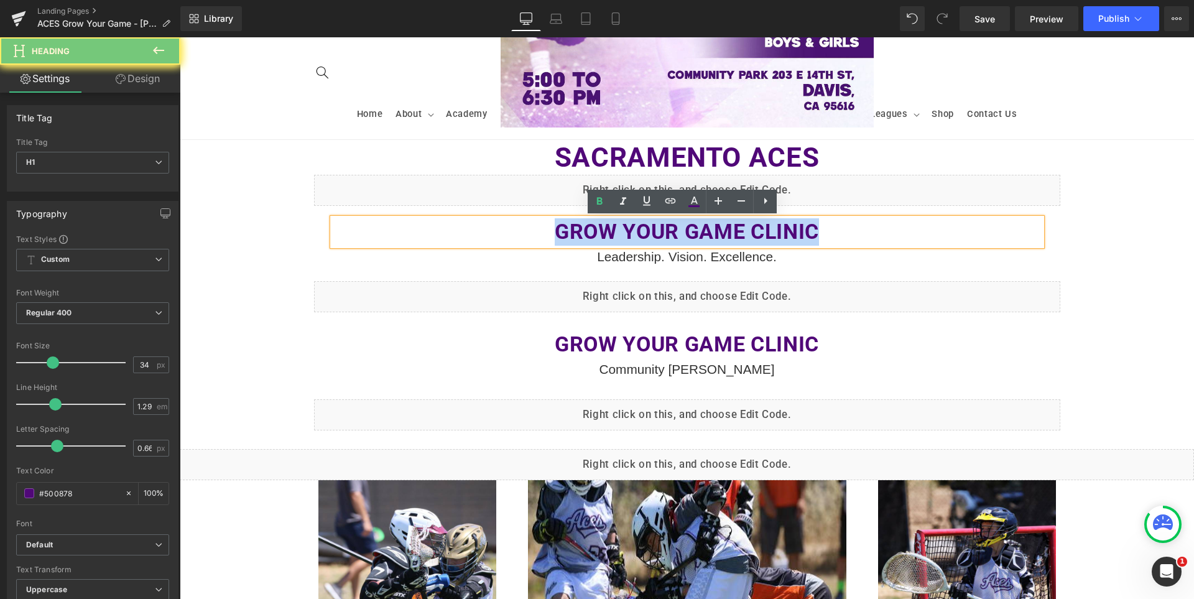
paste div
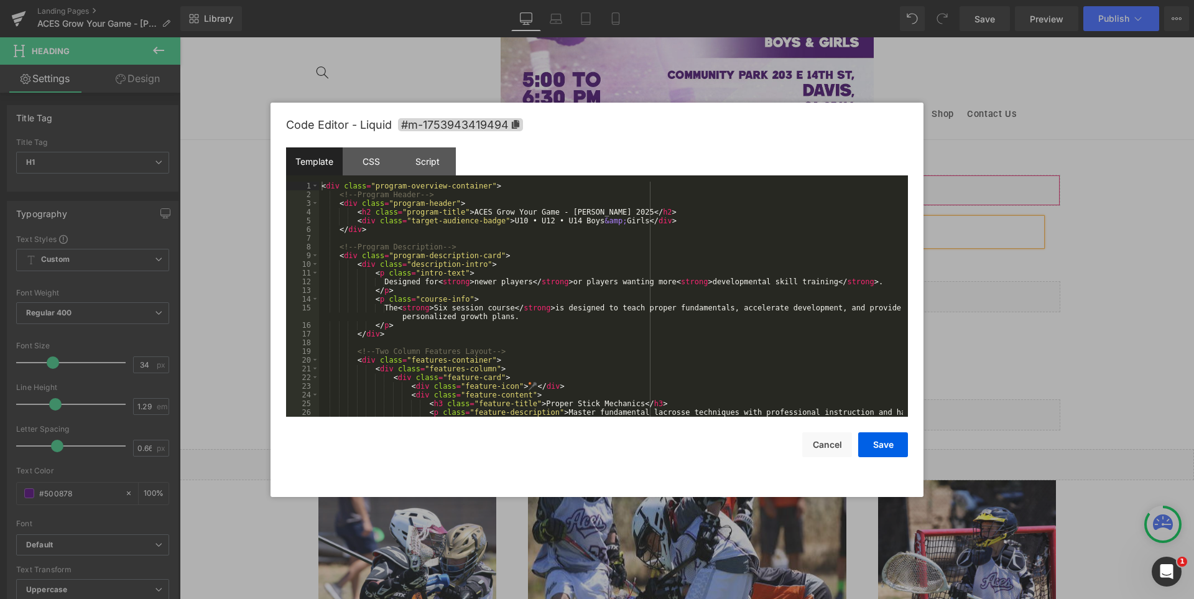
click at [677, 188] on div "Liquid" at bounding box center [687, 190] width 746 height 31
drag, startPoint x: 827, startPoint y: 445, endPoint x: 608, endPoint y: 282, distance: 272.5
click at [827, 445] on button "Cancel" at bounding box center [827, 444] width 50 height 25
click at [697, 292] on div "Liquid" at bounding box center [687, 296] width 746 height 31
click at [634, 372] on div "< div class = "program-overview-container" > <!-- Program Header --> < div clas…" at bounding box center [611, 312] width 584 height 261
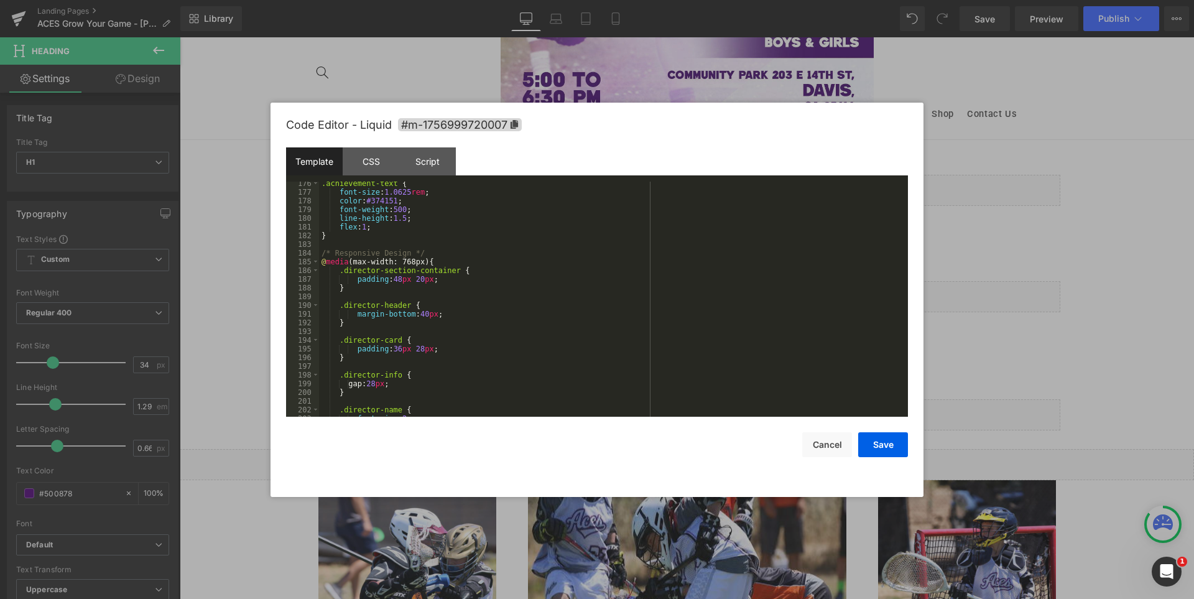
scroll to position [0, 0]
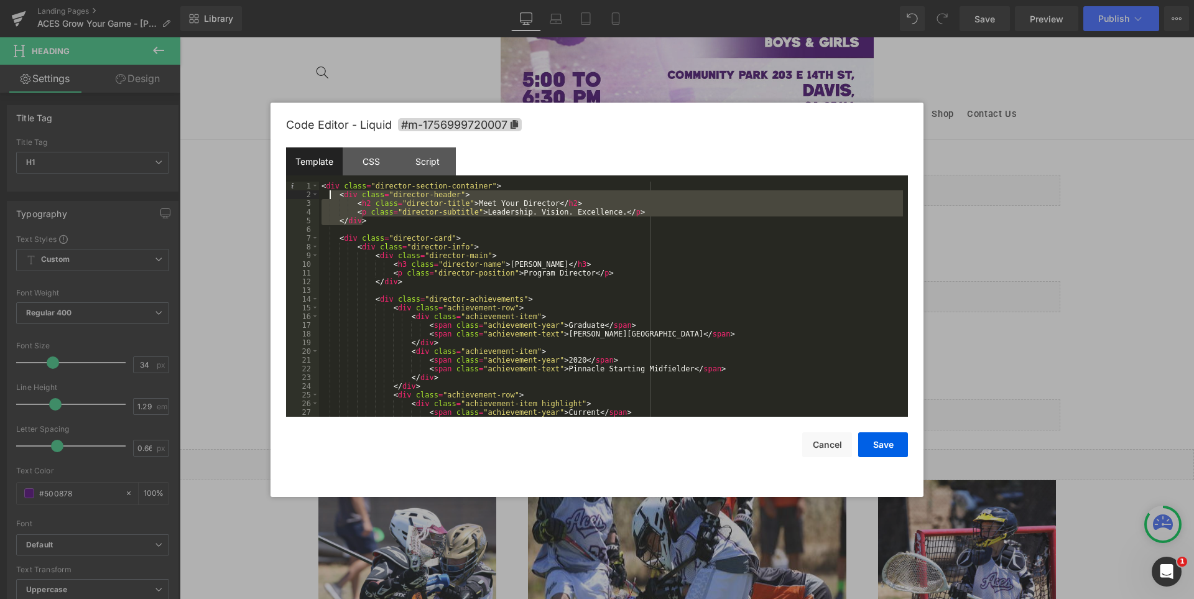
drag, startPoint x: 368, startPoint y: 221, endPoint x: 330, endPoint y: 195, distance: 46.1
click at [330, 195] on div "< div class = "director-section-container" > < div class = "director-header" > …" at bounding box center [611, 308] width 584 height 253
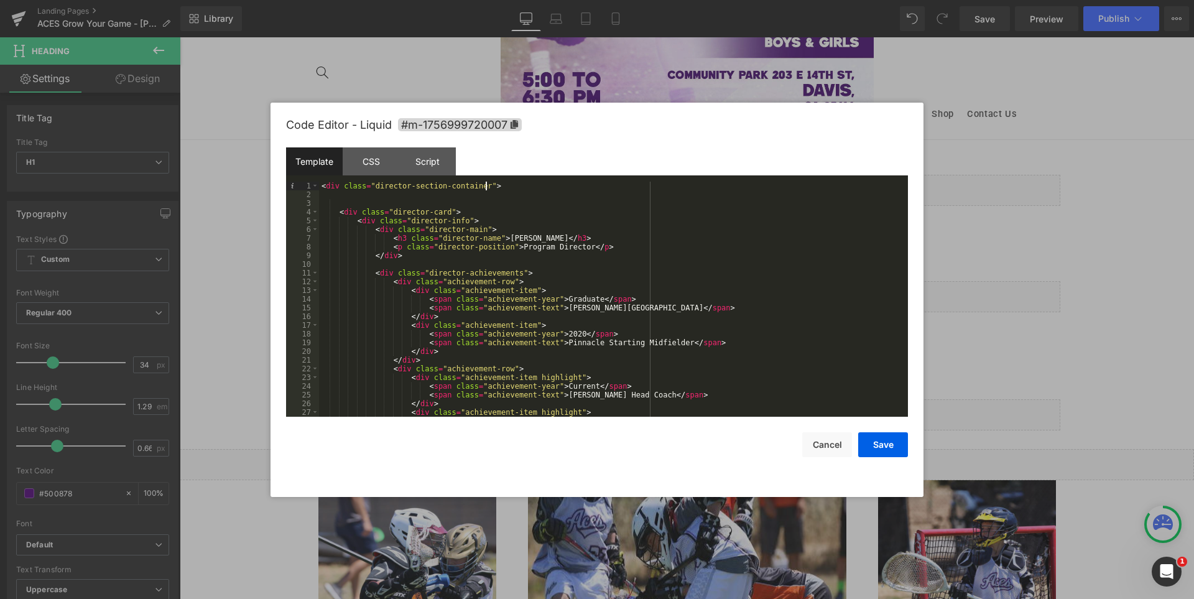
click at [504, 187] on div "< div class = "director-section-container" > < div class = "director-card" > < …" at bounding box center [611, 308] width 584 height 253
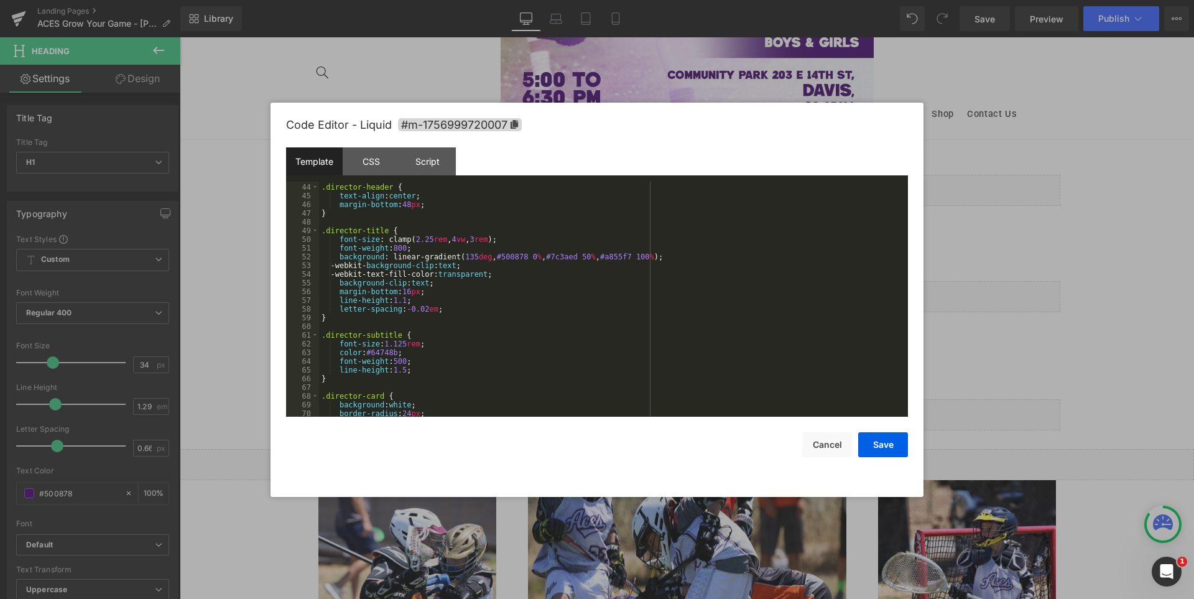
scroll to position [299, 0]
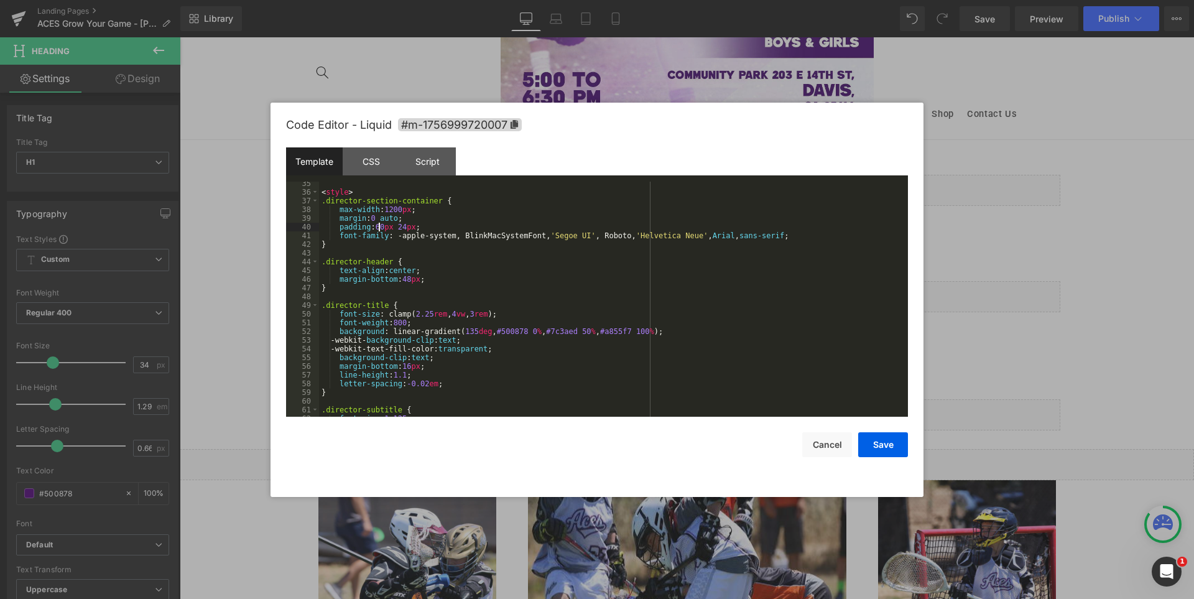
click at [379, 226] on div "< style > .director-section-container { max-width : 1200 px ; margin : 0 auto ;…" at bounding box center [611, 305] width 584 height 253
click at [882, 439] on button "Save" at bounding box center [883, 444] width 50 height 25
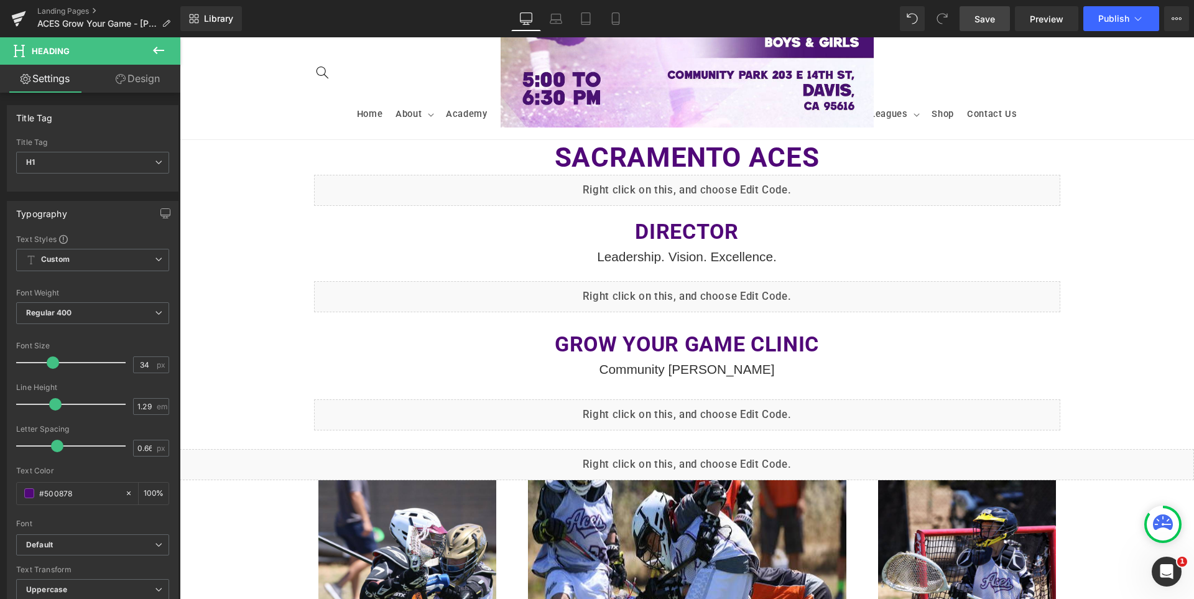
click at [997, 18] on link "Save" at bounding box center [985, 18] width 50 height 25
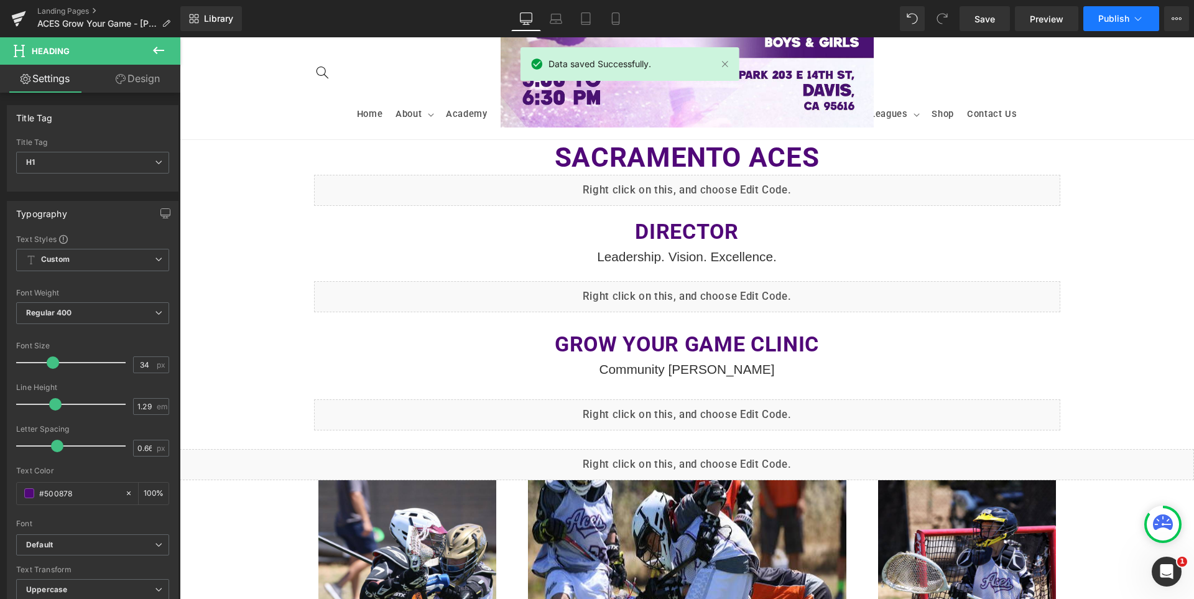
click at [1117, 21] on span "Publish" at bounding box center [1114, 19] width 31 height 10
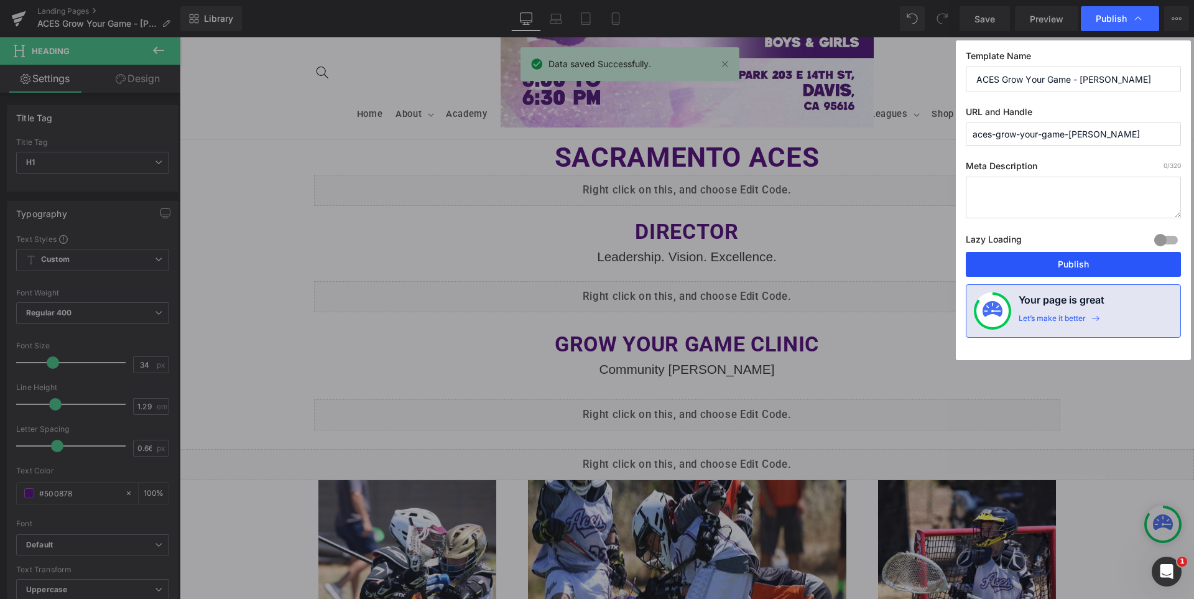
click at [1075, 263] on button "Publish" at bounding box center [1073, 264] width 215 height 25
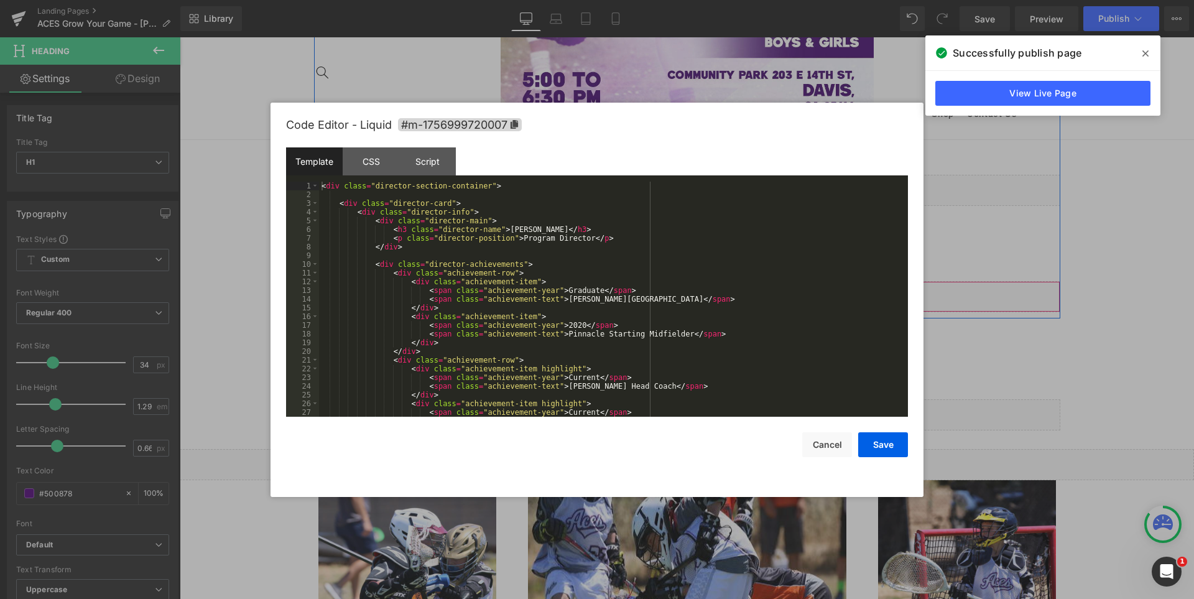
click at [696, 291] on div "Liquid" at bounding box center [687, 296] width 746 height 31
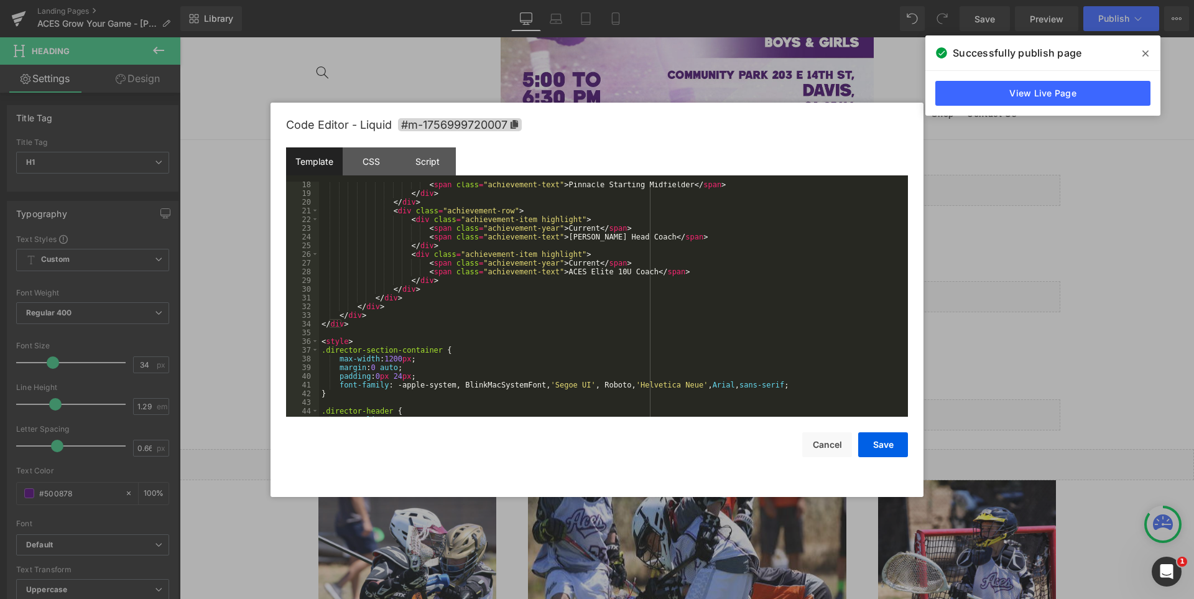
scroll to position [261, 0]
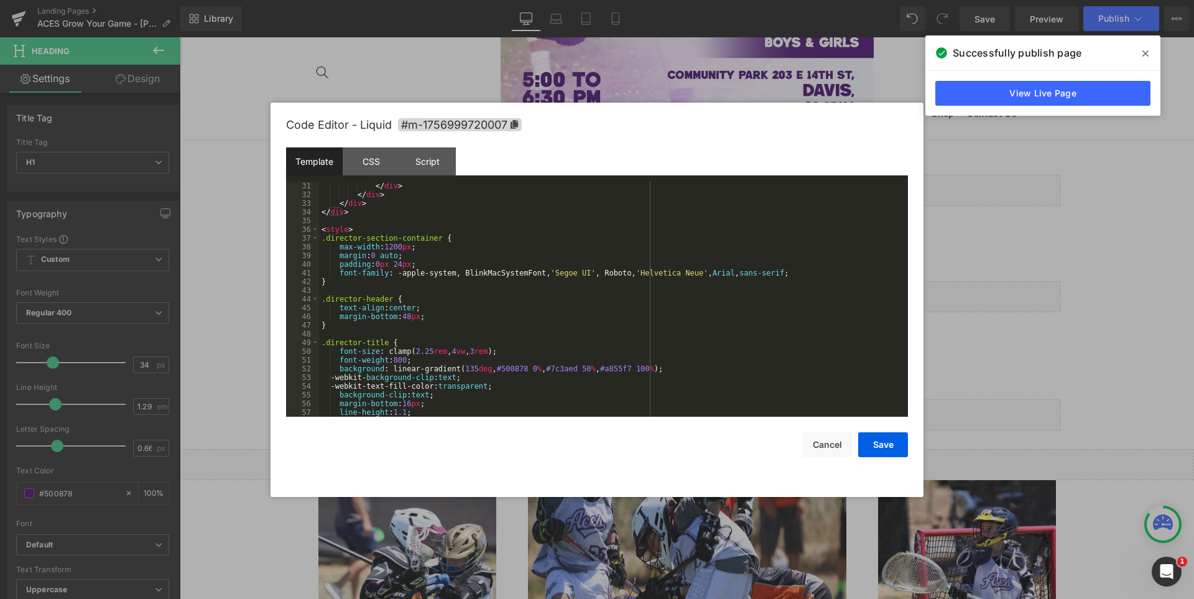
click at [425, 263] on div "</ div > </ div > </ div > </ div > < style > .director-section-container { max…" at bounding box center [611, 308] width 584 height 253
click at [873, 439] on button "Save" at bounding box center [883, 444] width 50 height 25
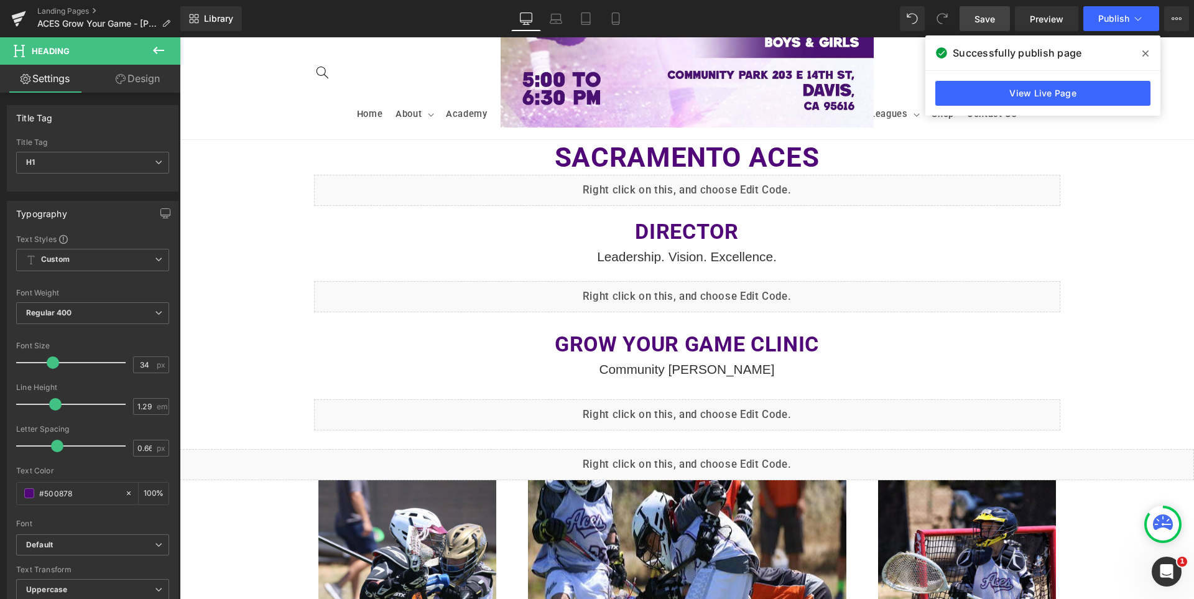
click at [988, 14] on span "Save" at bounding box center [985, 18] width 21 height 13
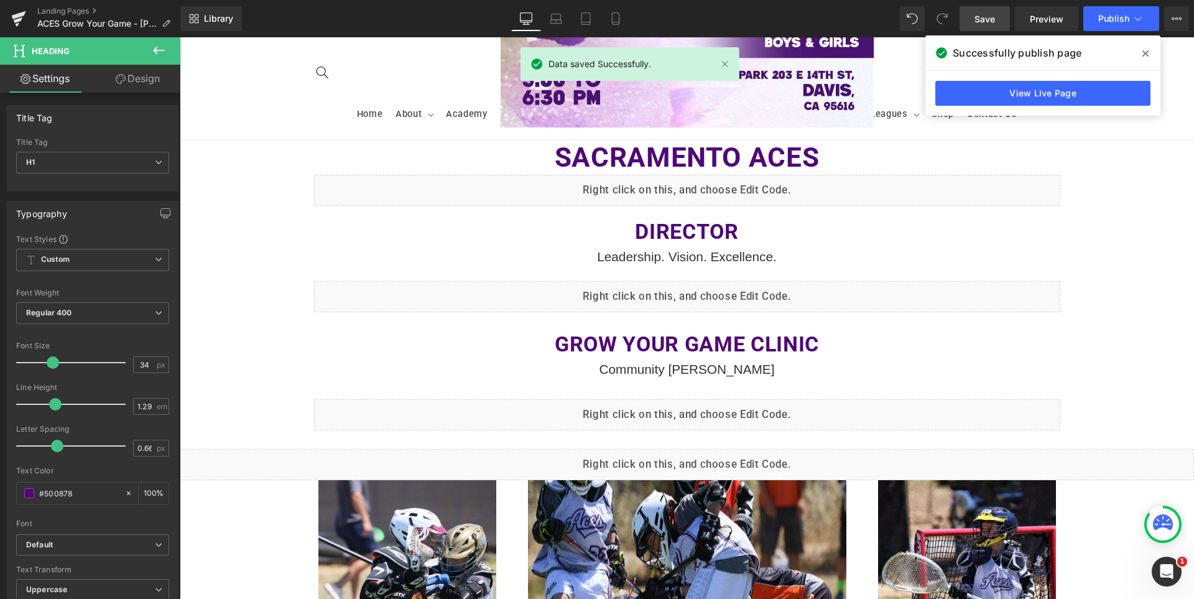
click at [1143, 52] on icon at bounding box center [1146, 54] width 6 height 10
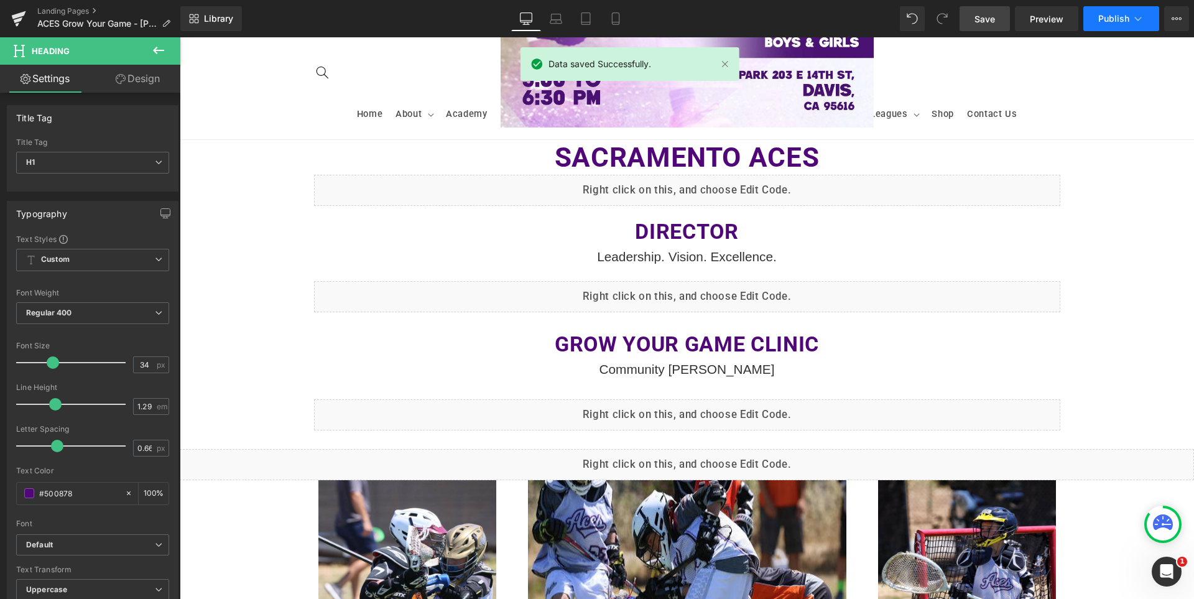
click at [1109, 22] on span "Publish" at bounding box center [1114, 19] width 31 height 10
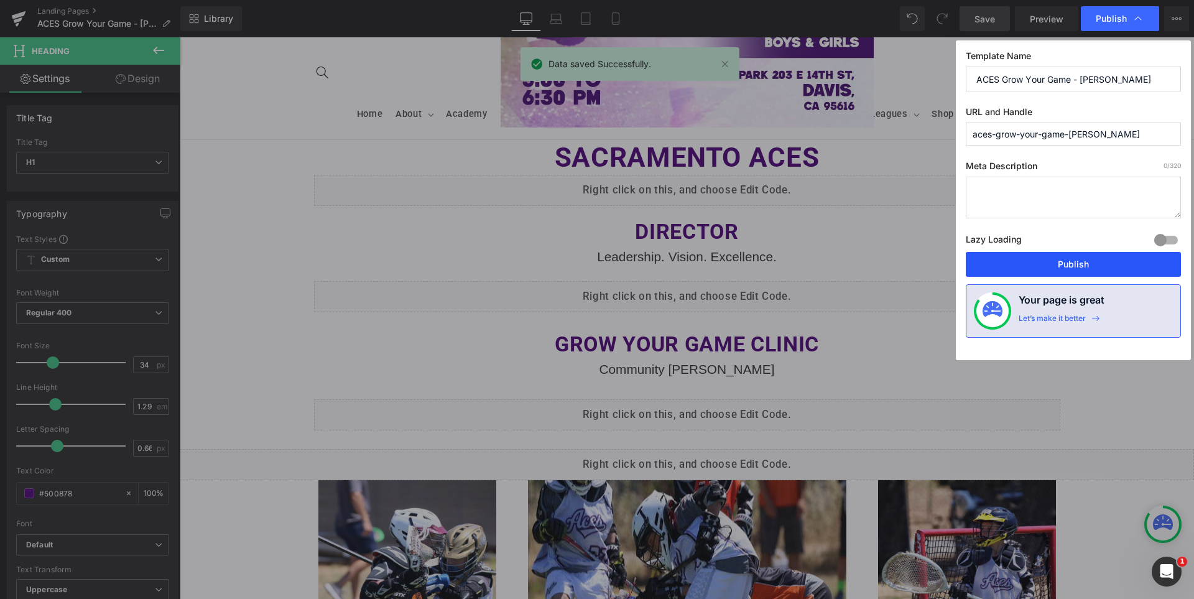
click at [1093, 259] on button "Publish" at bounding box center [1073, 264] width 215 height 25
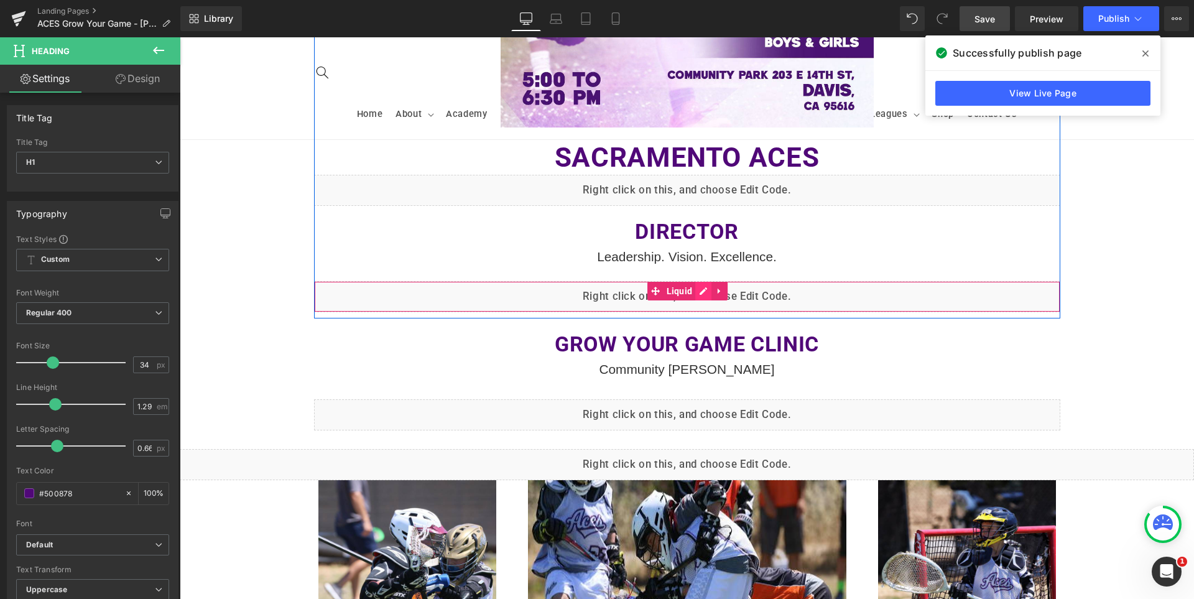
click at [698, 289] on div "Liquid" at bounding box center [687, 296] width 746 height 31
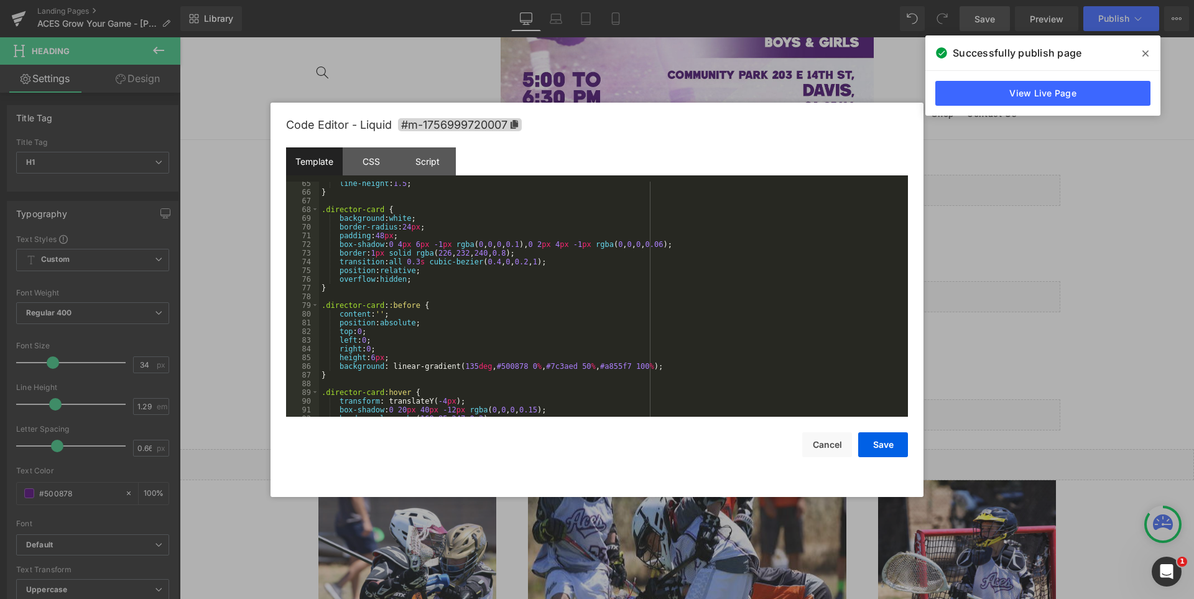
scroll to position [597, 0]
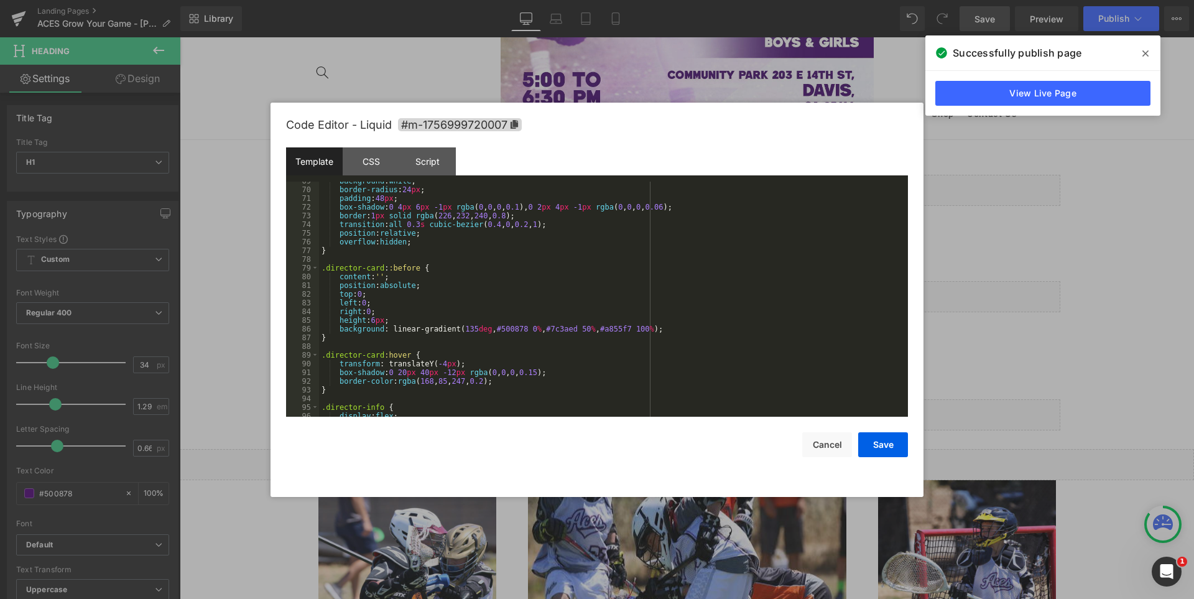
click at [664, 327] on div "background : white ; border-radius : 24 px ; padding : 48 px ; box-shadow : 0 4…" at bounding box center [611, 303] width 584 height 253
click at [881, 445] on button "Save" at bounding box center [883, 444] width 50 height 25
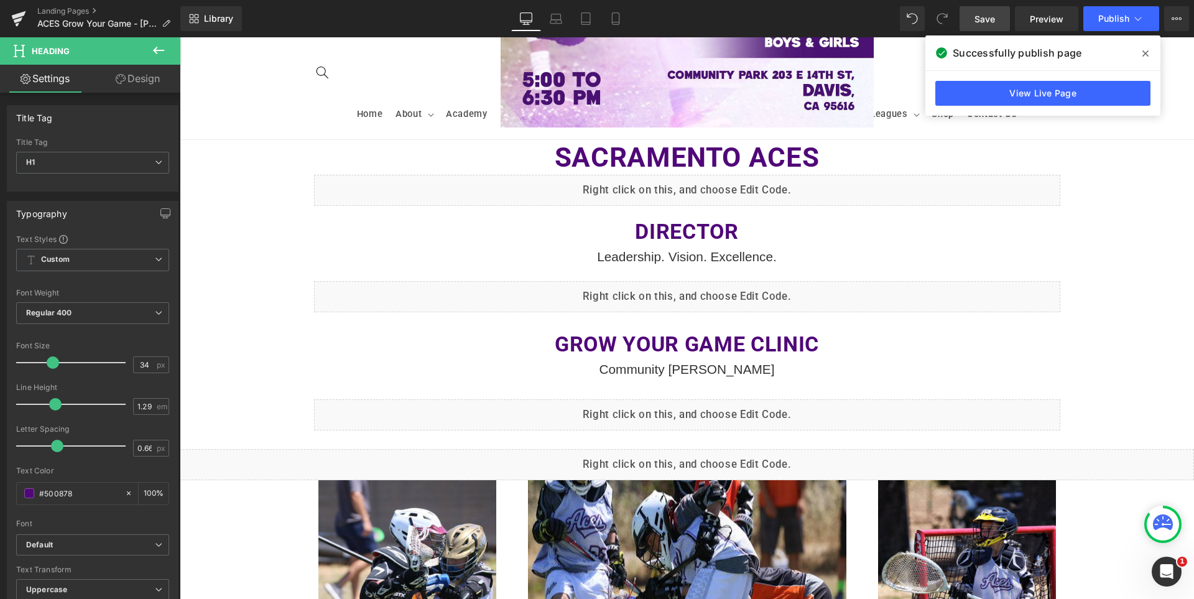
click at [983, 23] on span "Save" at bounding box center [985, 18] width 21 height 13
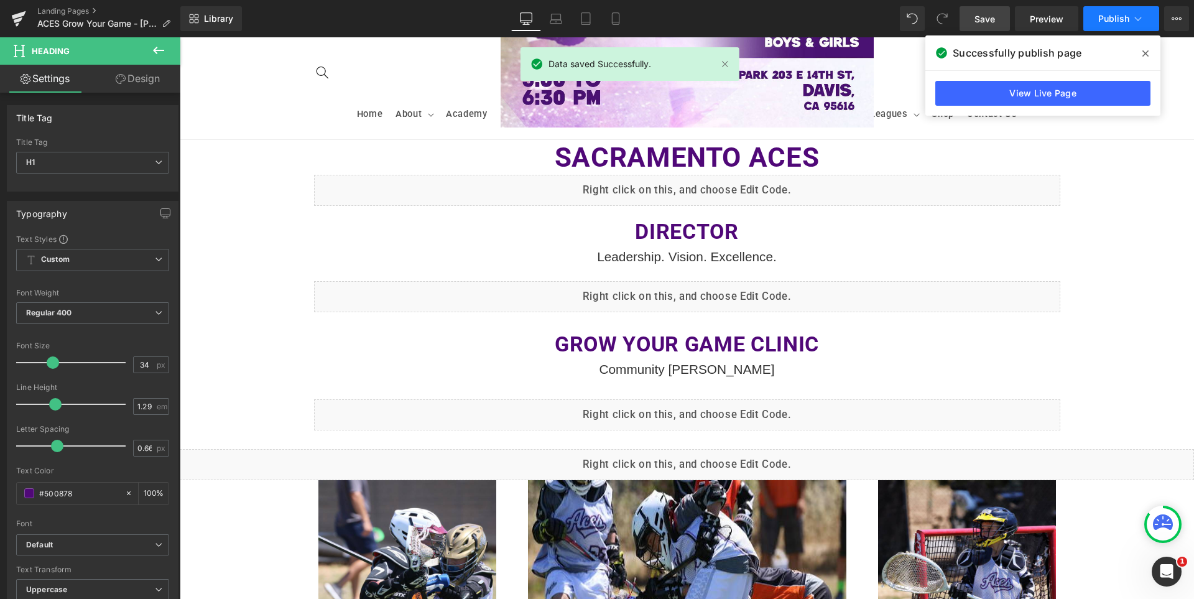
click at [1104, 14] on span "Publish" at bounding box center [1114, 19] width 31 height 10
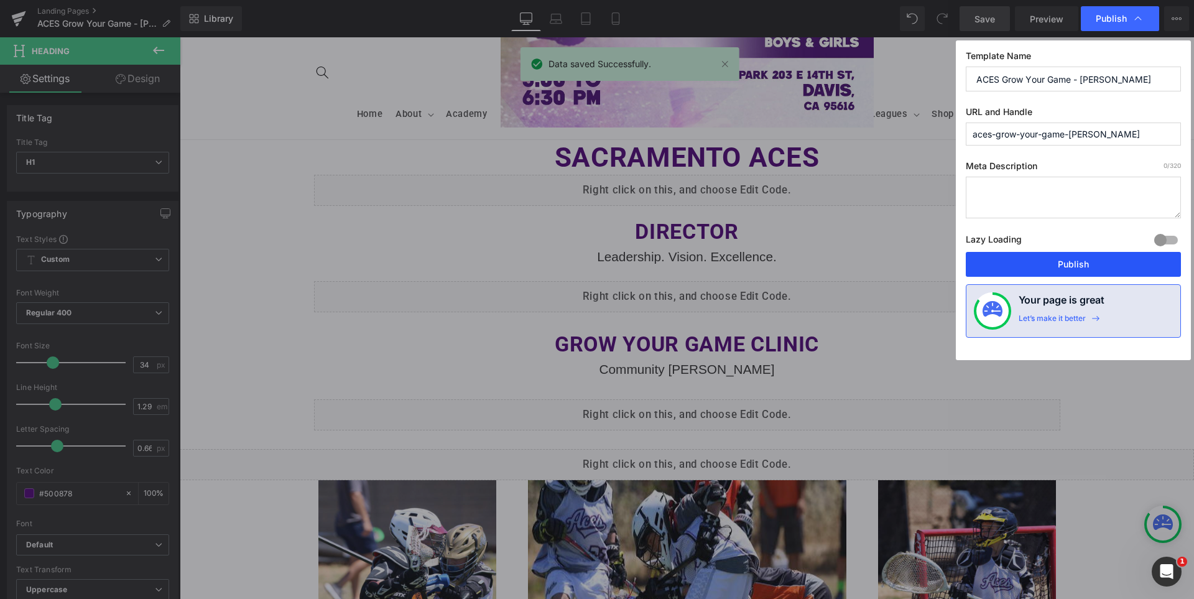
click at [1074, 263] on button "Publish" at bounding box center [1073, 264] width 215 height 25
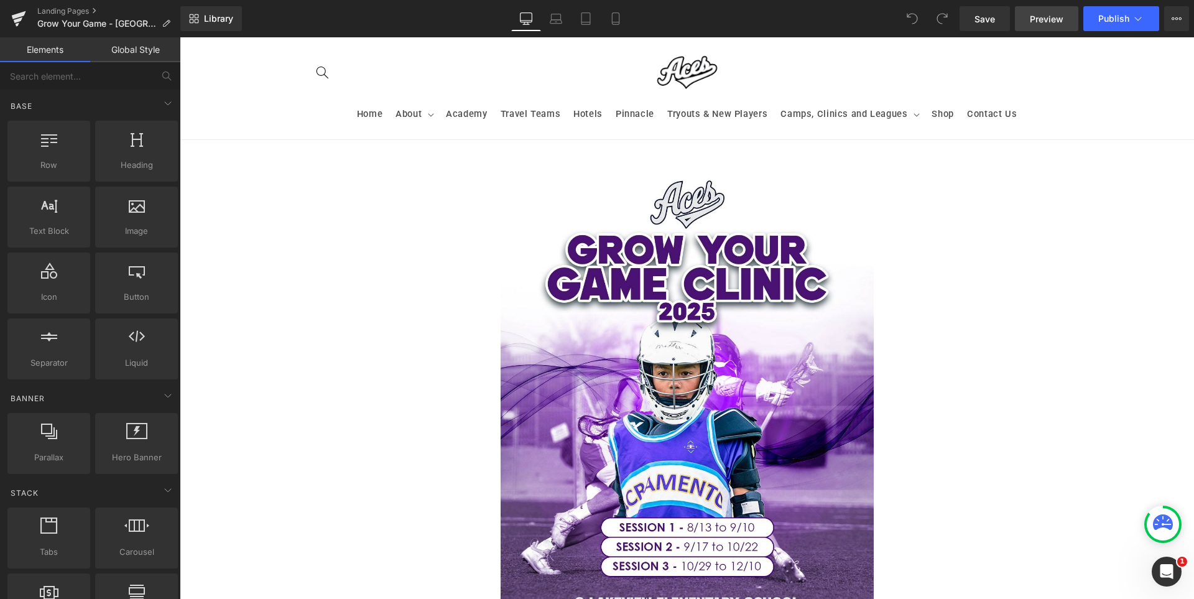
click at [1050, 22] on span "Preview" at bounding box center [1047, 18] width 34 height 13
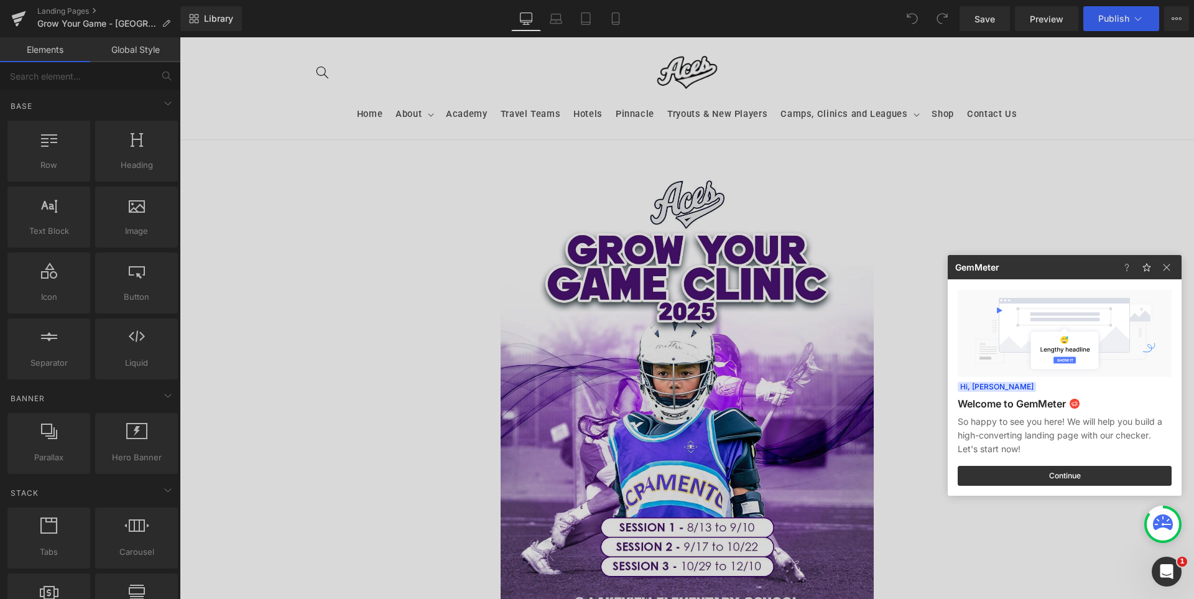
click at [457, 290] on div at bounding box center [597, 299] width 1194 height 599
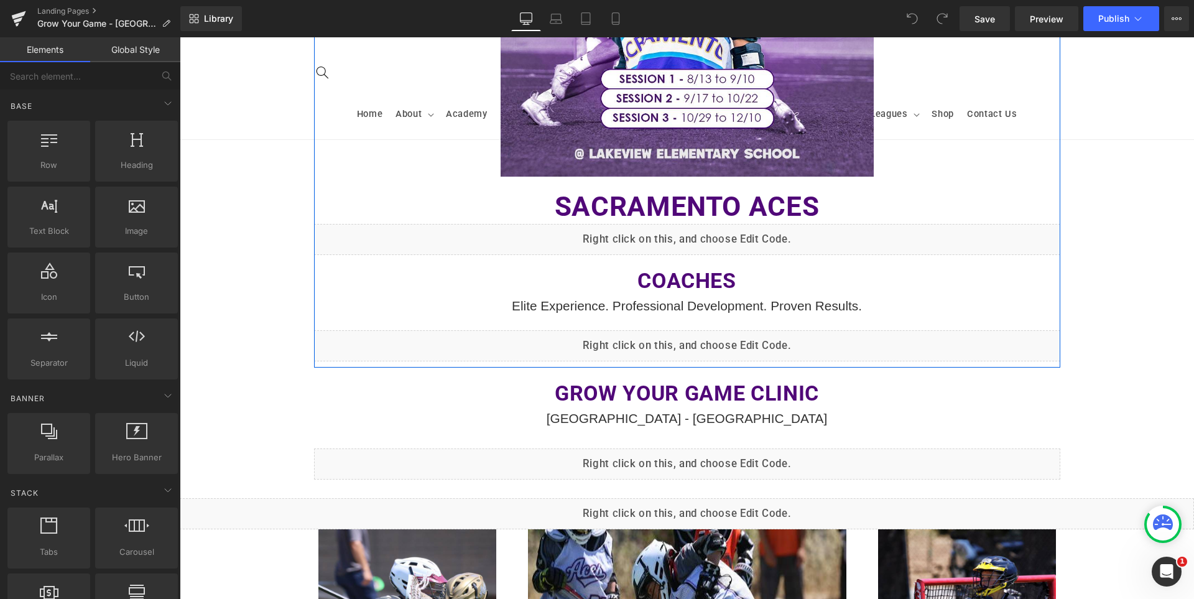
scroll to position [560, 0]
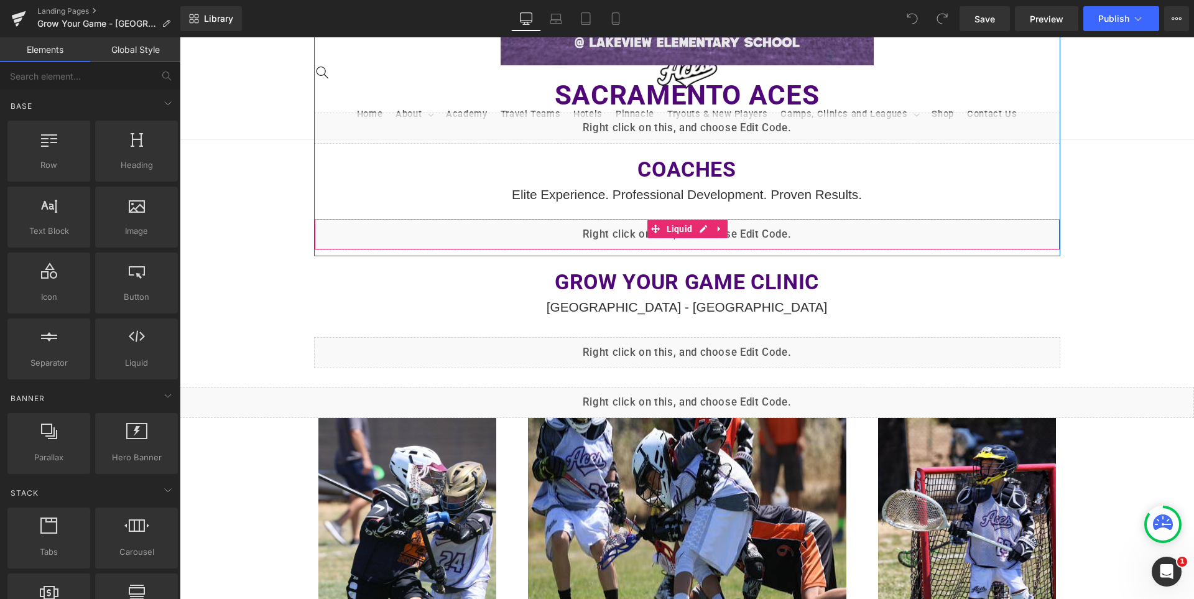
click at [703, 235] on div "Liquid" at bounding box center [687, 234] width 746 height 31
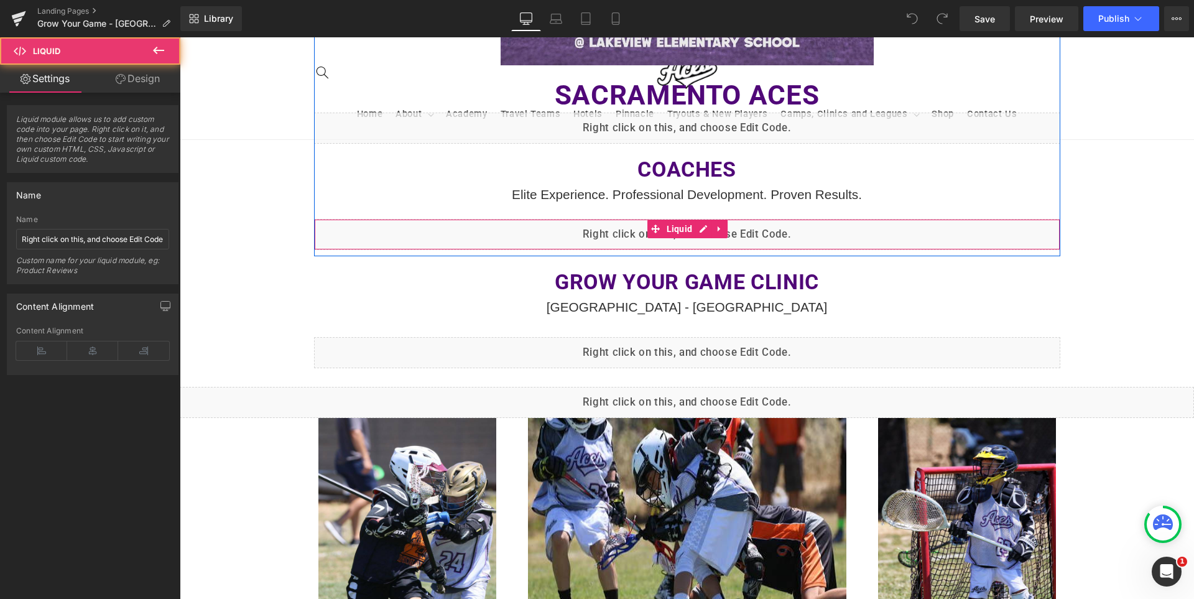
click at [703, 235] on div "Liquid" at bounding box center [687, 234] width 746 height 31
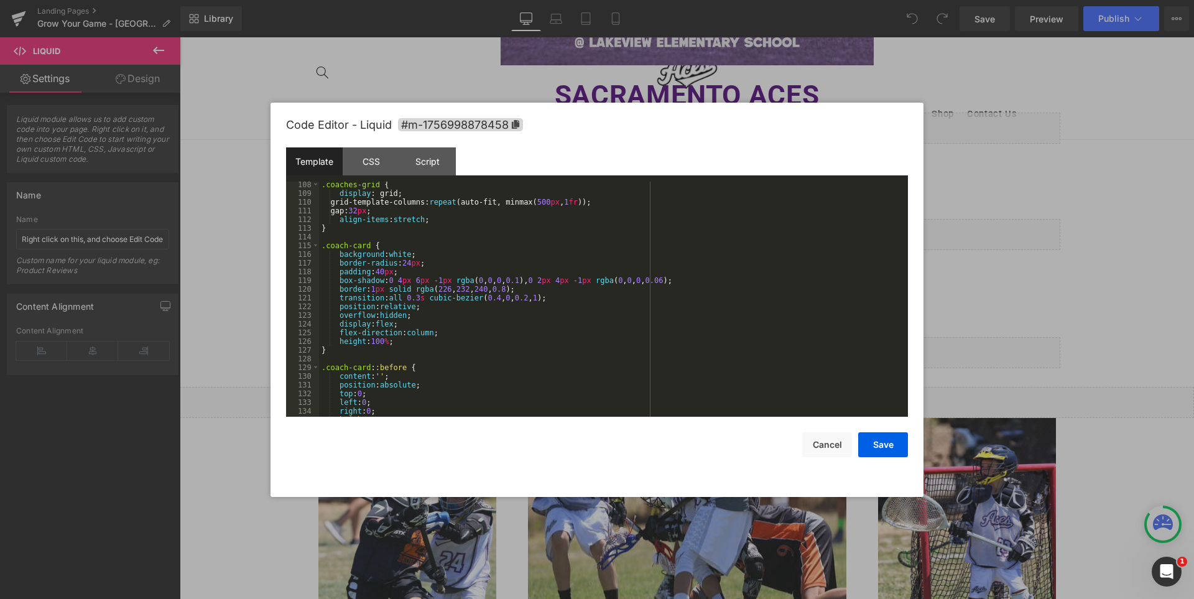
scroll to position [1008, 0]
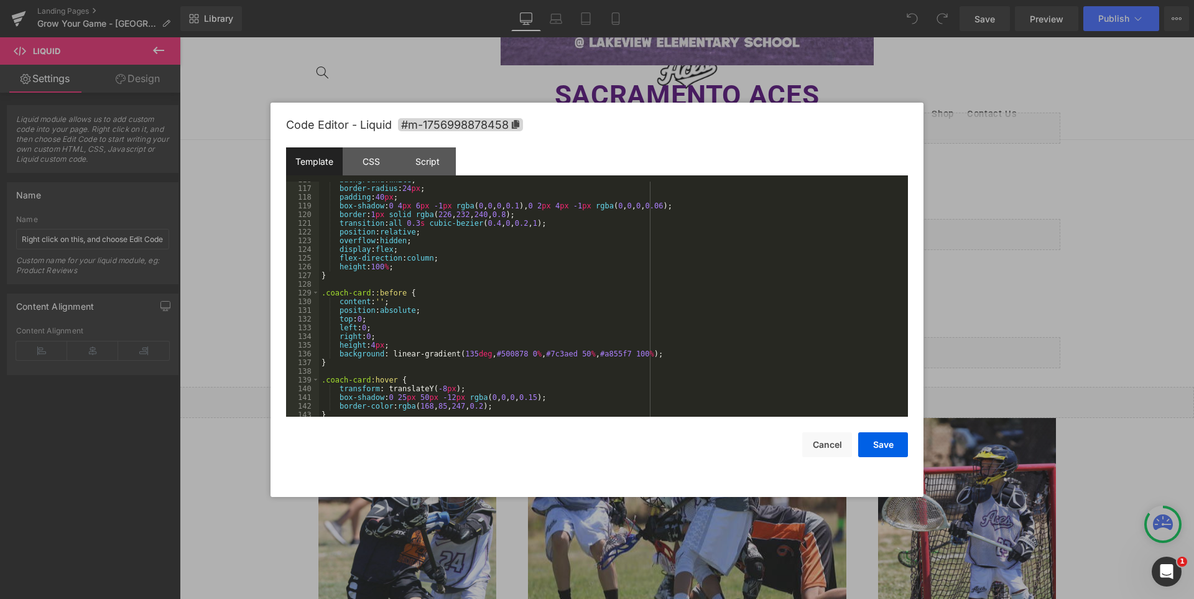
click at [662, 354] on div "background : white ; border-radius : 24 px ; padding : 40 px ; box-shadow : 0 4…" at bounding box center [611, 301] width 584 height 253
drag, startPoint x: 875, startPoint y: 439, endPoint x: 720, endPoint y: 340, distance: 184.3
click at [875, 439] on button "Save" at bounding box center [883, 444] width 50 height 25
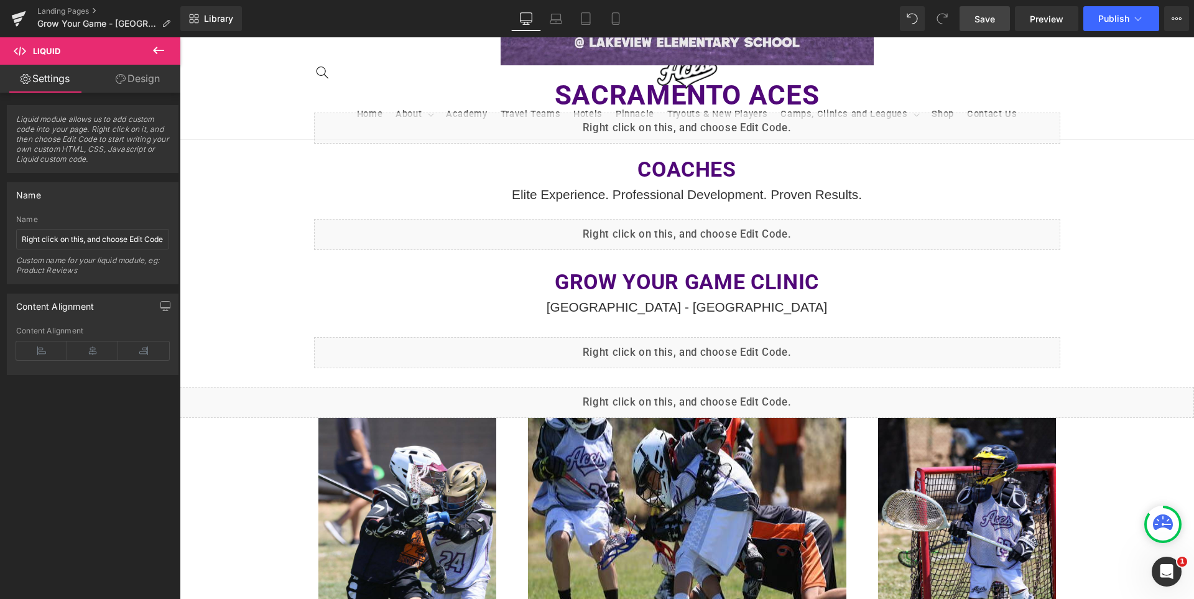
click at [990, 18] on span "Save" at bounding box center [985, 18] width 21 height 13
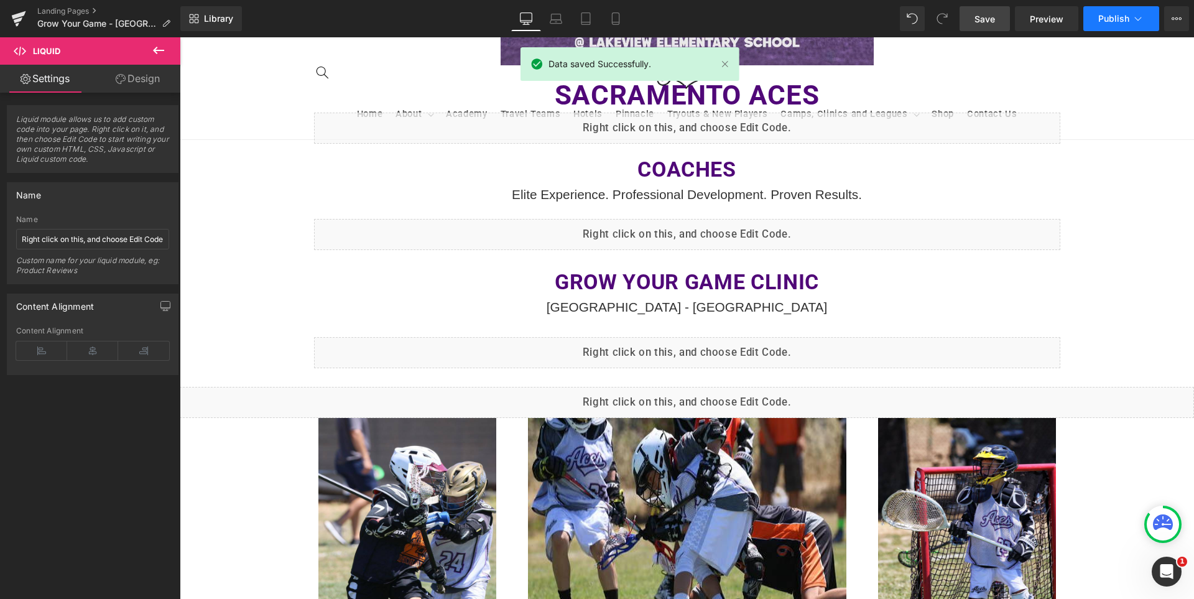
click at [1105, 19] on span "Publish" at bounding box center [1114, 19] width 31 height 10
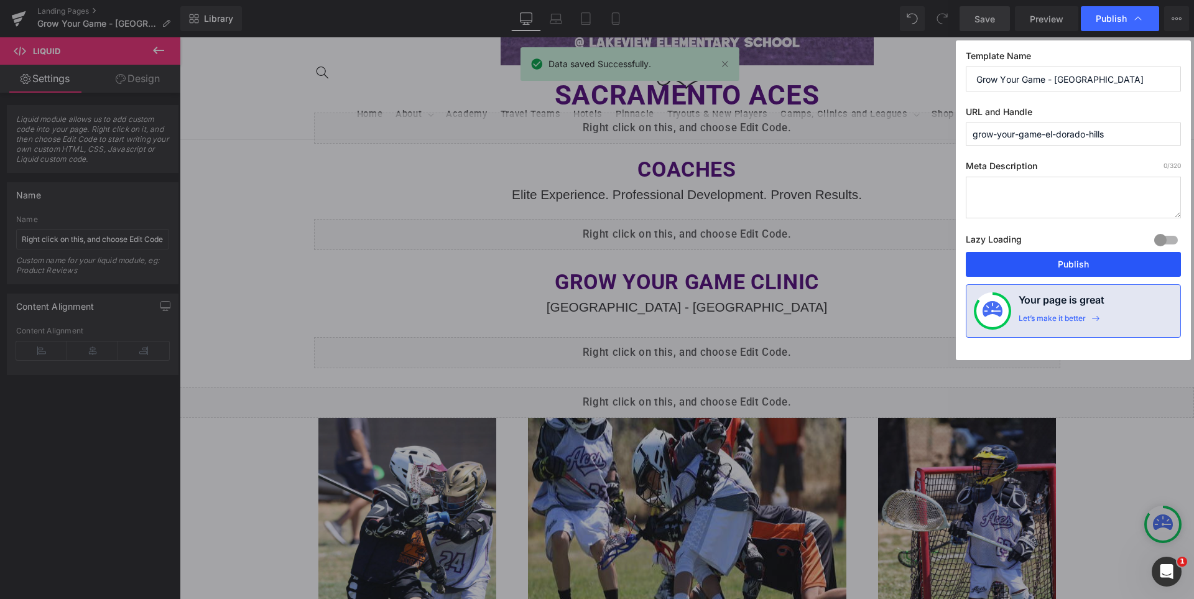
click at [1057, 267] on button "Publish" at bounding box center [1073, 264] width 215 height 25
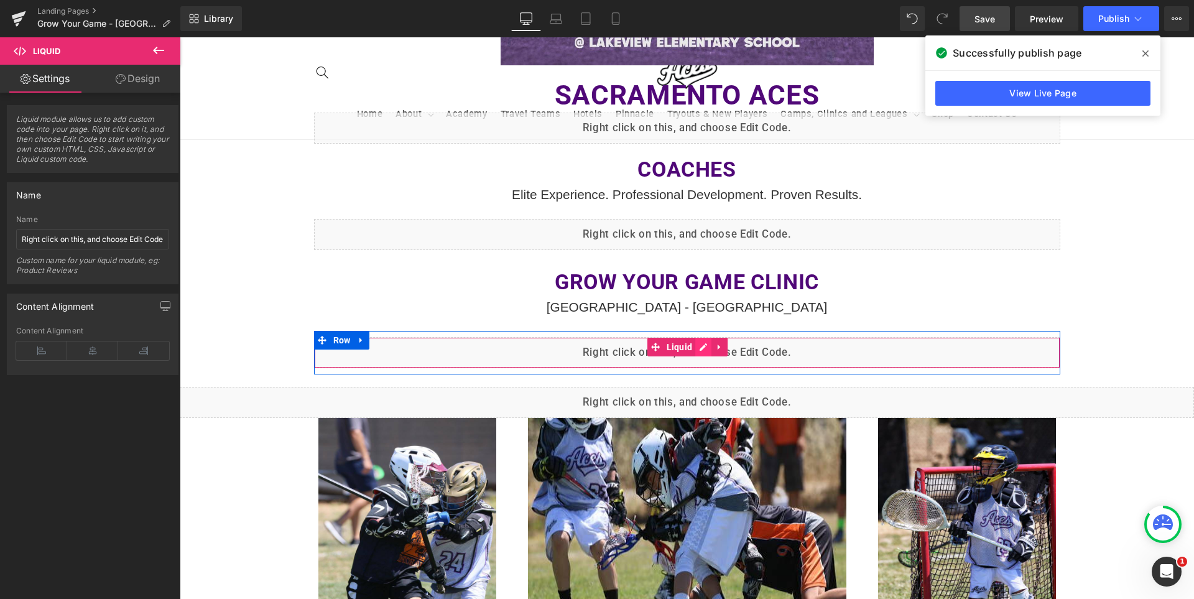
click at [694, 346] on div "Liquid" at bounding box center [687, 352] width 746 height 31
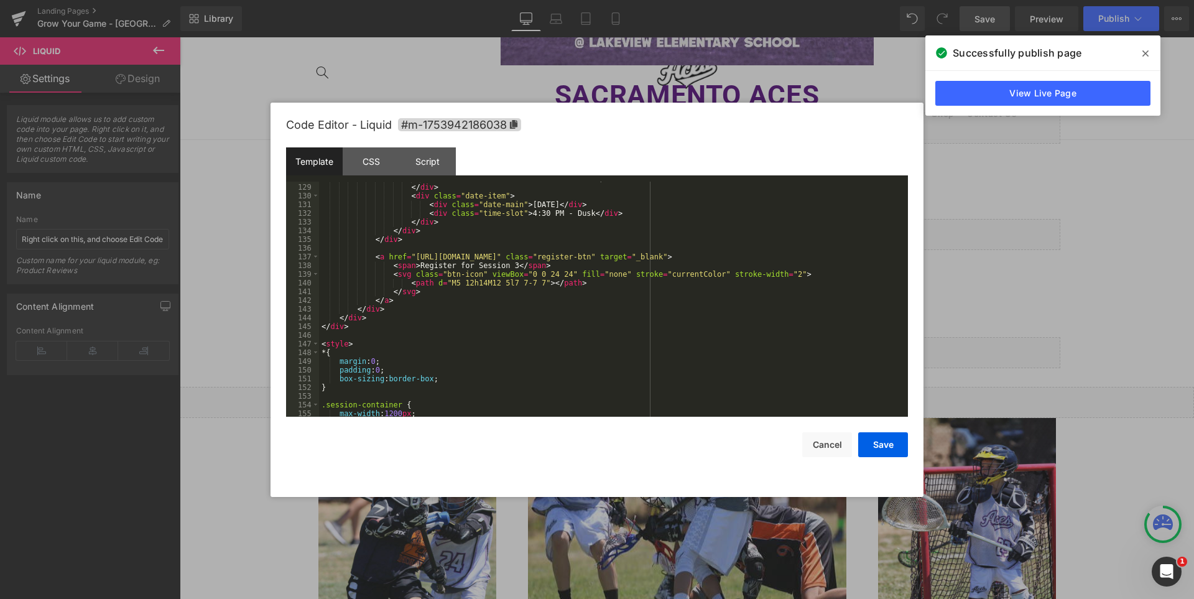
scroll to position [1269, 0]
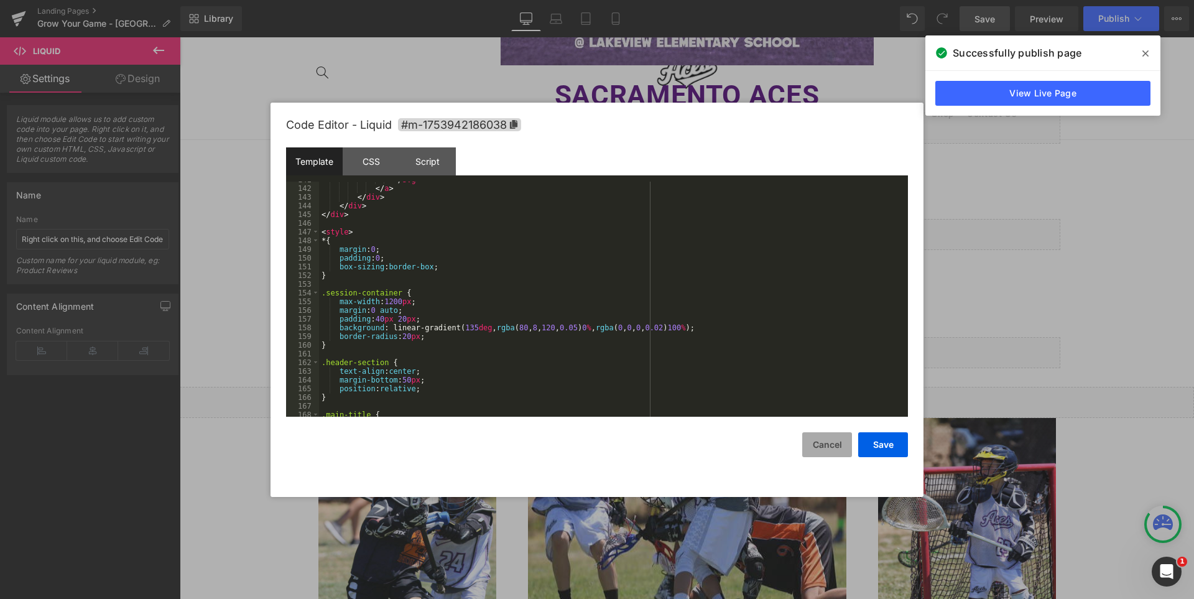
click at [819, 447] on button "Cancel" at bounding box center [827, 444] width 50 height 25
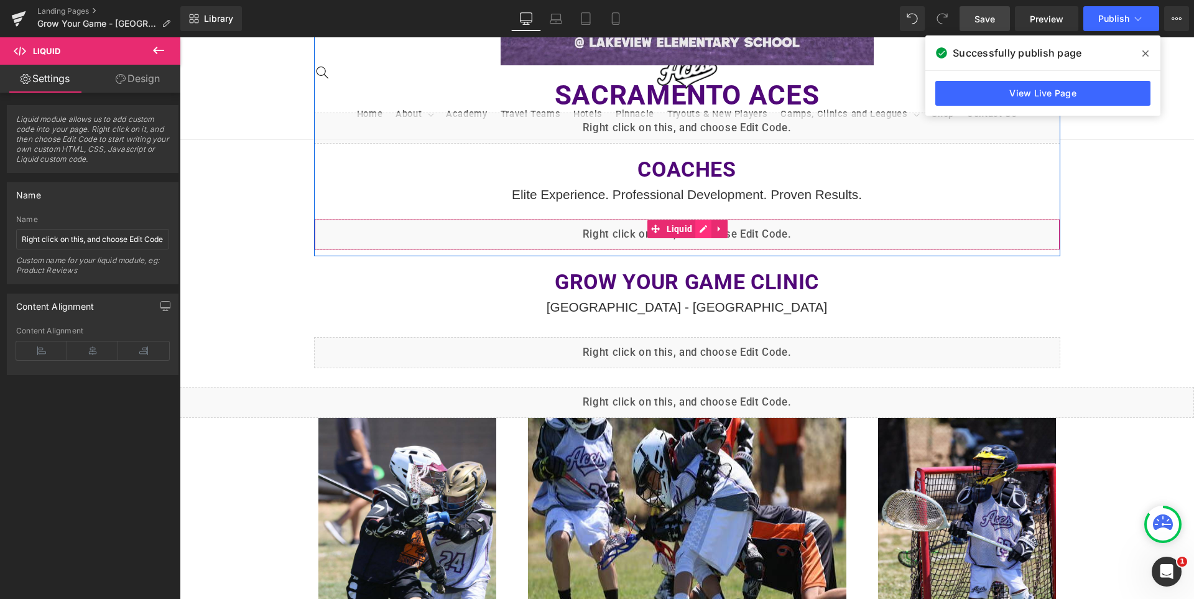
click at [700, 231] on div "Liquid" at bounding box center [687, 234] width 746 height 31
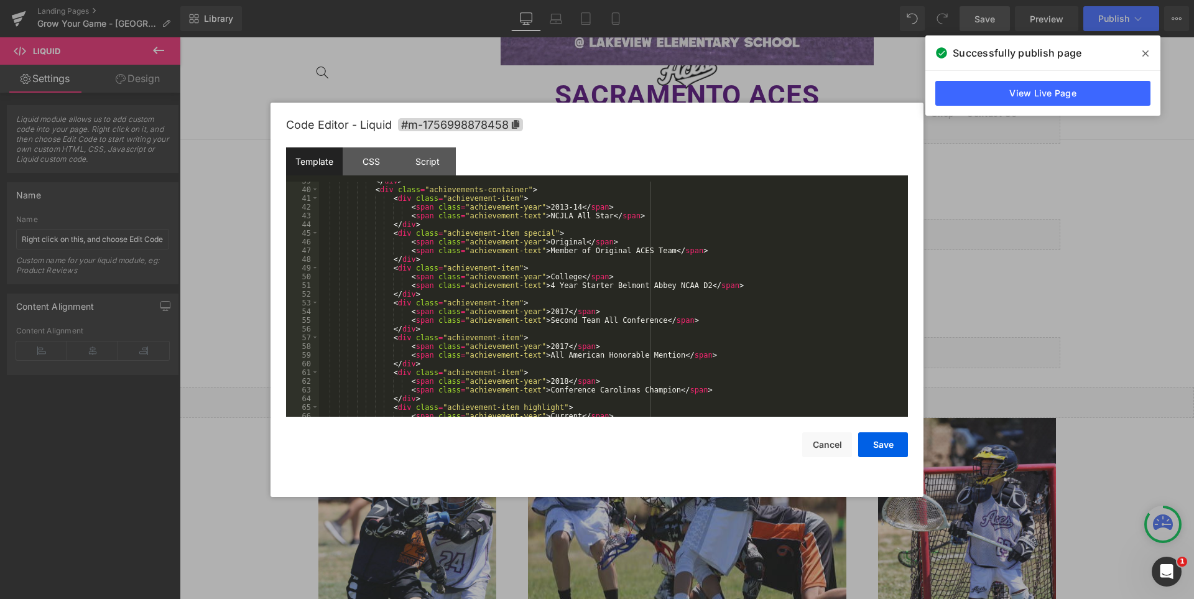
scroll to position [560, 0]
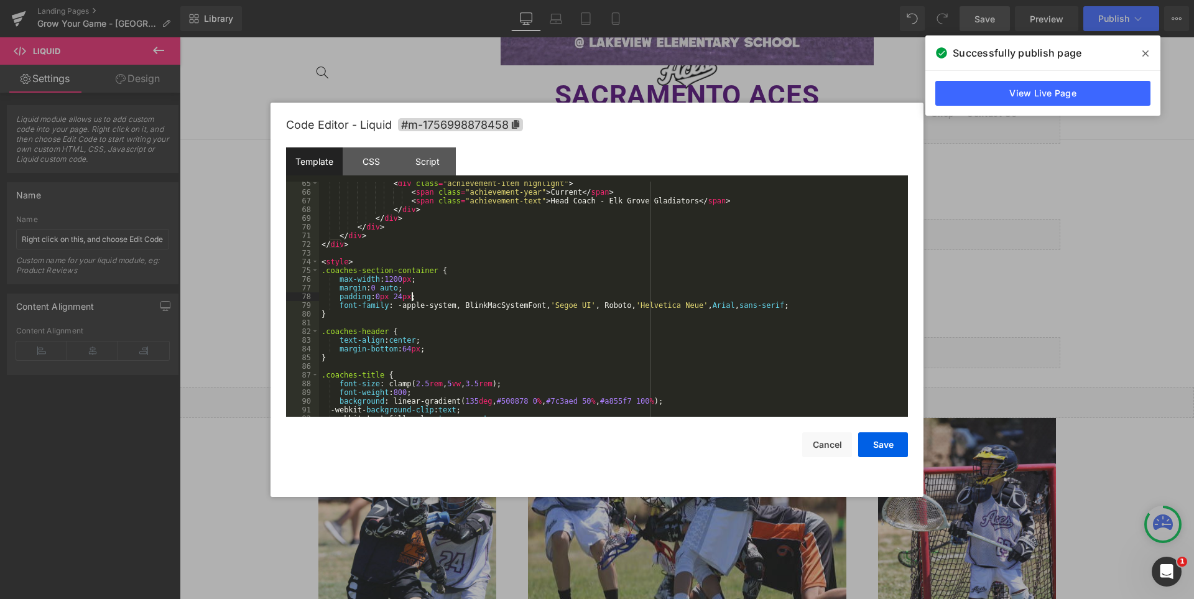
click at [433, 299] on div "< div class = "achievement-item highlight" > < span class = "achievement-year" …" at bounding box center [611, 305] width 584 height 253
click at [877, 439] on button "Save" at bounding box center [883, 444] width 50 height 25
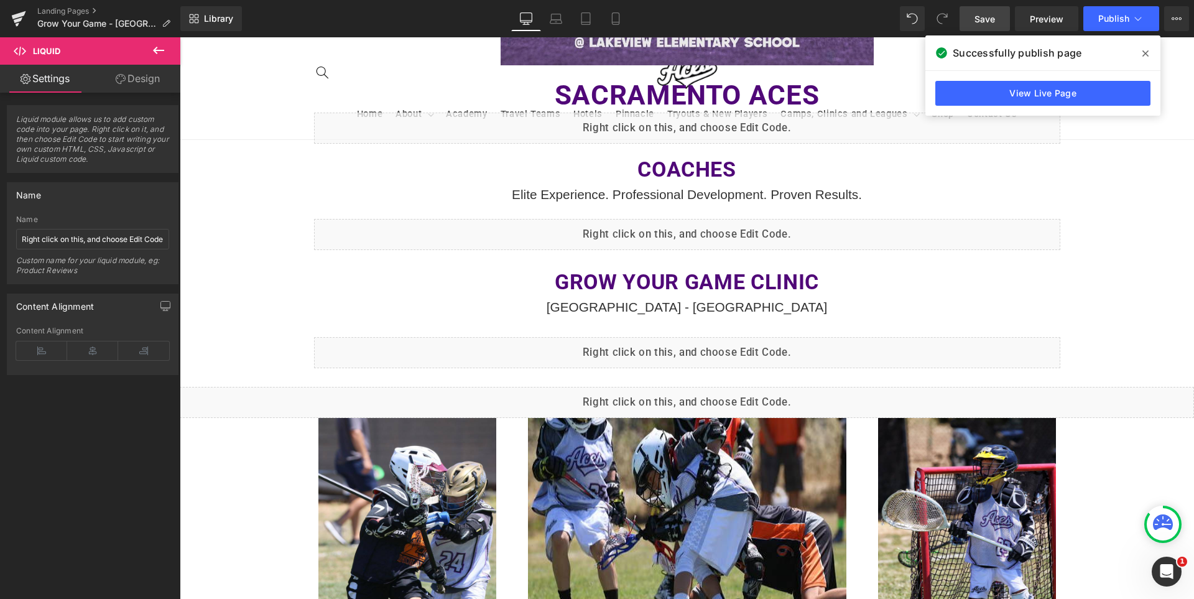
click at [993, 15] on span "Save" at bounding box center [985, 18] width 21 height 13
click at [1146, 52] on icon at bounding box center [1146, 54] width 6 height 10
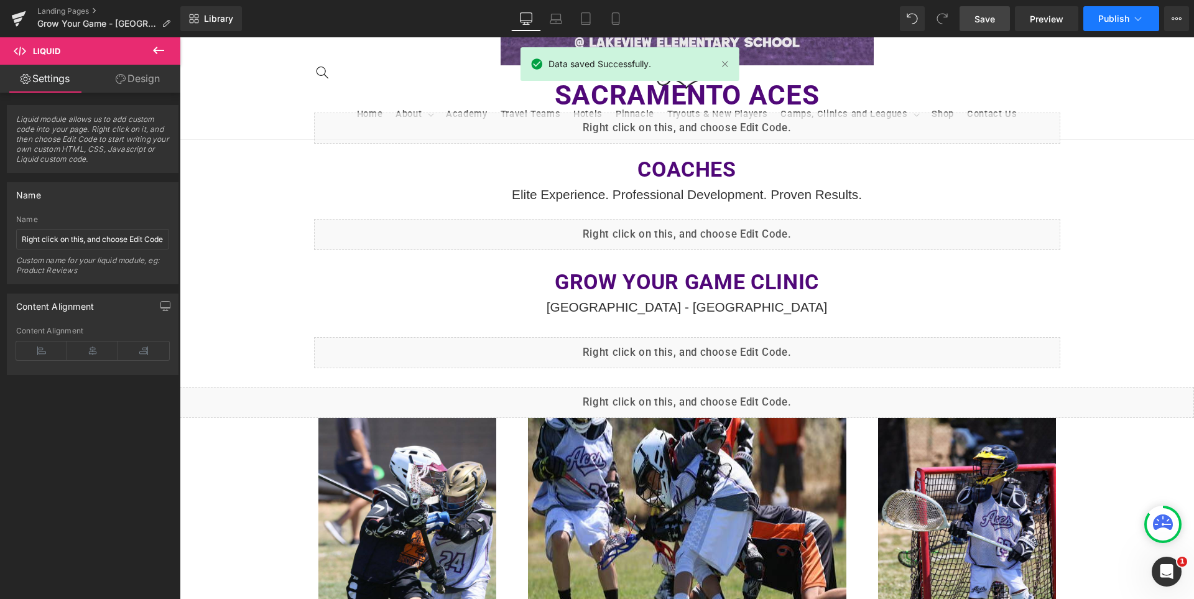
click at [1113, 20] on span "Publish" at bounding box center [1114, 19] width 31 height 10
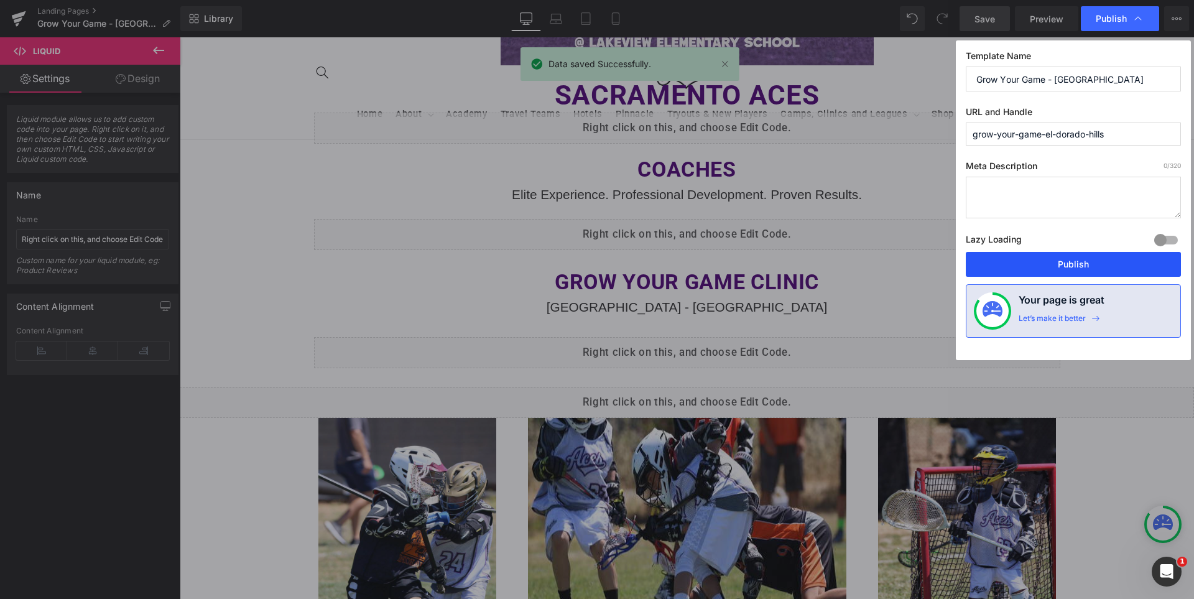
click at [1072, 267] on button "Publish" at bounding box center [1073, 264] width 215 height 25
